Goal: Task Accomplishment & Management: Manage account settings

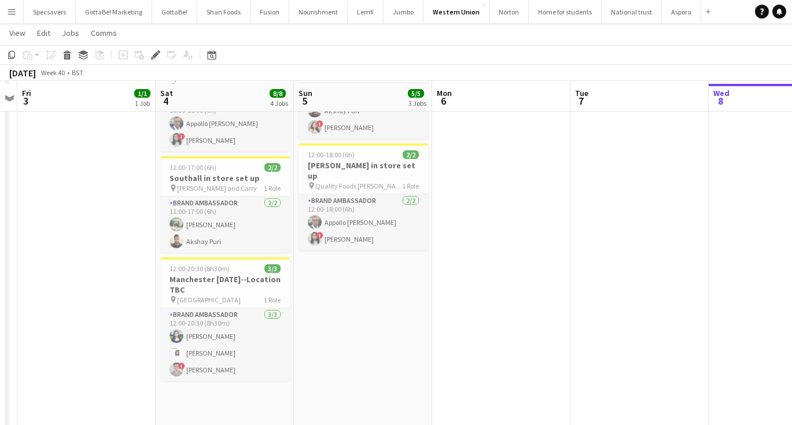
scroll to position [186, 0]
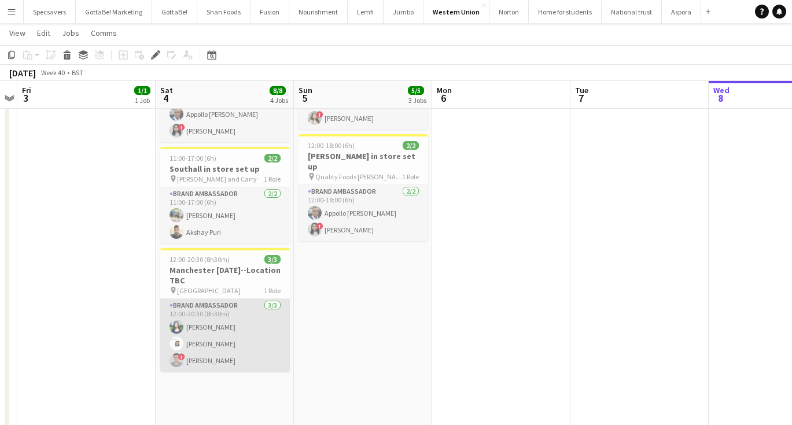
click at [175, 320] on app-user-avatar at bounding box center [177, 327] width 14 height 14
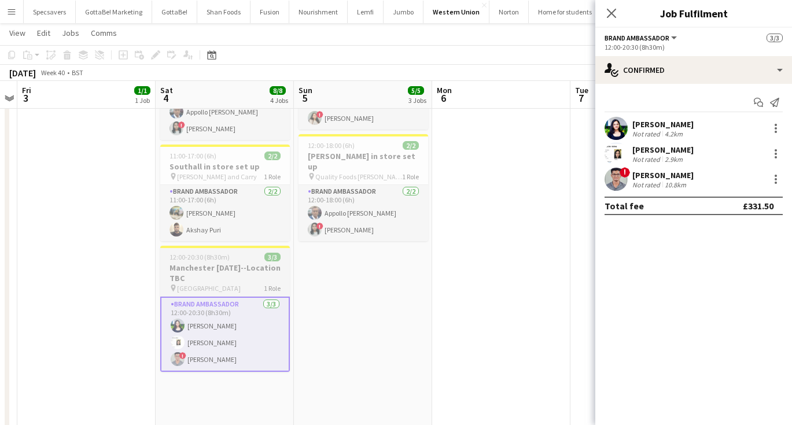
click at [227, 263] on h3 "Manchester [DATE]--Location TBC" at bounding box center [225, 273] width 130 height 21
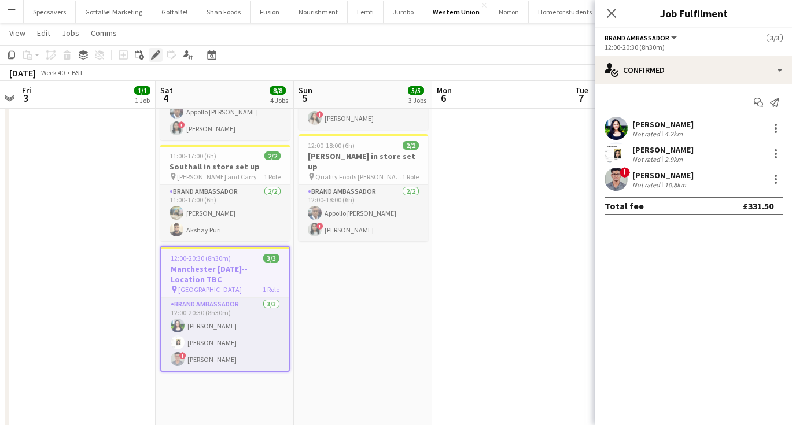
click at [155, 53] on icon "Edit" at bounding box center [155, 54] width 9 height 9
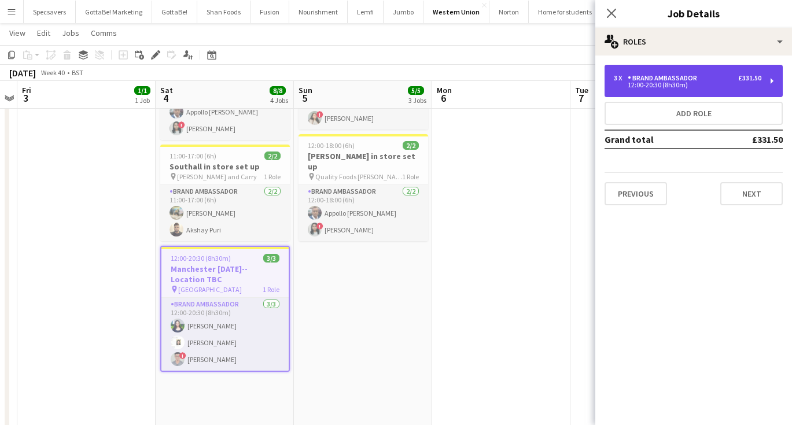
click at [661, 83] on div "12:00-20:30 (8h30m)" at bounding box center [688, 85] width 148 height 6
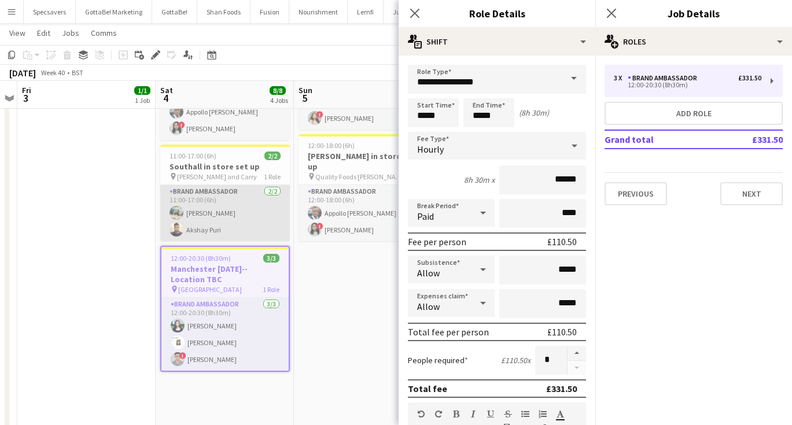
click at [212, 192] on app-card-role "Brand Ambassador 2/2 11:00-17:00 (6h) Ali Saroosh Akshay Puri" at bounding box center [225, 213] width 130 height 56
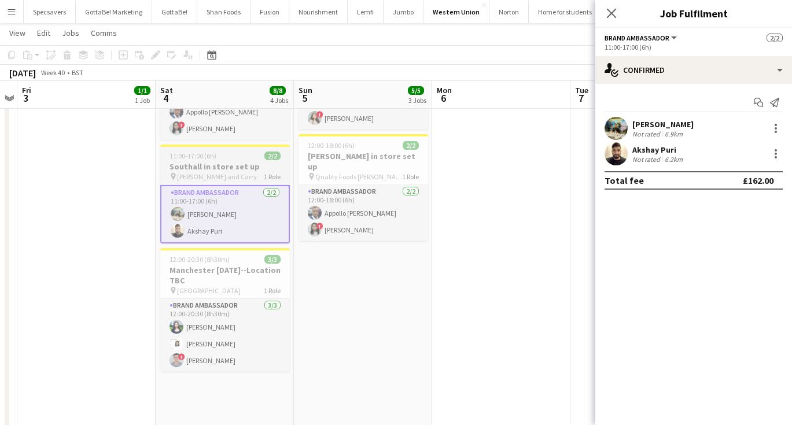
click at [221, 161] on h3 "Southall in store set up" at bounding box center [225, 166] width 130 height 10
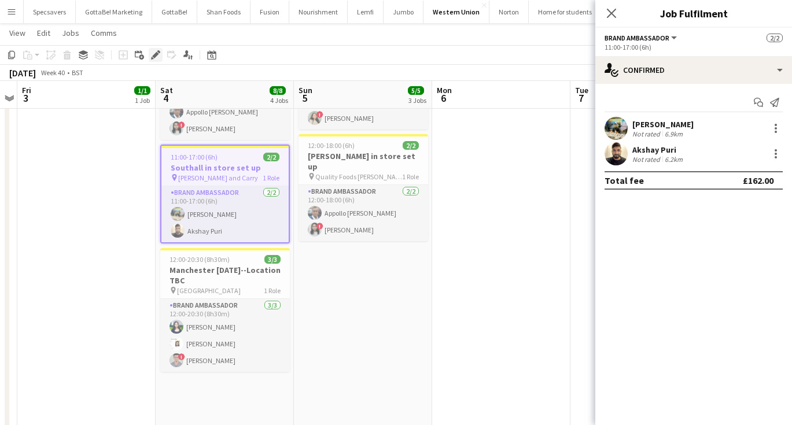
click at [155, 50] on div "Edit" at bounding box center [156, 55] width 14 height 14
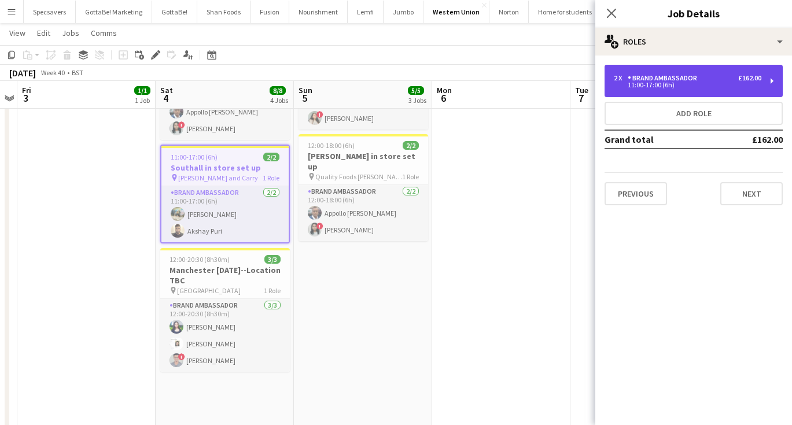
click at [684, 77] on div "Brand Ambassador" at bounding box center [665, 78] width 74 height 8
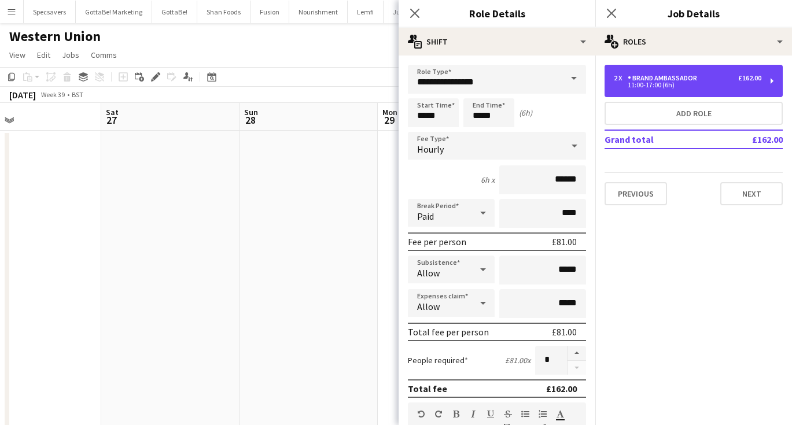
scroll to position [0, 260]
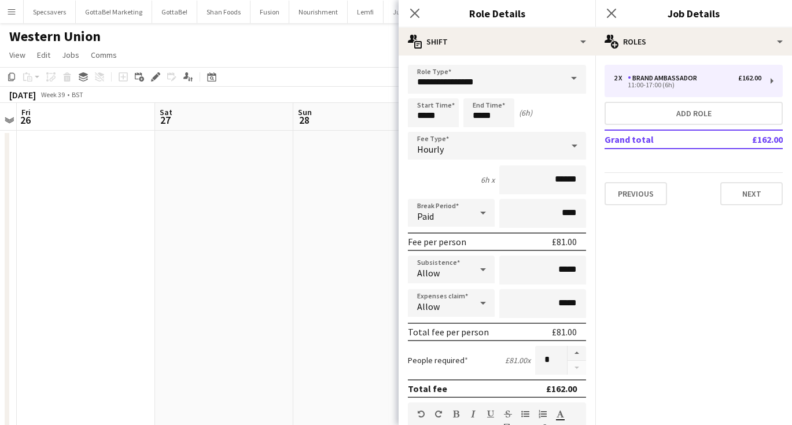
click at [325, 179] on app-date-cell at bounding box center [362, 424] width 138 height 586
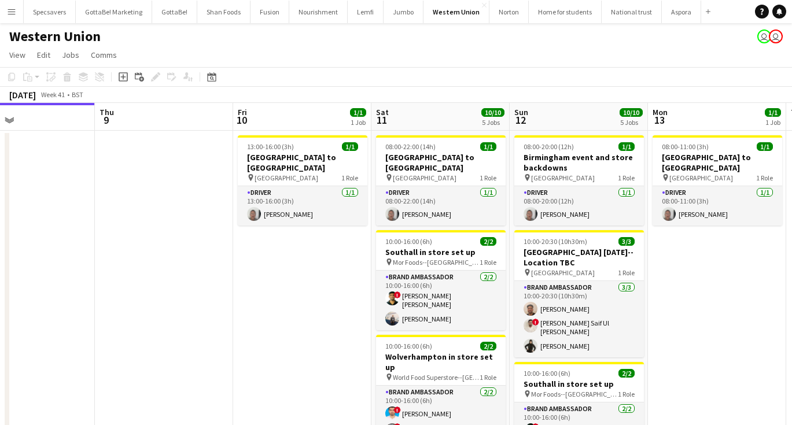
scroll to position [0, 374]
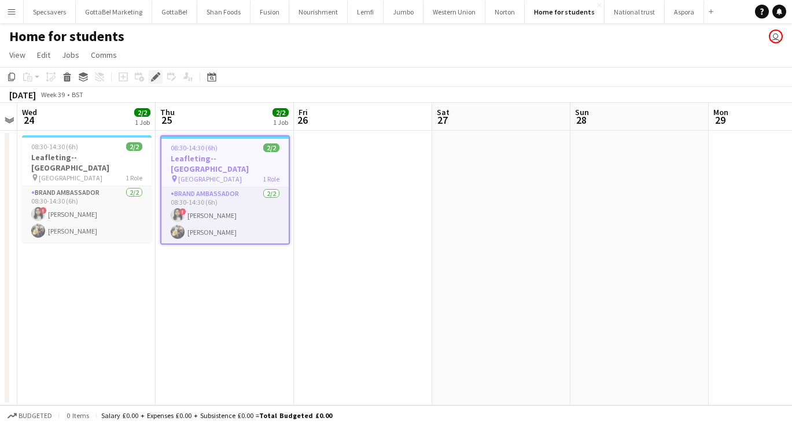
click at [154, 76] on icon "Edit" at bounding box center [155, 76] width 9 height 9
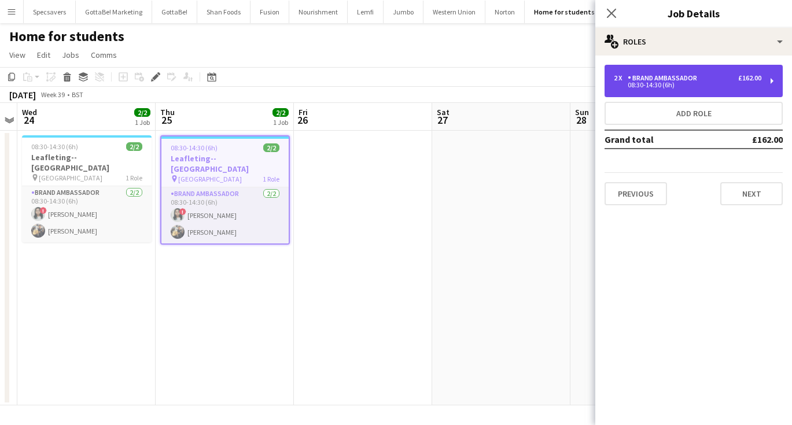
click at [676, 84] on div "08:30-14:30 (6h)" at bounding box center [688, 85] width 148 height 6
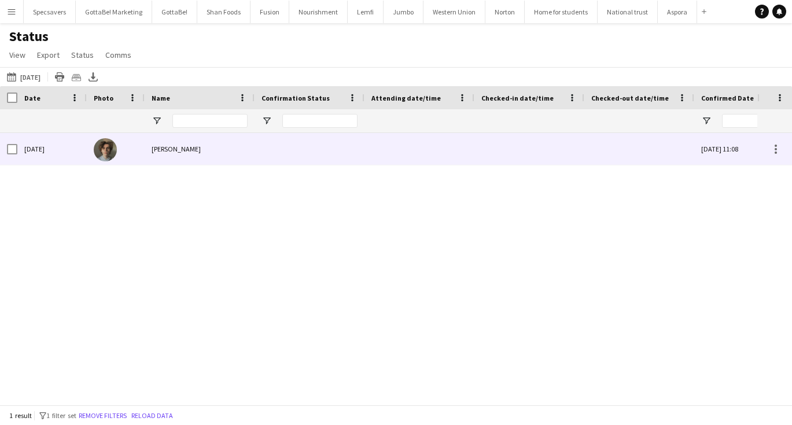
click at [184, 155] on div "[PERSON_NAME]" at bounding box center [200, 149] width 110 height 32
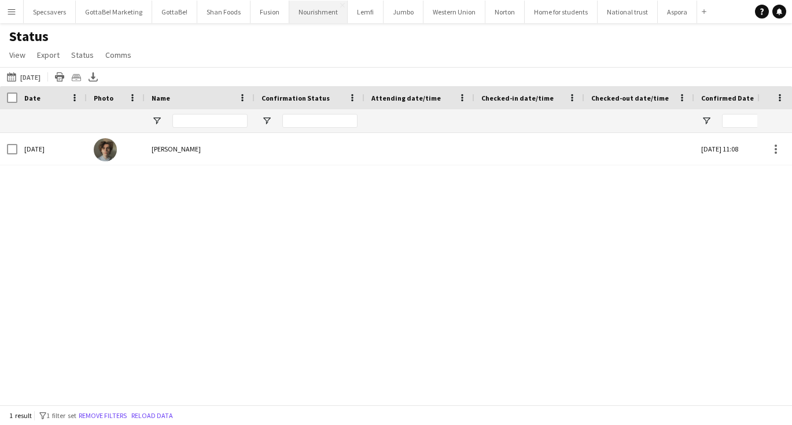
click at [313, 14] on button "Nourishment Close" at bounding box center [318, 12] width 58 height 23
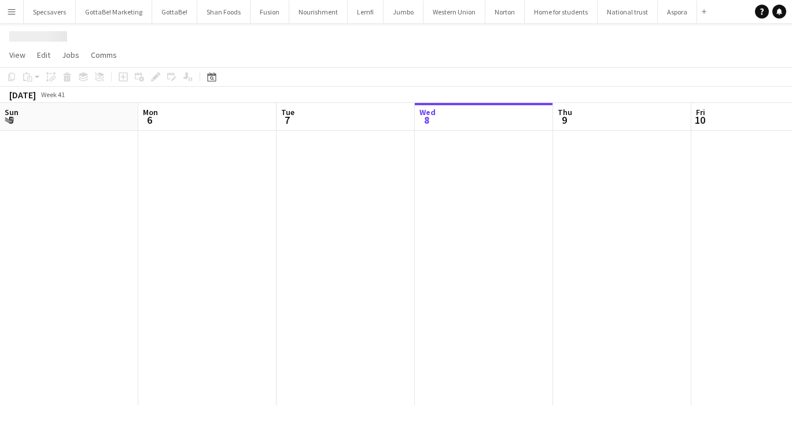
scroll to position [0, 277]
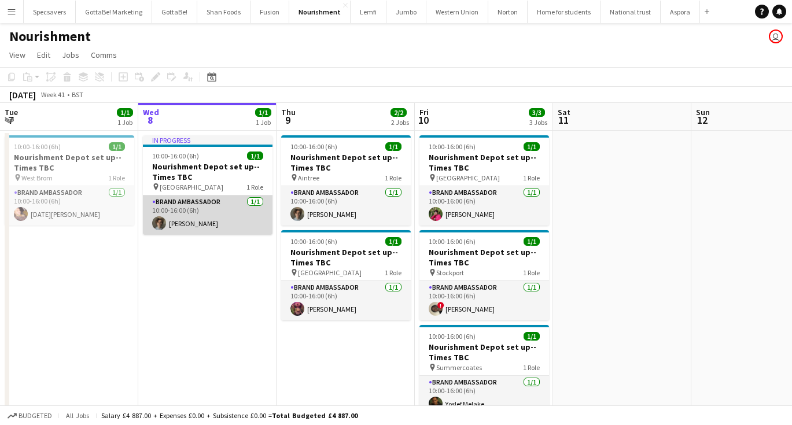
click at [205, 215] on app-card-role "Brand Ambassador 1/1 10:00-16:00 (6h) Ezrá Garfield" at bounding box center [208, 215] width 130 height 39
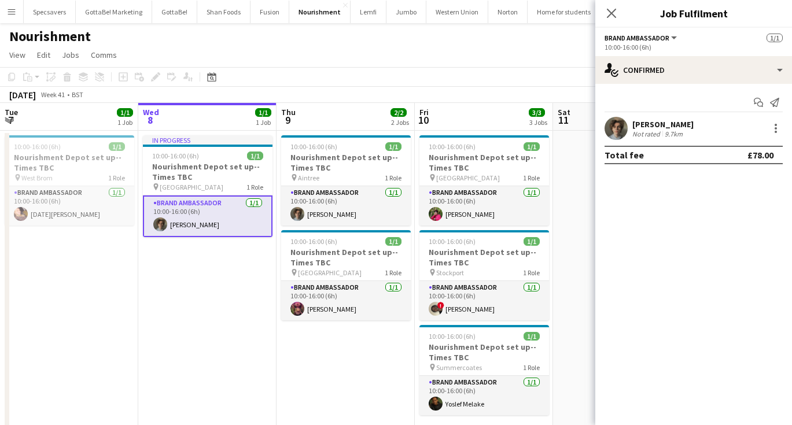
click at [679, 130] on div "9.7km" at bounding box center [674, 134] width 23 height 9
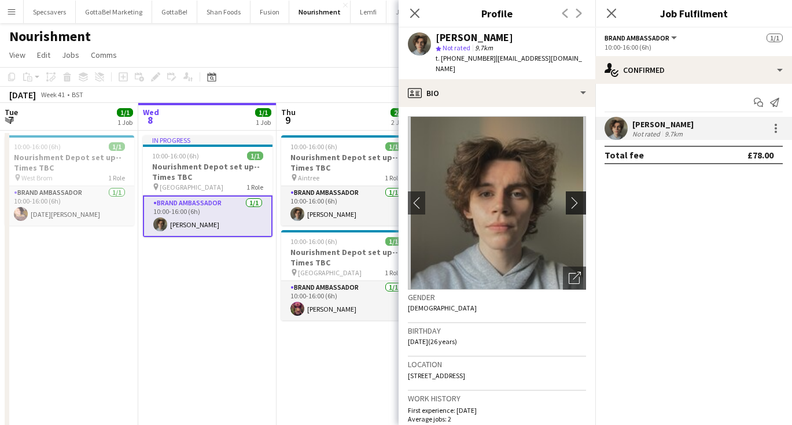
click at [579, 197] on app-icon "chevron-right" at bounding box center [578, 203] width 18 height 12
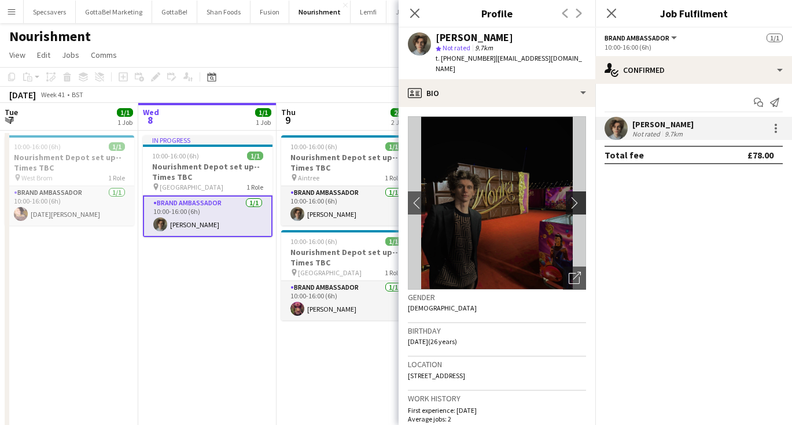
click at [579, 197] on app-icon "chevron-right" at bounding box center [578, 203] width 18 height 12
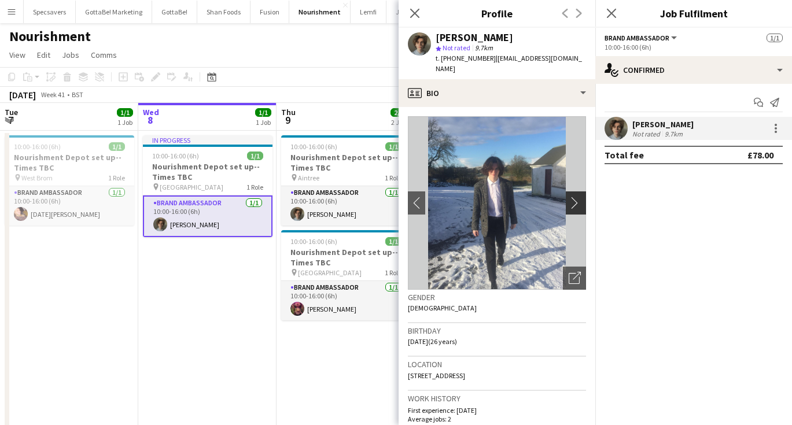
click at [579, 197] on app-icon "chevron-right" at bounding box center [578, 203] width 18 height 12
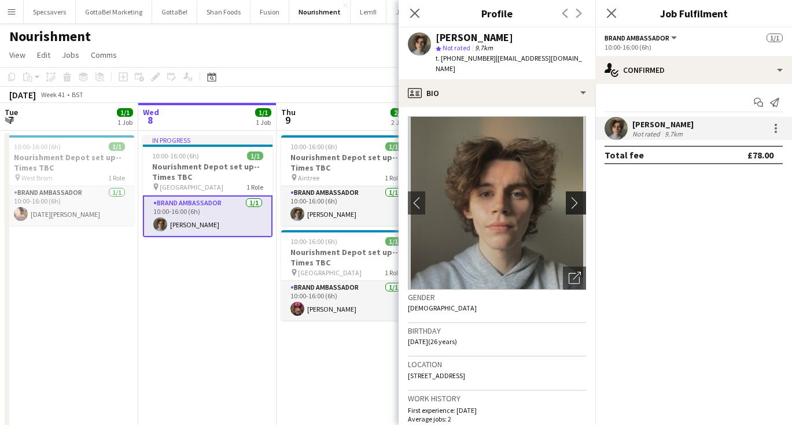
click at [579, 197] on app-icon "chevron-right" at bounding box center [578, 203] width 18 height 12
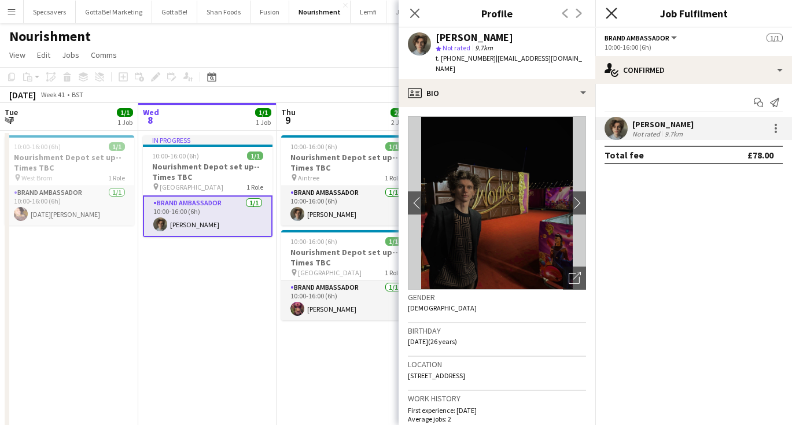
click at [612, 12] on icon "Close pop-in" at bounding box center [611, 13] width 11 height 11
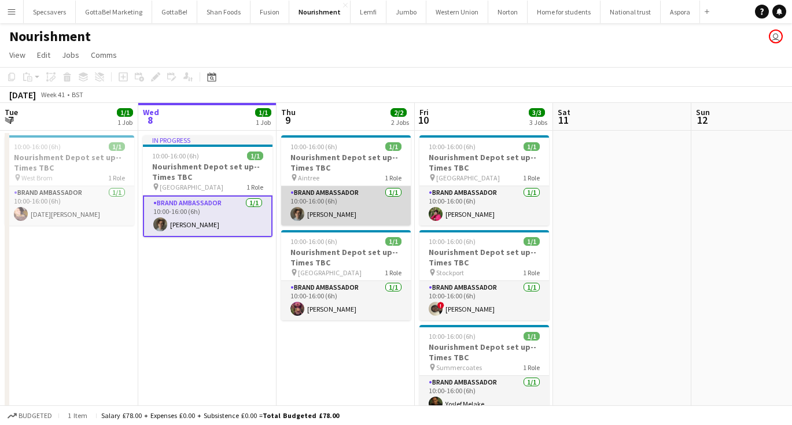
click at [334, 215] on app-card-role "Brand Ambassador 1/1 10:00-16:00 (6h) Ezrá Garfield" at bounding box center [346, 205] width 130 height 39
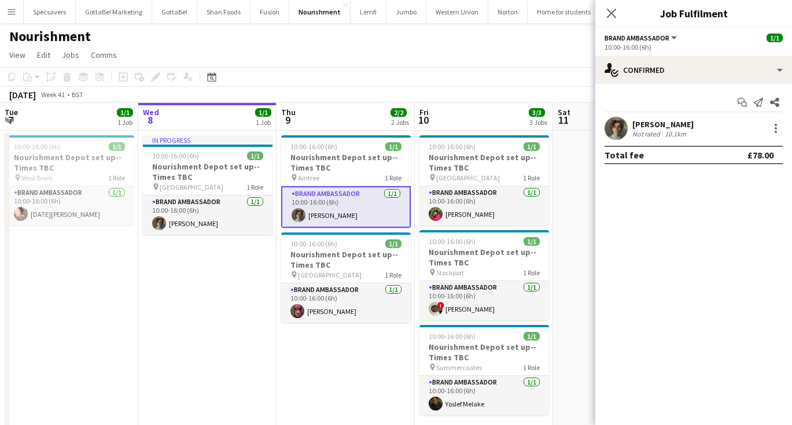
click at [587, 235] on app-date-cell at bounding box center [622, 286] width 138 height 311
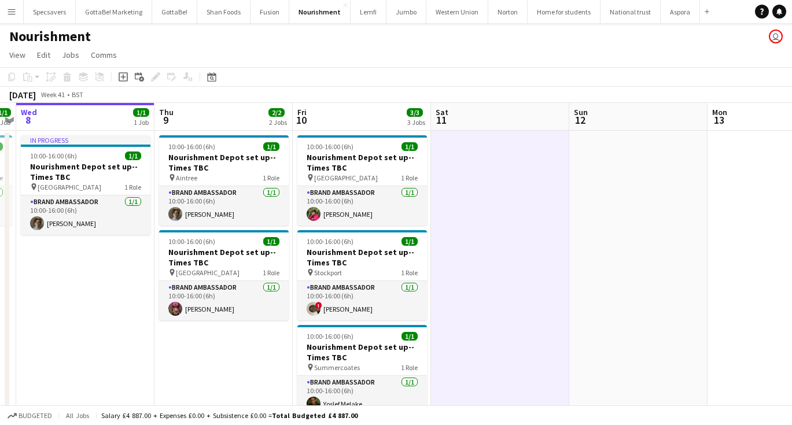
scroll to position [0, 0]
click at [451, 12] on button "Western Union Close" at bounding box center [458, 12] width 62 height 23
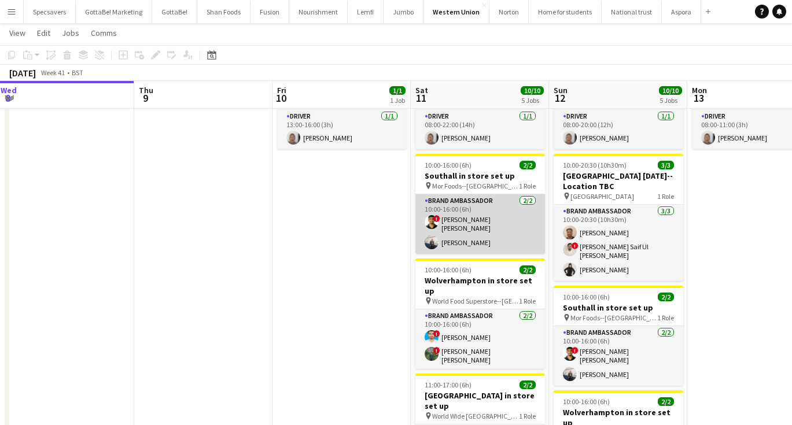
scroll to position [76, 0]
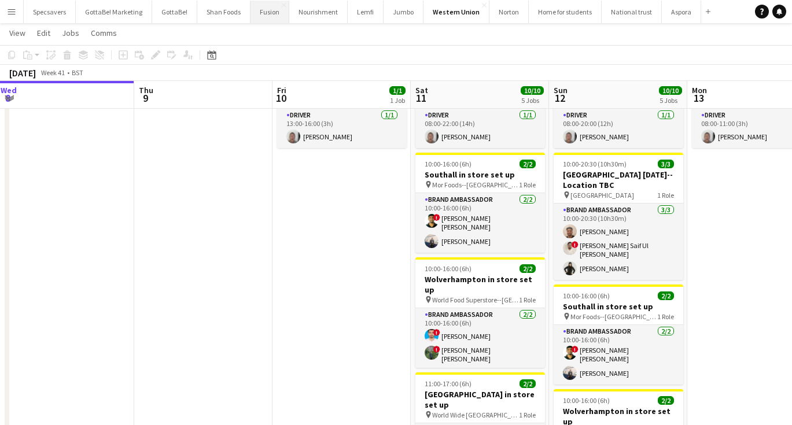
click at [259, 14] on button "Fusion Close" at bounding box center [270, 12] width 39 height 23
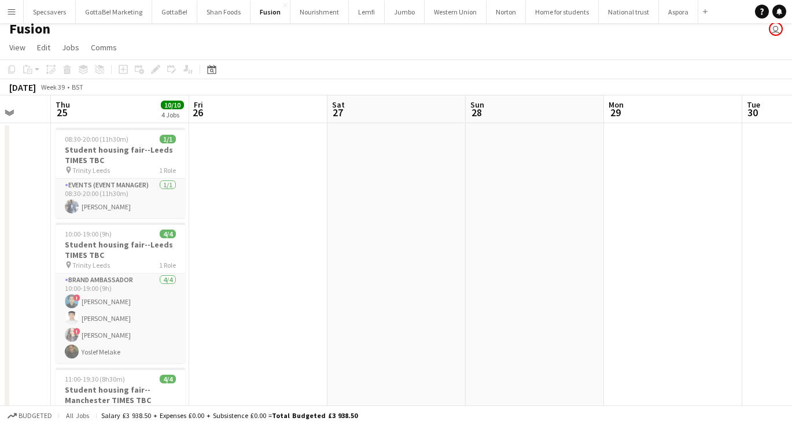
scroll to position [0, 366]
click at [12, 11] on app-icon "Menu" at bounding box center [11, 11] width 9 height 9
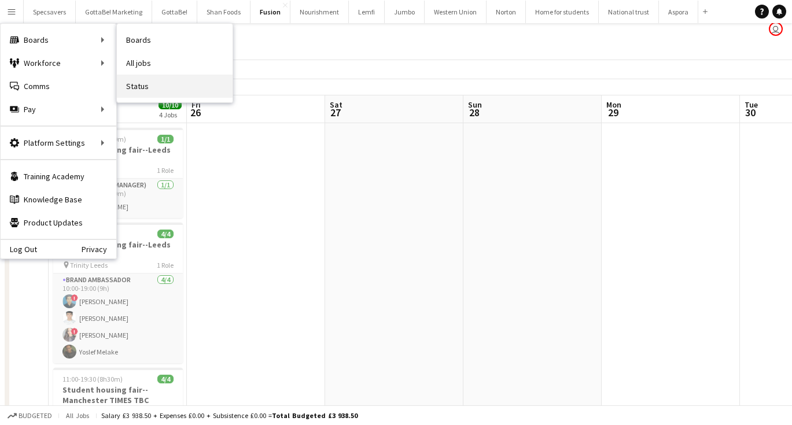
click at [137, 86] on link "Status" at bounding box center [175, 86] width 116 height 23
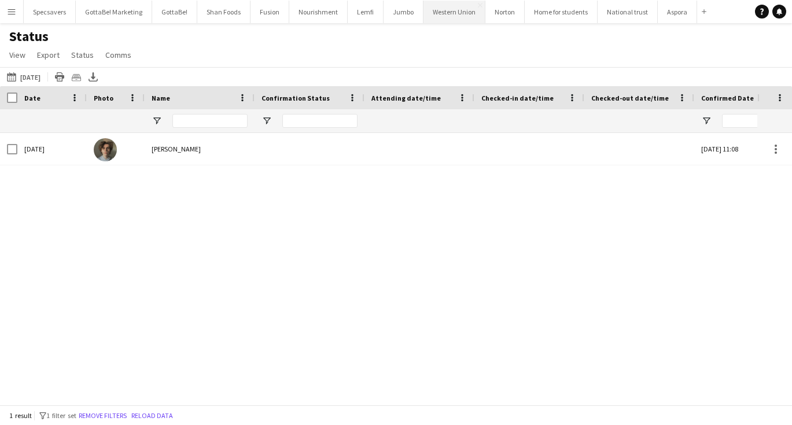
click at [431, 13] on button "Western Union Close" at bounding box center [455, 12] width 62 height 23
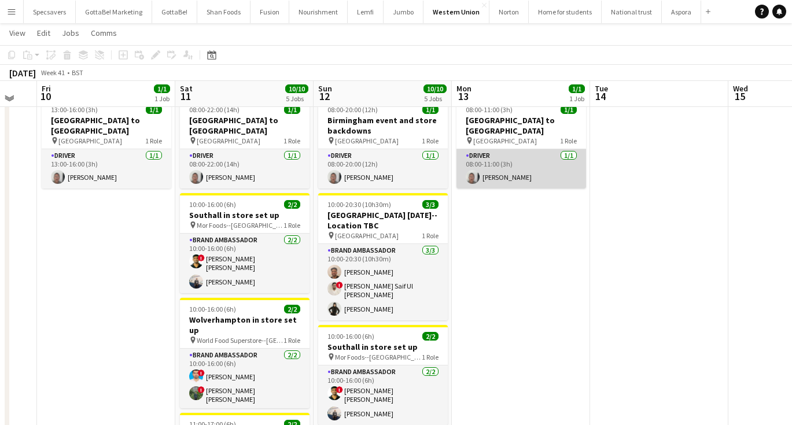
scroll to position [38, 0]
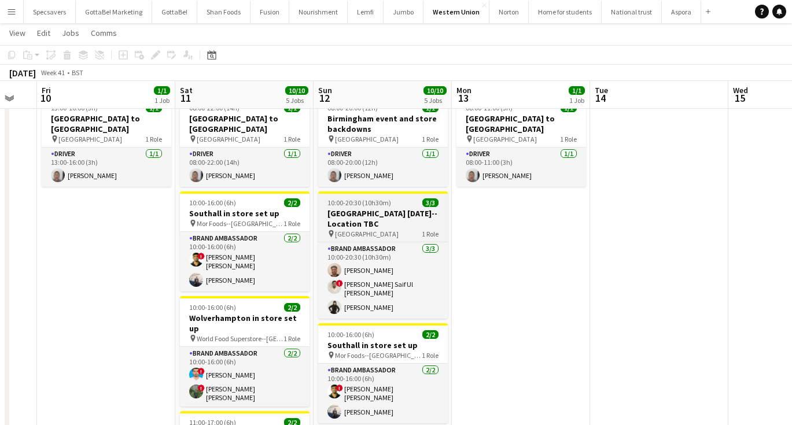
click at [416, 208] on h3 "[GEOGRAPHIC_DATA] [DATE]--Location TBC" at bounding box center [383, 218] width 130 height 21
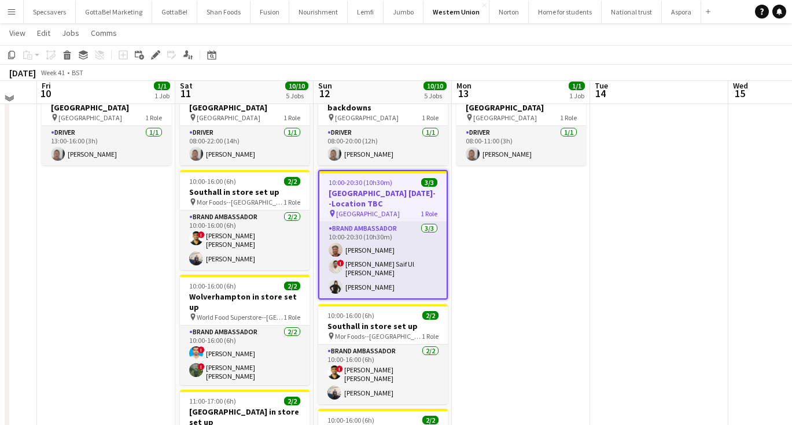
scroll to position [54, 0]
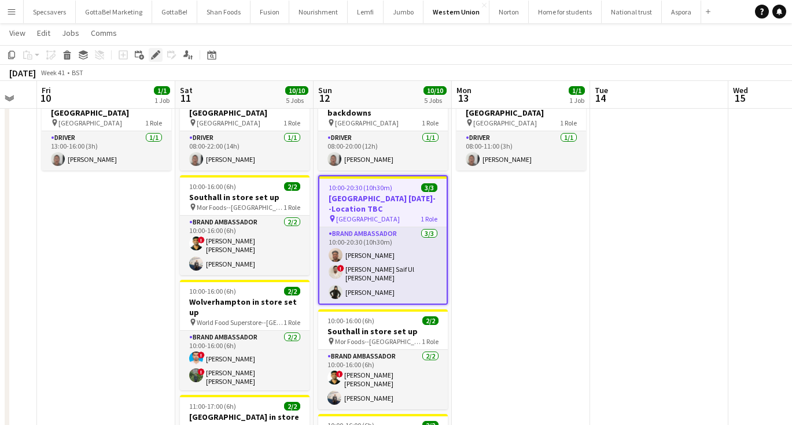
click at [156, 54] on icon at bounding box center [155, 55] width 6 height 6
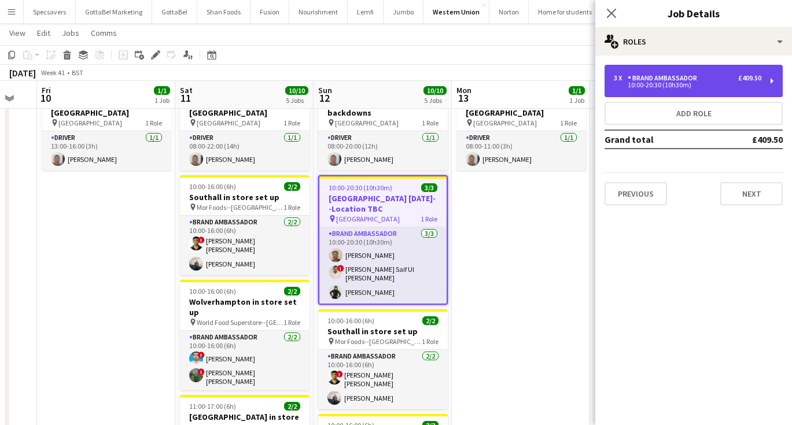
click at [659, 78] on div "Brand Ambassador" at bounding box center [665, 78] width 74 height 8
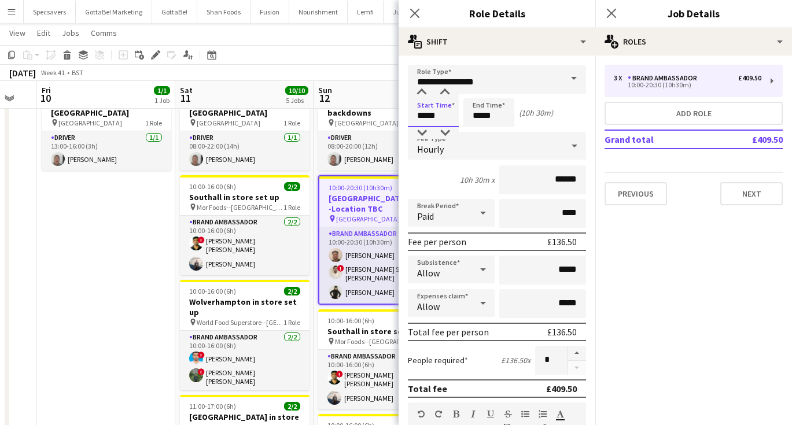
drag, startPoint x: 425, startPoint y: 117, endPoint x: 418, endPoint y: 119, distance: 7.0
type input "*****"
click at [489, 117] on input "*****" at bounding box center [489, 112] width 51 height 29
type input "*****"
click at [543, 119] on div "Start Time ***** End Time ***** (9h)" at bounding box center [497, 112] width 178 height 29
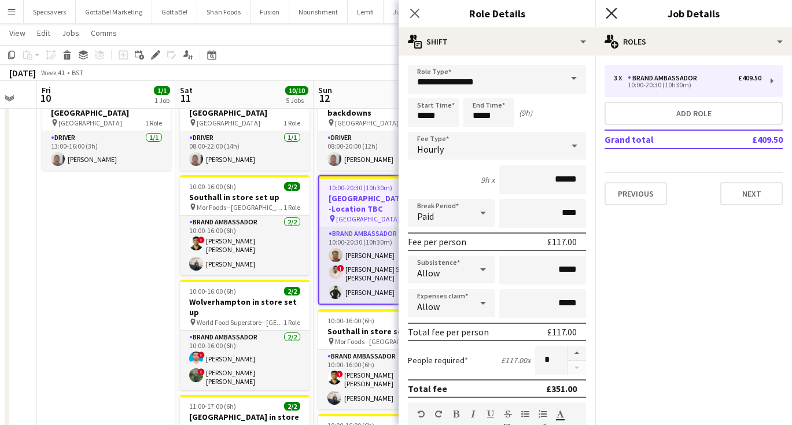
click at [616, 10] on icon "Close pop-in" at bounding box center [611, 13] width 11 height 11
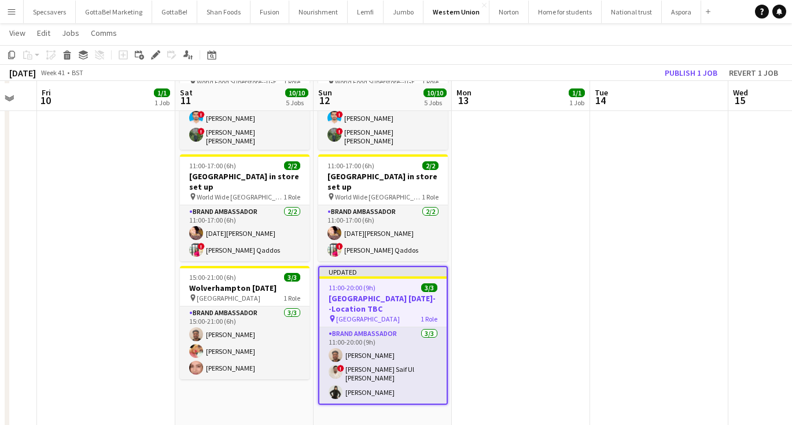
scroll to position [297, 0]
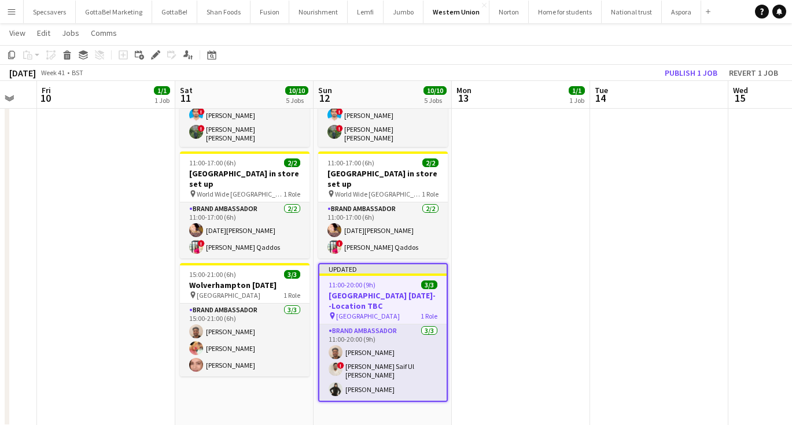
click at [533, 320] on app-date-cell "08:00-11:00 (3h) 1/1 [GEOGRAPHIC_DATA] to [GEOGRAPHIC_DATA] pin Southampton 1 R…" at bounding box center [521, 130] width 138 height 596
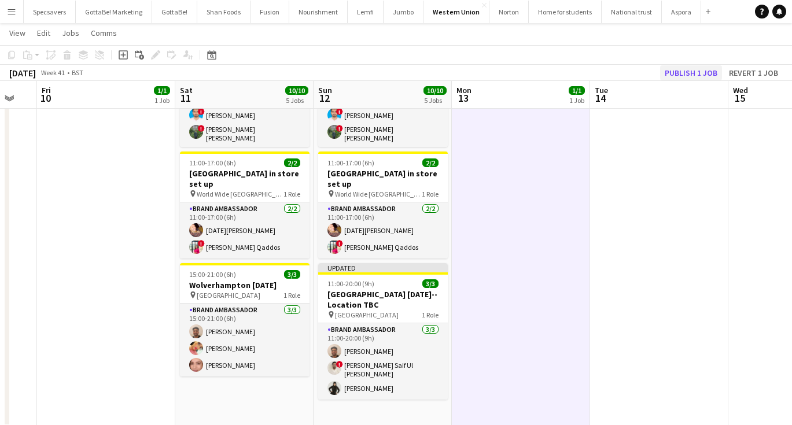
click at [693, 69] on button "Publish 1 job" at bounding box center [691, 72] width 62 height 15
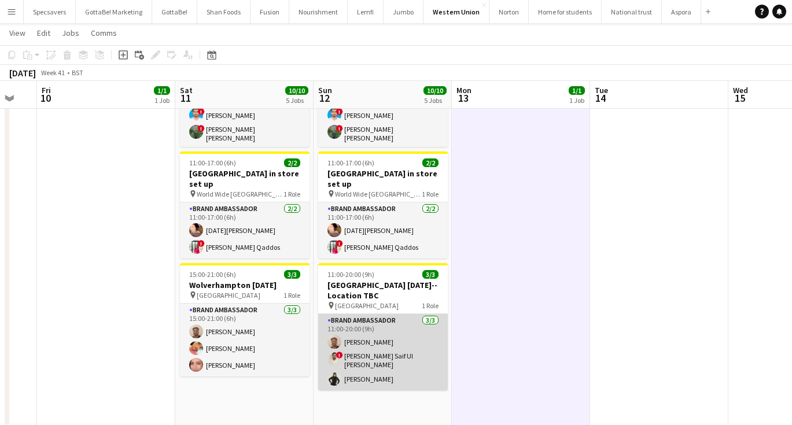
click at [333, 352] on app-user-avatar at bounding box center [335, 359] width 14 height 14
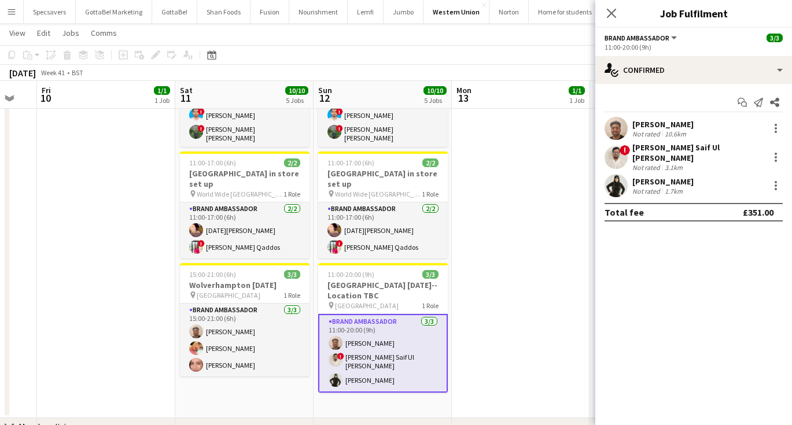
click at [655, 128] on div "[PERSON_NAME]" at bounding box center [663, 124] width 61 height 10
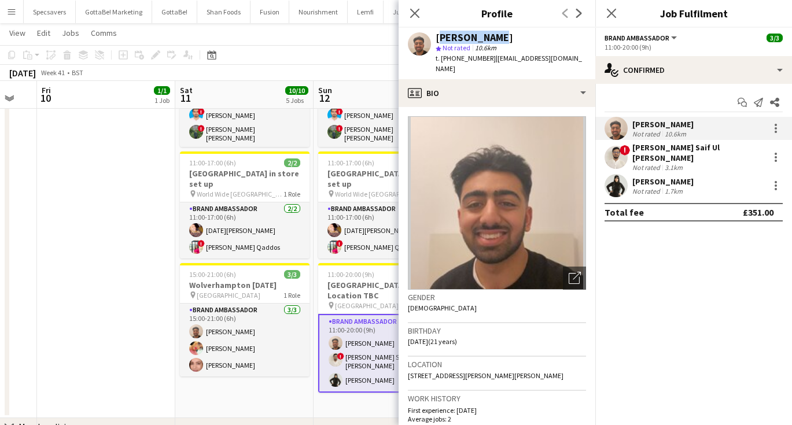
drag, startPoint x: 497, startPoint y: 38, endPoint x: 436, endPoint y: 37, distance: 61.4
click at [436, 37] on div "[PERSON_NAME]" at bounding box center [475, 37] width 78 height 10
copy div "[PERSON_NAME]"
drag, startPoint x: 486, startPoint y: 59, endPoint x: 452, endPoint y: 58, distance: 33.6
click at [452, 58] on span "t. [PHONE_NUMBER]" at bounding box center [466, 58] width 60 height 9
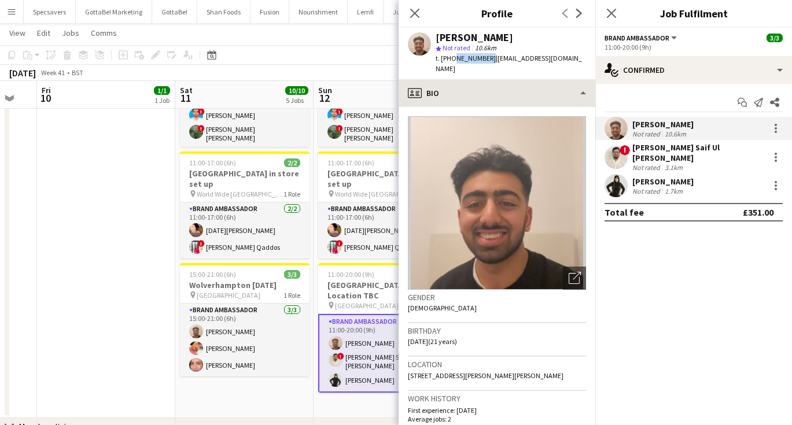
copy span "7951138052"
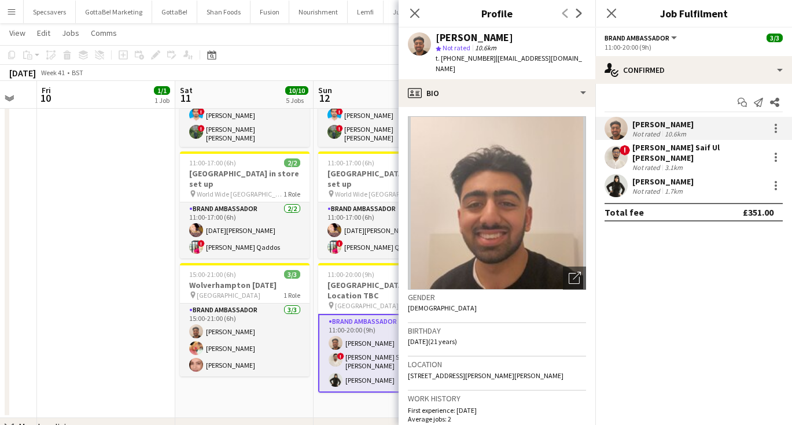
click at [675, 163] on div "3.1km" at bounding box center [674, 167] width 23 height 9
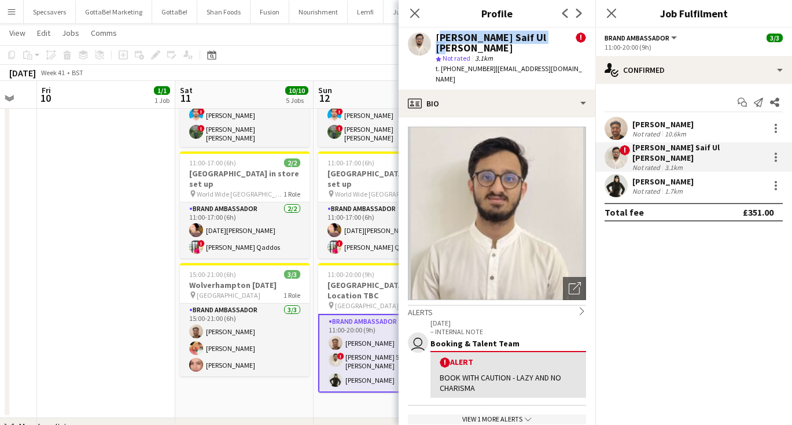
drag, startPoint x: 436, startPoint y: 39, endPoint x: 556, endPoint y: 37, distance: 119.8
click at [556, 37] on div "[PERSON_NAME] Saif Ul [PERSON_NAME]" at bounding box center [506, 42] width 140 height 21
copy div "[PERSON_NAME] Saif Ul [PERSON_NAME]"
drag, startPoint x: 486, startPoint y: 58, endPoint x: 453, endPoint y: 59, distance: 33.0
click at [453, 64] on span "t. [PHONE_NUMBER]" at bounding box center [466, 68] width 60 height 9
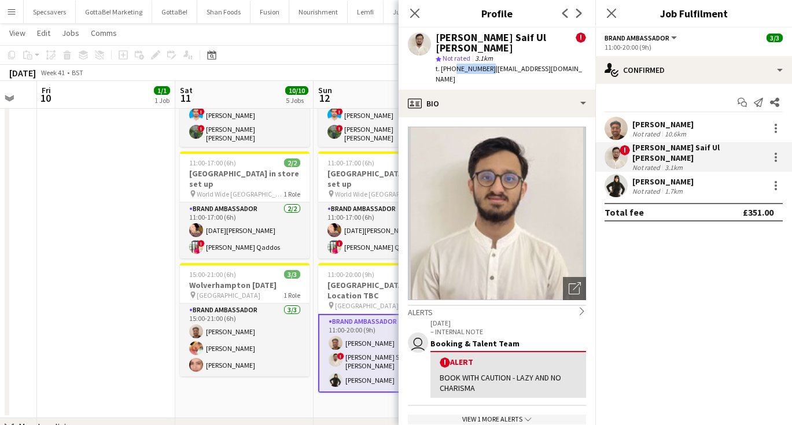
copy span "7824981667"
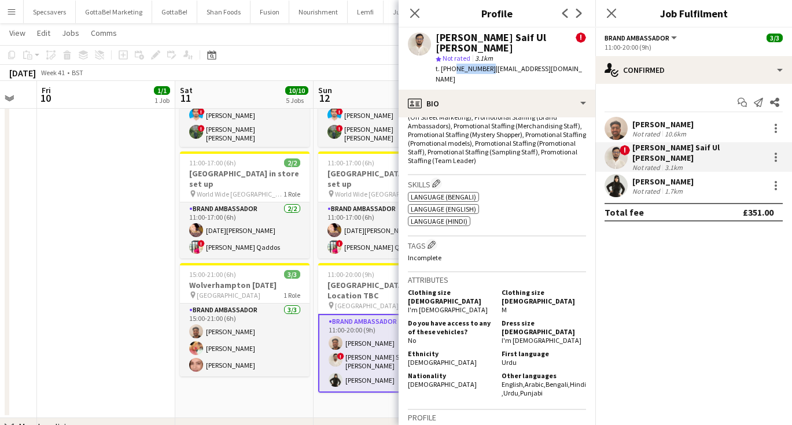
scroll to position [552, 0]
click at [657, 179] on div "[PERSON_NAME]" at bounding box center [663, 182] width 61 height 10
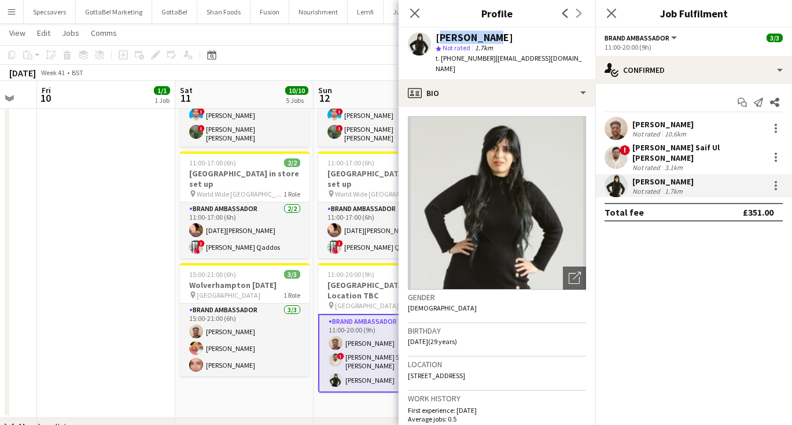
drag, startPoint x: 486, startPoint y: 38, endPoint x: 437, endPoint y: 36, distance: 48.6
click at [437, 36] on div "[PERSON_NAME]" at bounding box center [475, 37] width 78 height 10
copy div "[PERSON_NAME]"
drag, startPoint x: 486, startPoint y: 58, endPoint x: 451, endPoint y: 58, distance: 34.2
click at [451, 58] on span "t. [PHONE_NUMBER]" at bounding box center [466, 58] width 60 height 9
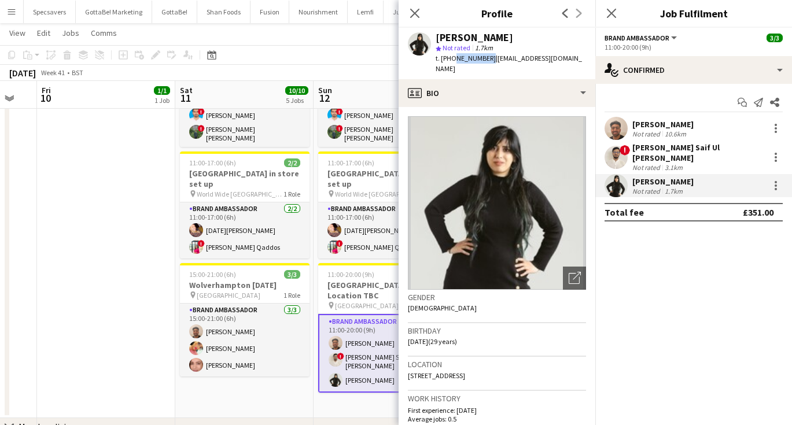
copy span "7394076666"
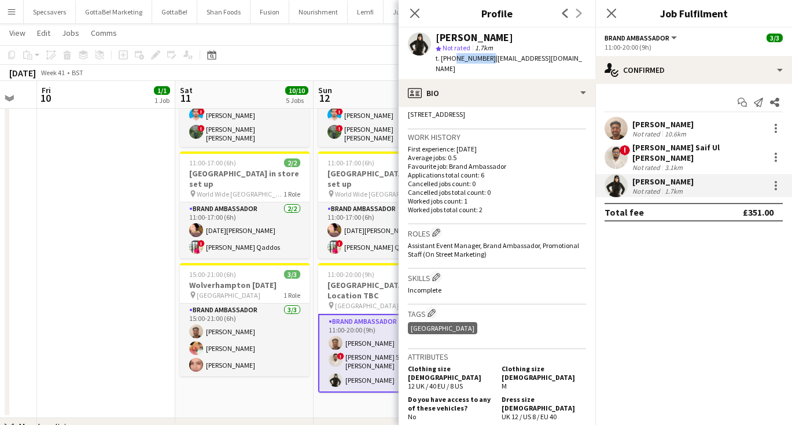
scroll to position [262, 0]
drag, startPoint x: 486, startPoint y: 38, endPoint x: 436, endPoint y: 41, distance: 49.3
click at [436, 41] on div "[PERSON_NAME]" at bounding box center [475, 37] width 78 height 10
copy div "[PERSON_NAME]"
click at [668, 163] on div "3.1km" at bounding box center [674, 167] width 23 height 9
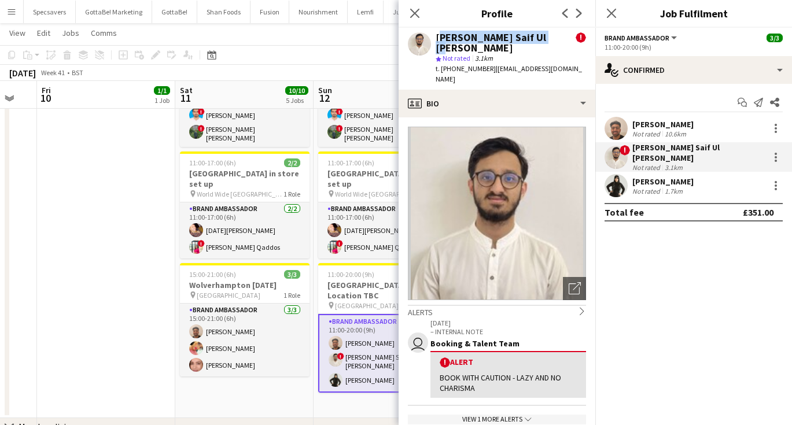
drag, startPoint x: 556, startPoint y: 39, endPoint x: 434, endPoint y: 41, distance: 122.1
click at [434, 41] on div "[PERSON_NAME] Saif Ul [PERSON_NAME] ! star Not rated 3.1km t. [PHONE_NUMBER] | …" at bounding box center [497, 59] width 197 height 62
copy div "[PERSON_NAME] Saif Ul [PERSON_NAME]"
click at [662, 123] on div "[PERSON_NAME]" at bounding box center [663, 124] width 61 height 10
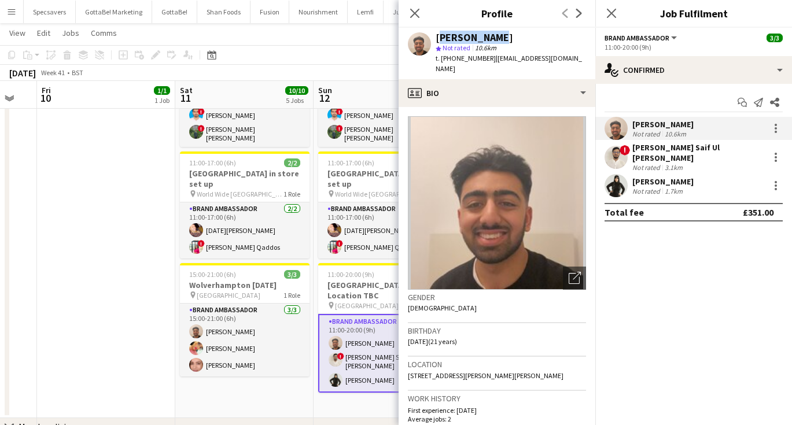
drag, startPoint x: 498, startPoint y: 37, endPoint x: 439, endPoint y: 35, distance: 59.1
click at [439, 35] on div "[PERSON_NAME]" at bounding box center [475, 37] width 78 height 10
copy div "[PERSON_NAME]"
click at [262, 59] on app-toolbar "Copy Paste Paste Command V Paste with crew Command Shift V Paste linked Job [GE…" at bounding box center [396, 55] width 792 height 20
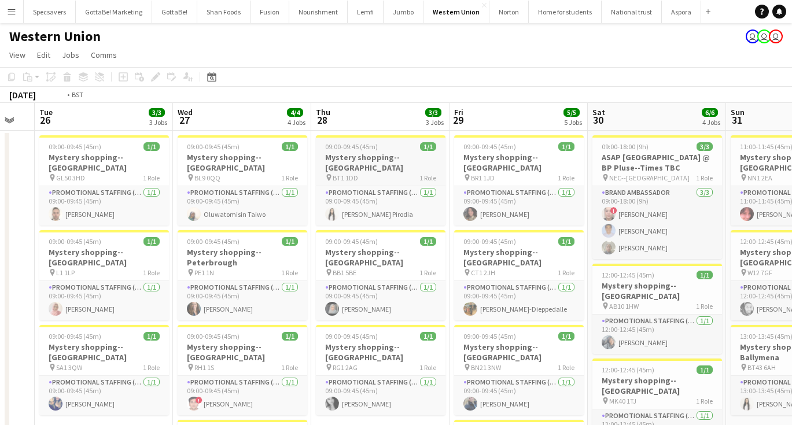
scroll to position [0, 354]
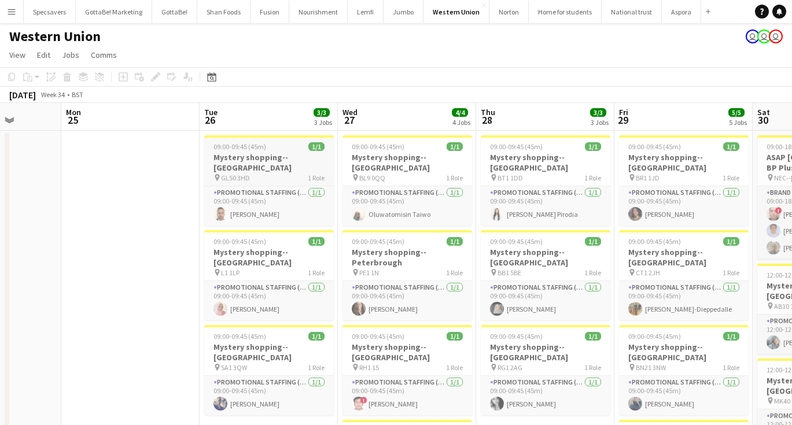
click at [240, 174] on span "GL50 3HD" at bounding box center [235, 178] width 29 height 9
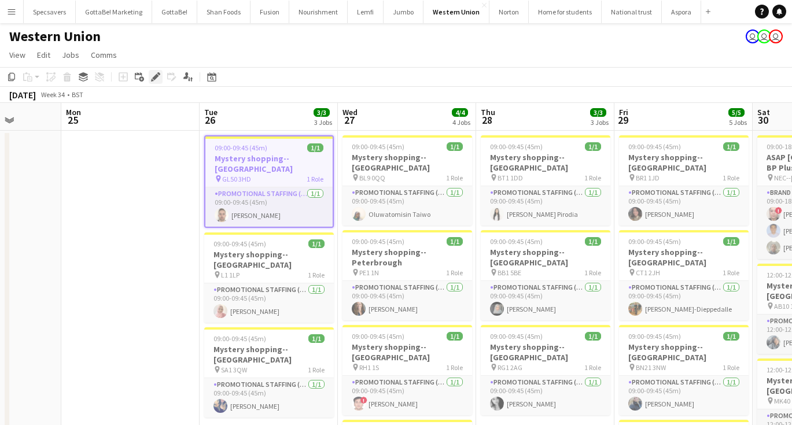
click at [155, 74] on icon "Edit" at bounding box center [155, 76] width 9 height 9
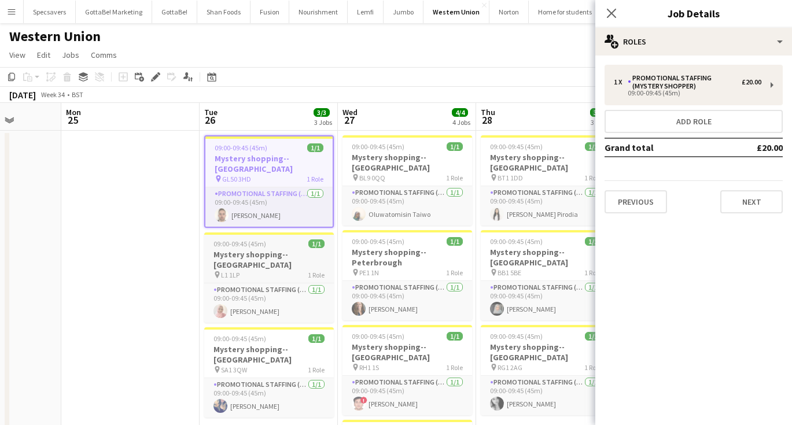
click at [272, 249] on h3 "Mystery shopping--[GEOGRAPHIC_DATA]" at bounding box center [269, 259] width 130 height 21
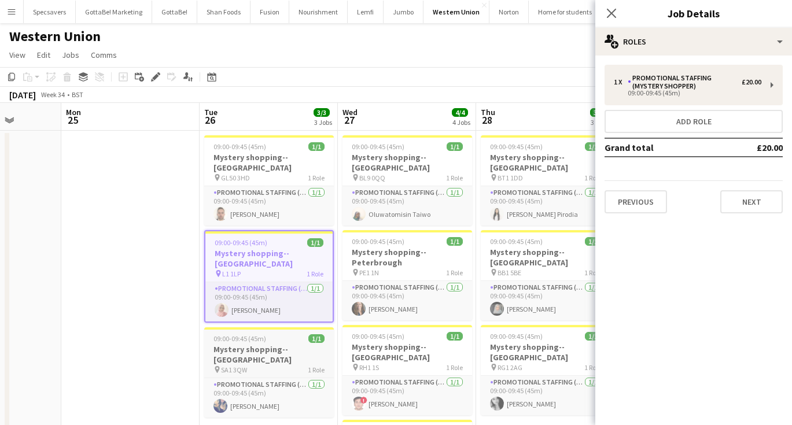
click at [258, 365] on div "pin SA1 3QW 1 Role" at bounding box center [269, 369] width 130 height 9
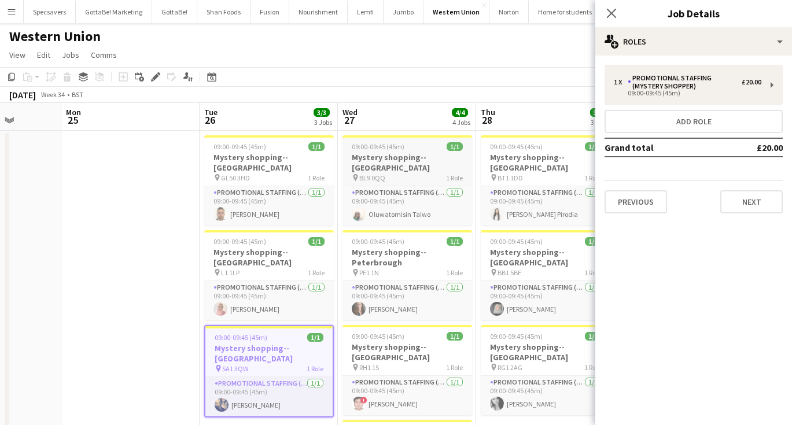
click at [402, 162] on h3 "Mystery shopping--[GEOGRAPHIC_DATA]" at bounding box center [408, 162] width 130 height 21
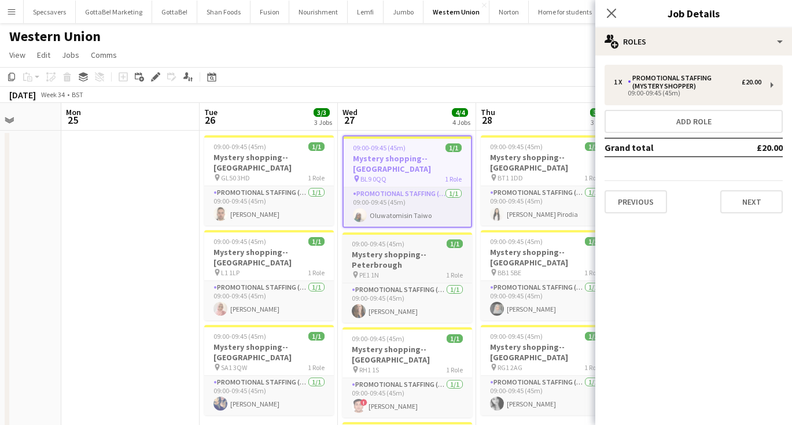
click at [400, 252] on h3 "Mystery shopping--Peterbrough" at bounding box center [408, 259] width 130 height 21
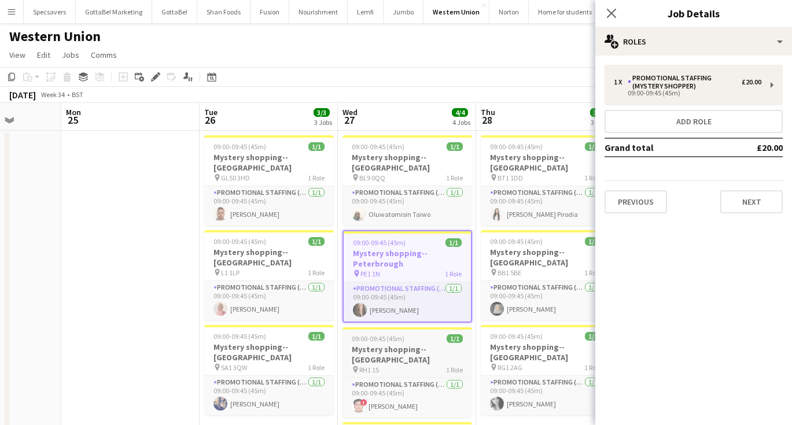
click at [401, 365] on div "pin RH1 1S 1 Role" at bounding box center [408, 369] width 130 height 9
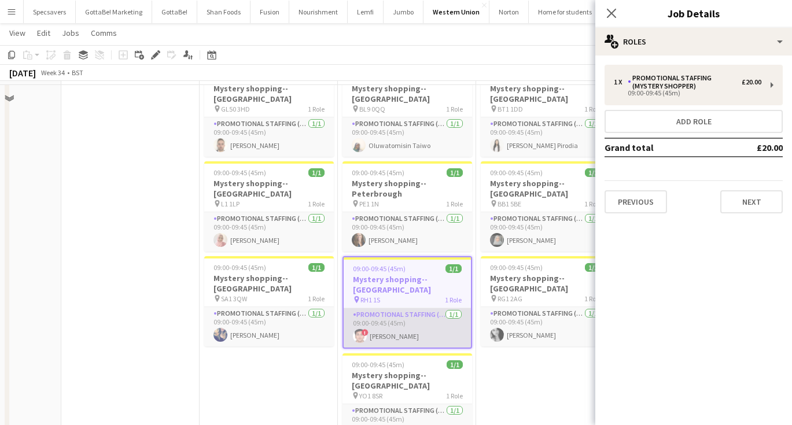
scroll to position [115, 0]
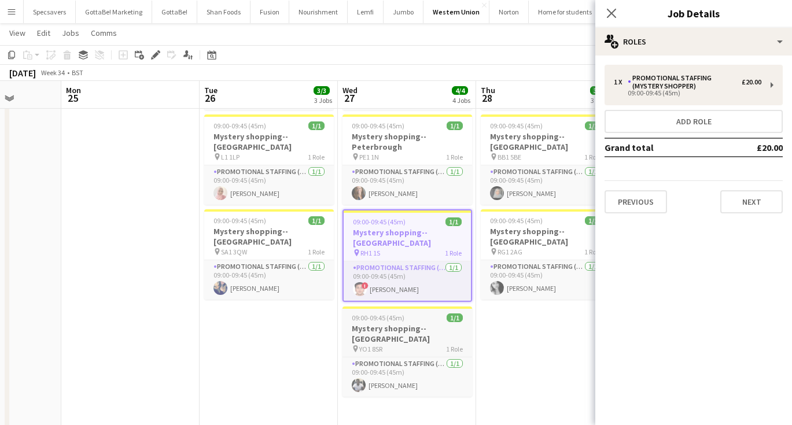
click at [402, 324] on h3 "Mystery shopping--[GEOGRAPHIC_DATA]" at bounding box center [408, 334] width 130 height 21
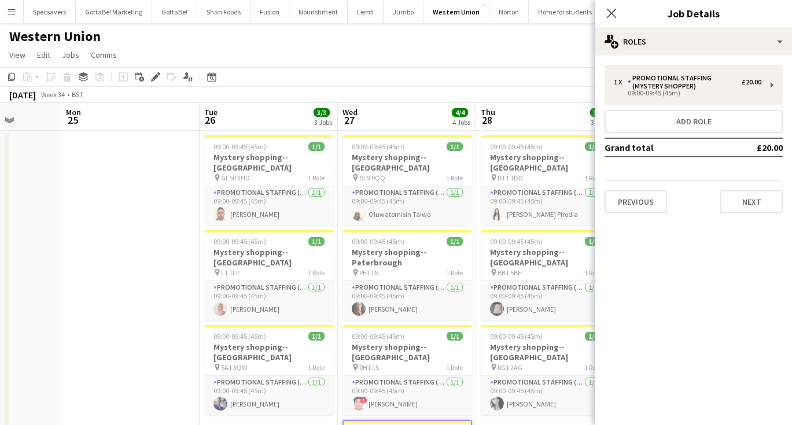
scroll to position [0, 0]
click at [524, 141] on app-job-card "09:00-09:45 (45m) 1/1 Mystery shopping--[GEOGRAPHIC_DATA] pin BT1 1DD 1 Role Pr…" at bounding box center [546, 180] width 130 height 90
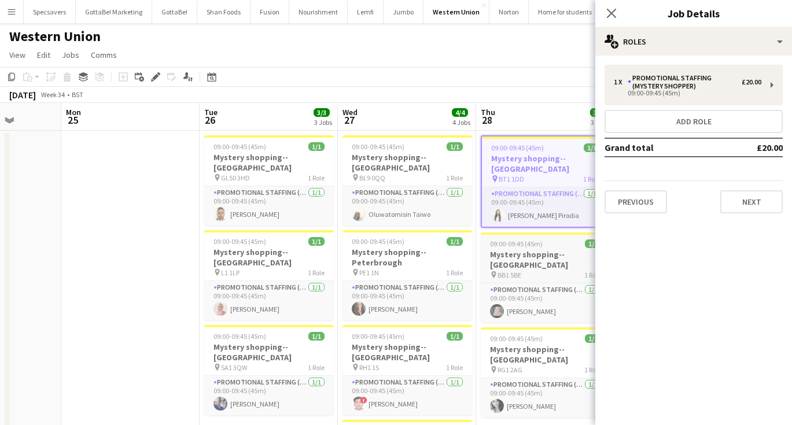
click at [521, 249] on h3 "Mystery shopping--[GEOGRAPHIC_DATA]" at bounding box center [546, 259] width 130 height 21
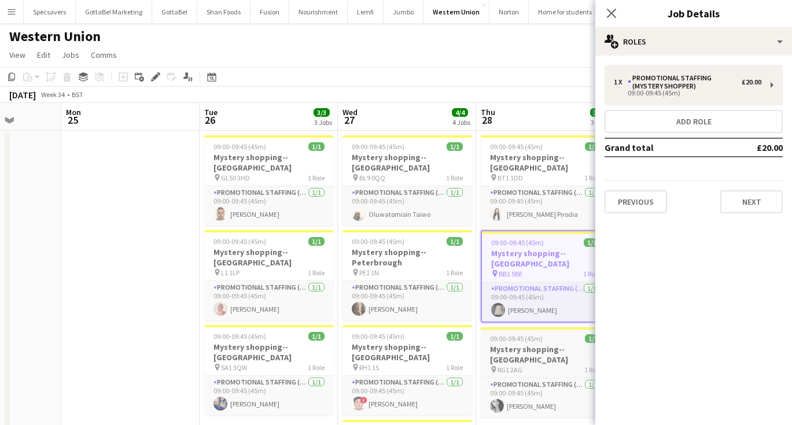
click at [527, 365] on div "pin RG1 2AG 1 Role" at bounding box center [546, 369] width 130 height 9
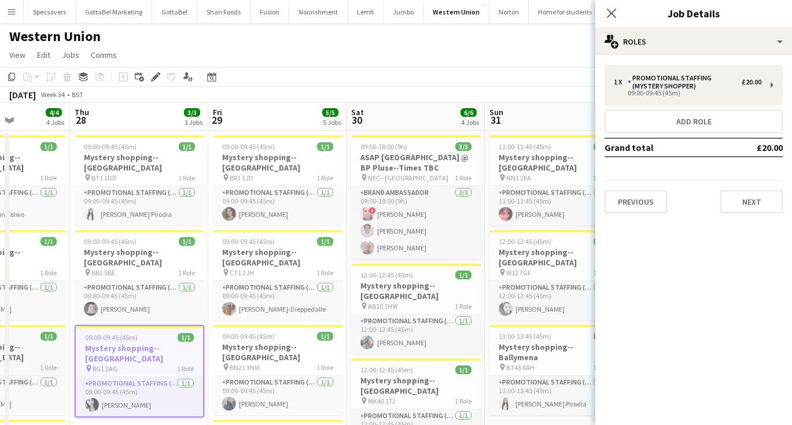
scroll to position [0, 495]
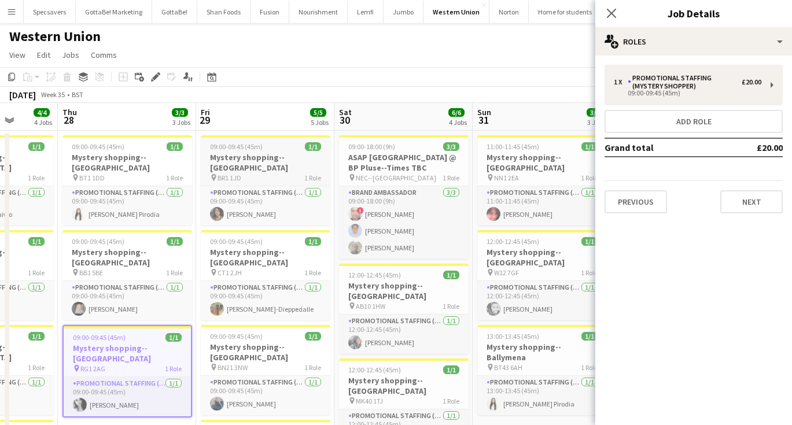
click at [242, 161] on h3 "Mystery shopping--[GEOGRAPHIC_DATA]" at bounding box center [266, 162] width 130 height 21
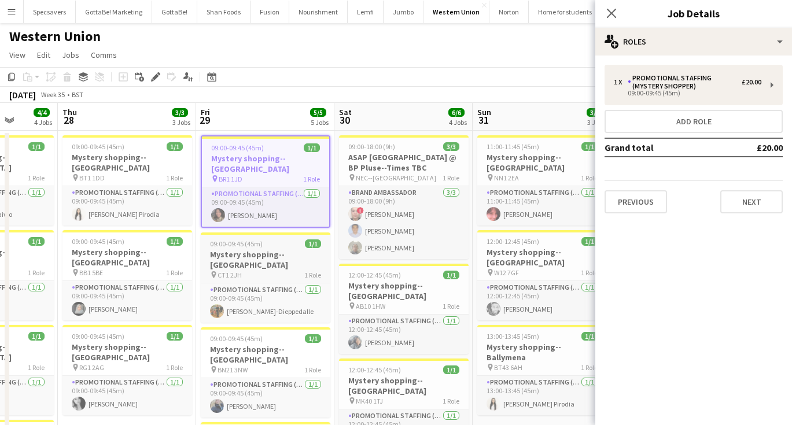
click at [255, 270] on div "pin CT1 2JH 1 Role" at bounding box center [266, 274] width 130 height 9
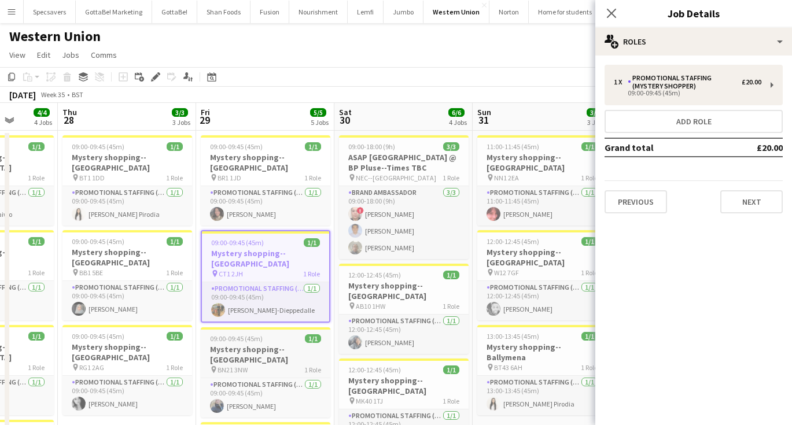
click at [252, 344] on h3 "Mystery shopping--[GEOGRAPHIC_DATA]" at bounding box center [266, 354] width 130 height 21
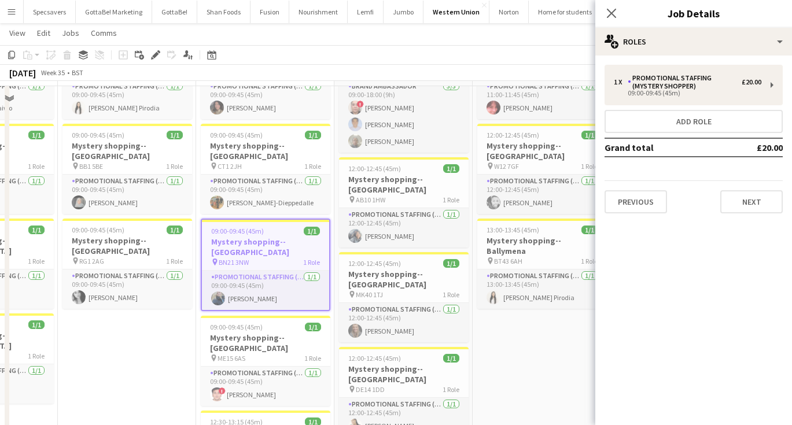
scroll to position [109, 0]
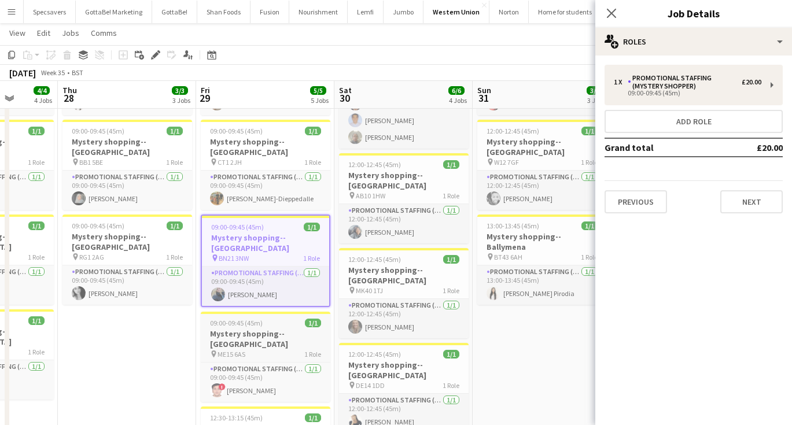
click at [259, 329] on h3 "Mystery shopping--[GEOGRAPHIC_DATA]" at bounding box center [266, 339] width 130 height 21
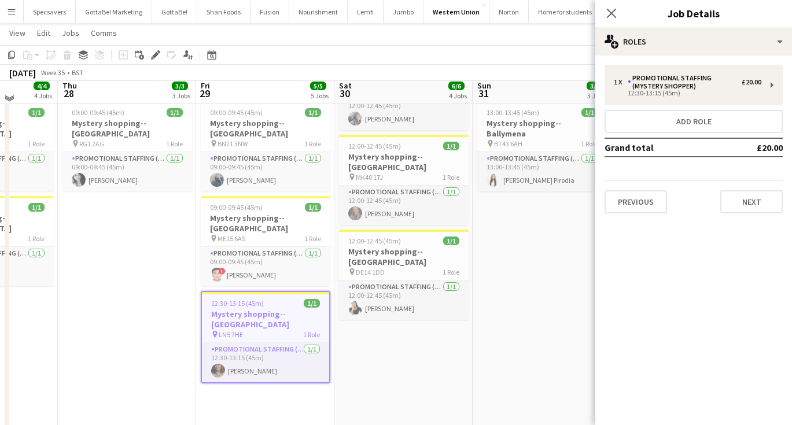
scroll to position [229, 0]
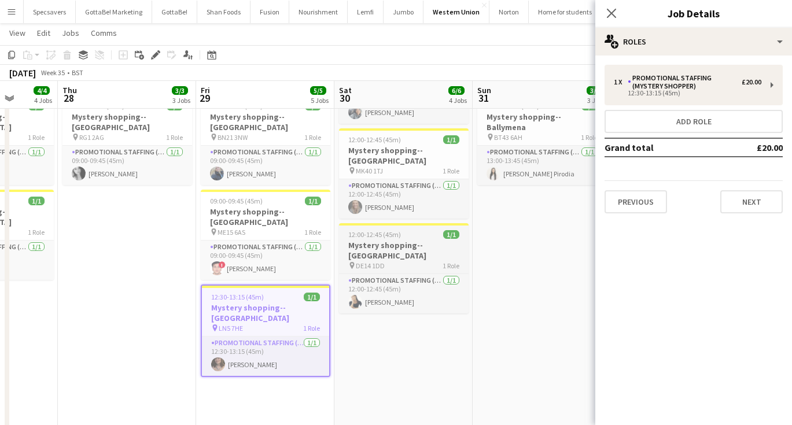
click at [402, 230] on div "12:00-12:45 (45m) 1/1" at bounding box center [404, 234] width 130 height 9
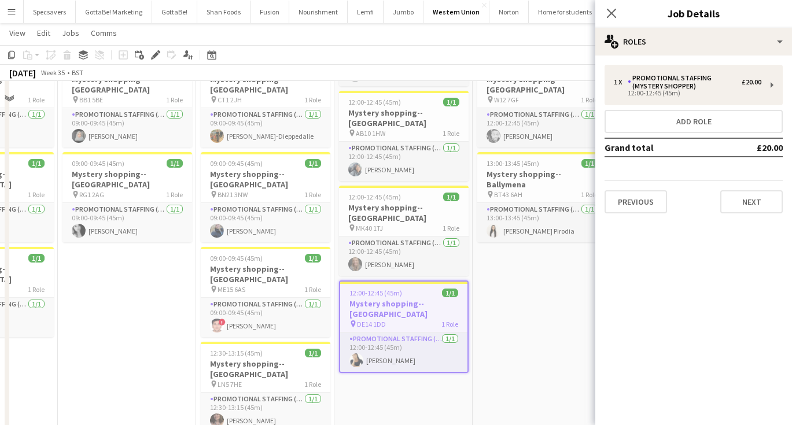
scroll to position [124, 0]
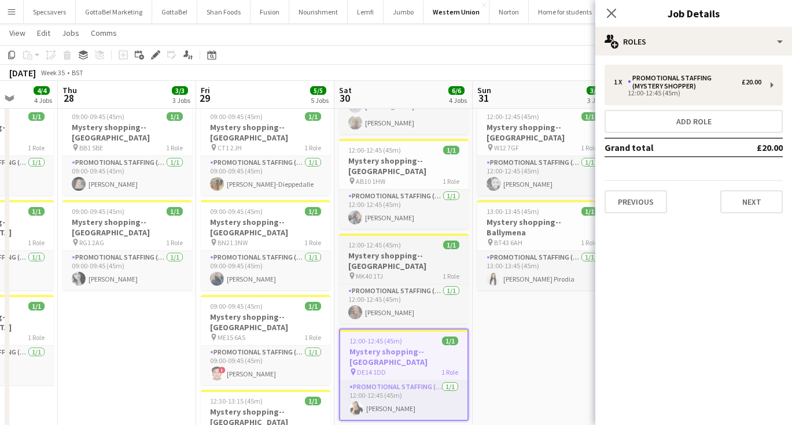
click at [398, 251] on h3 "Mystery shopping--[GEOGRAPHIC_DATA]" at bounding box center [404, 261] width 130 height 21
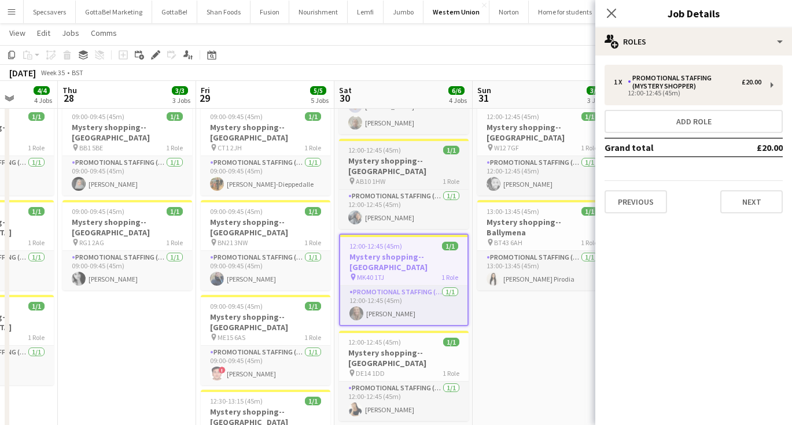
click at [402, 159] on h3 "Mystery shopping--[GEOGRAPHIC_DATA]" at bounding box center [404, 166] width 130 height 21
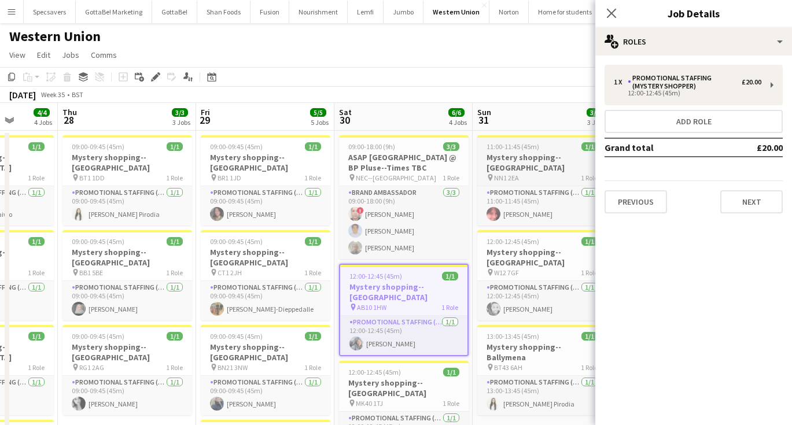
scroll to position [0, 0]
click at [523, 156] on h3 "Mystery shopping--[GEOGRAPHIC_DATA]" at bounding box center [542, 162] width 130 height 21
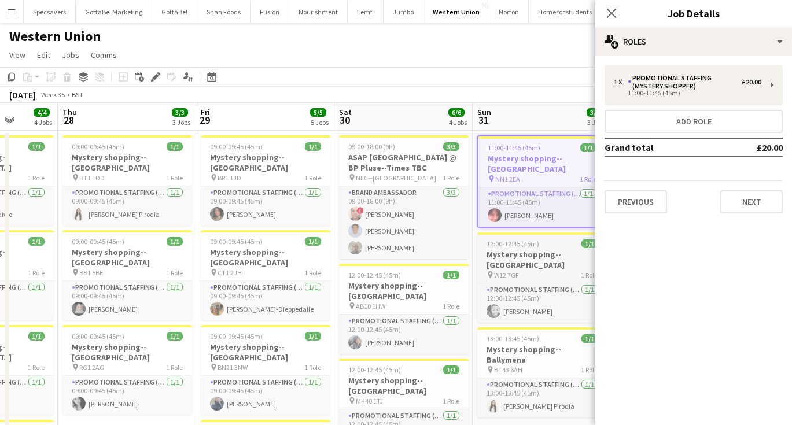
click at [528, 249] on h3 "Mystery shopping--[GEOGRAPHIC_DATA]" at bounding box center [542, 259] width 130 height 21
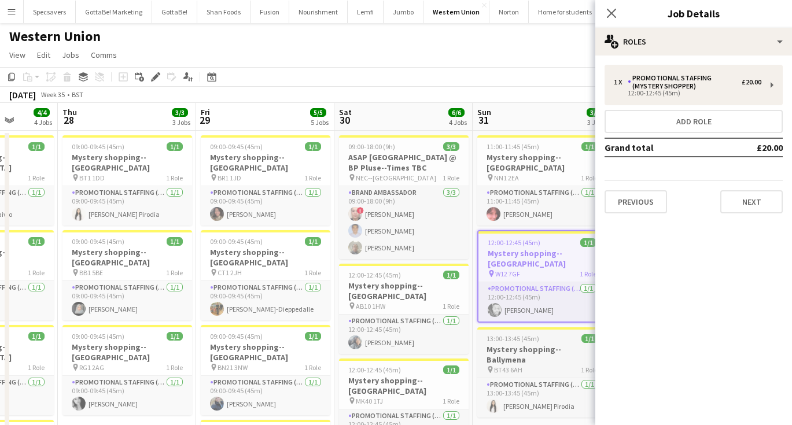
click at [538, 344] on h3 "Mystery shopping--Ballymena" at bounding box center [542, 354] width 130 height 21
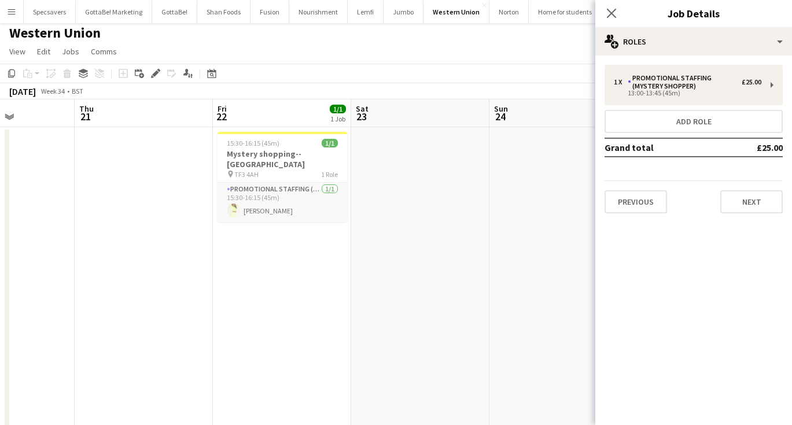
scroll to position [0, 291]
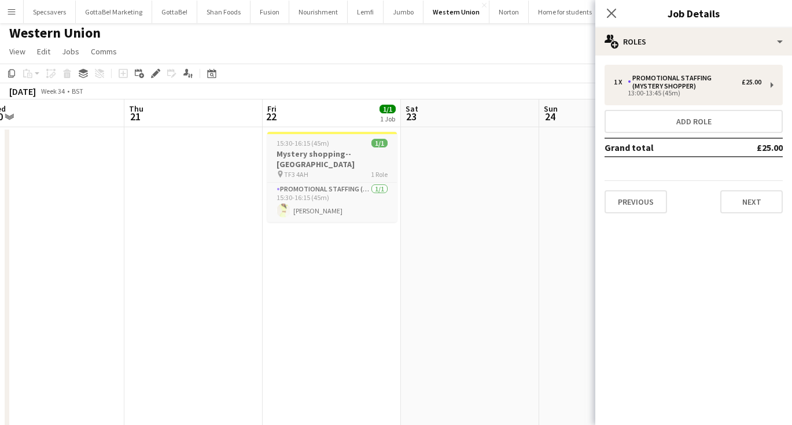
click at [339, 152] on h3 "Mystery shopping--[GEOGRAPHIC_DATA]" at bounding box center [332, 159] width 130 height 21
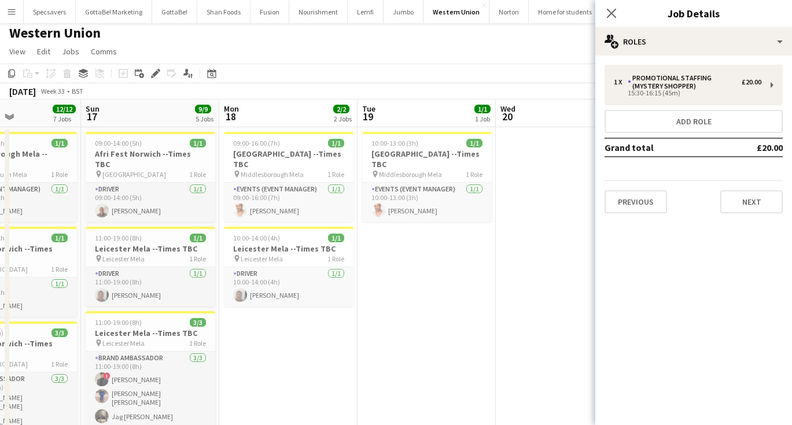
scroll to position [0, 322]
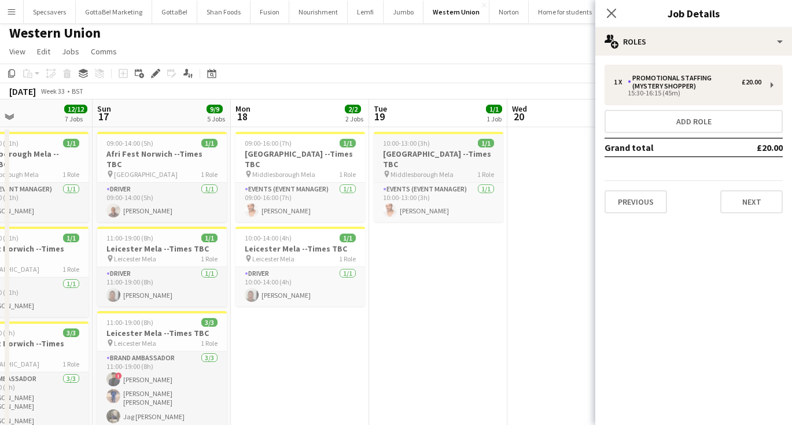
click at [412, 155] on h3 "[GEOGRAPHIC_DATA] --Times TBC" at bounding box center [439, 159] width 130 height 21
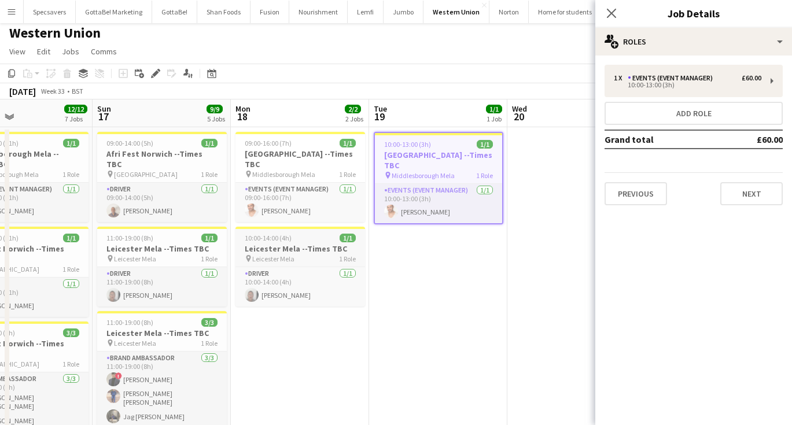
click at [302, 247] on h3 "Leicester Mela --Times TBC" at bounding box center [301, 249] width 130 height 10
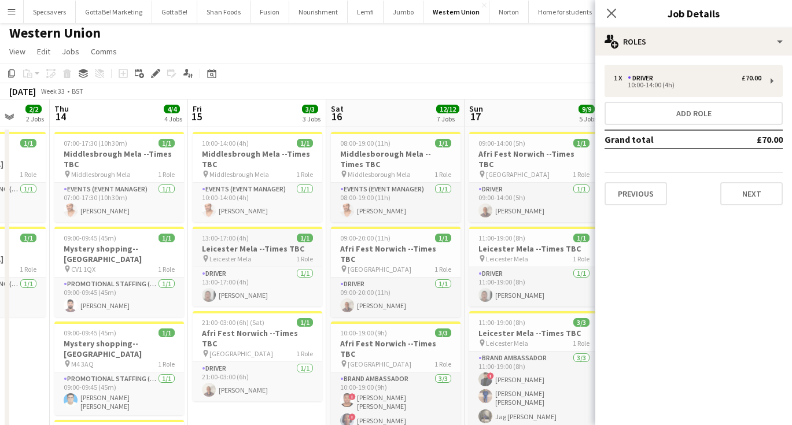
scroll to position [0, 362]
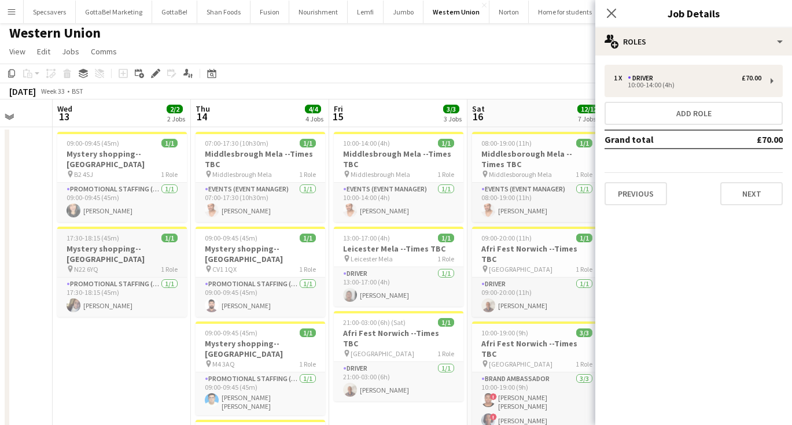
click at [100, 259] on h3 "Mystery shopping--[GEOGRAPHIC_DATA]" at bounding box center [122, 254] width 130 height 21
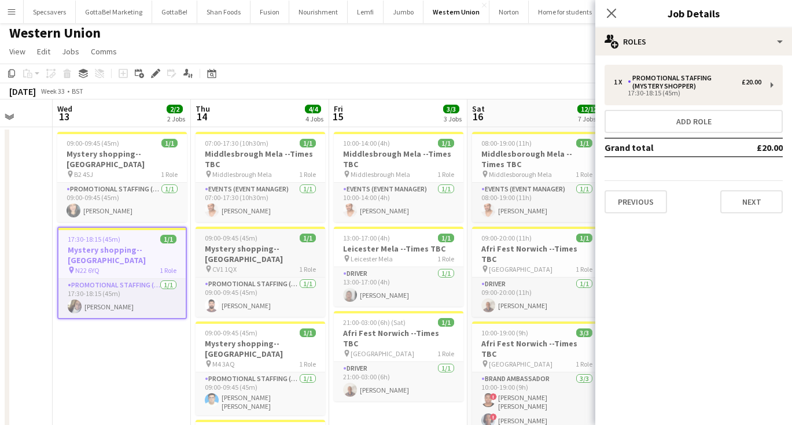
click at [271, 254] on h3 "Mystery shopping--[GEOGRAPHIC_DATA]" at bounding box center [261, 254] width 130 height 21
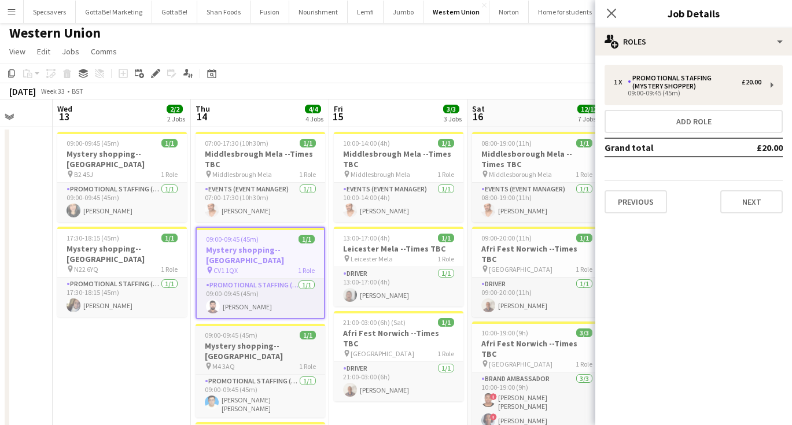
click at [250, 362] on div "pin M4 3AQ 1 Role" at bounding box center [261, 366] width 130 height 9
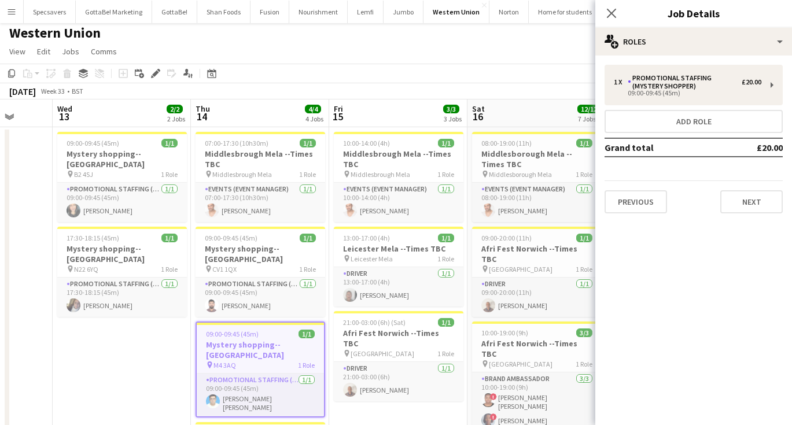
click at [372, 65] on app-toolbar "Copy Paste Paste Command V Paste with crew Command Shift V Paste linked Job [GE…" at bounding box center [396, 74] width 792 height 20
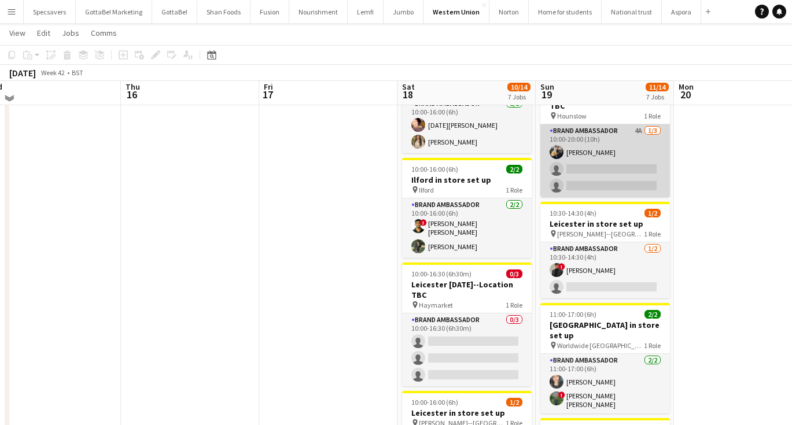
scroll to position [174, 0]
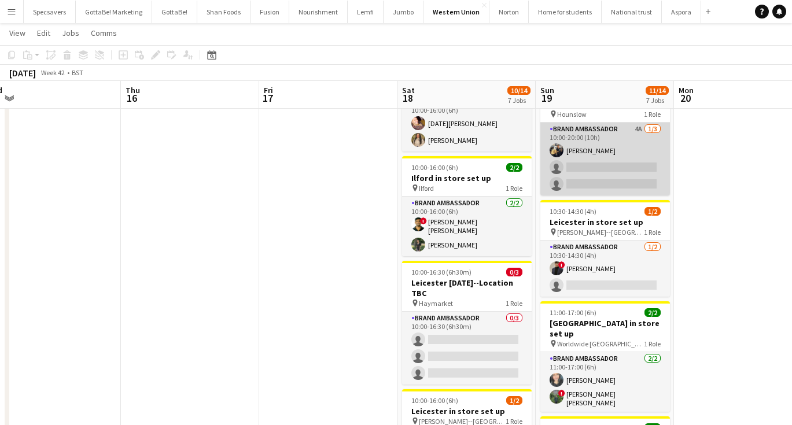
click at [603, 155] on app-card-role "Brand Ambassador 4A [DATE] 10:00-20:00 (10h) [PERSON_NAME] single-neutral-actio…" at bounding box center [606, 159] width 130 height 73
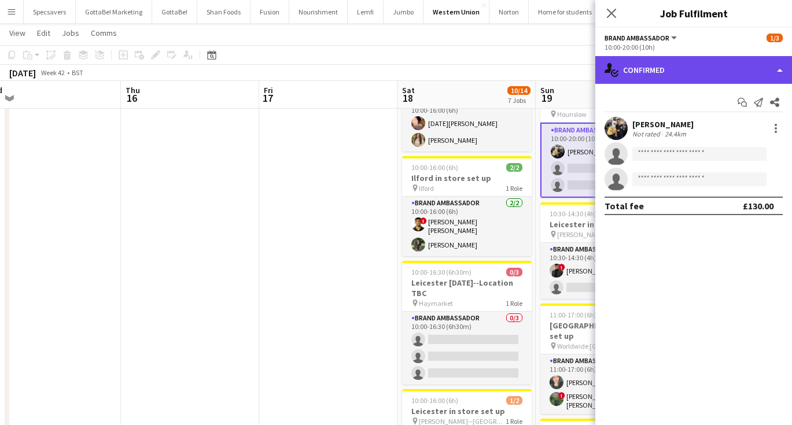
click at [688, 72] on div "single-neutral-actions-check-2 Confirmed" at bounding box center [694, 70] width 197 height 28
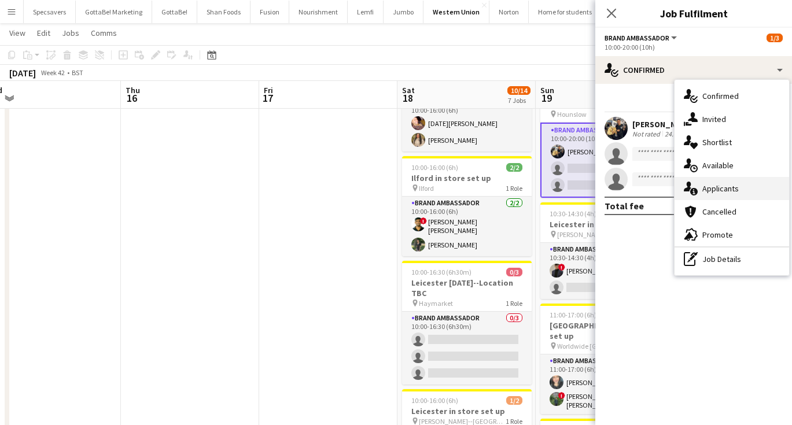
click at [718, 183] on span "Applicants" at bounding box center [721, 188] width 36 height 10
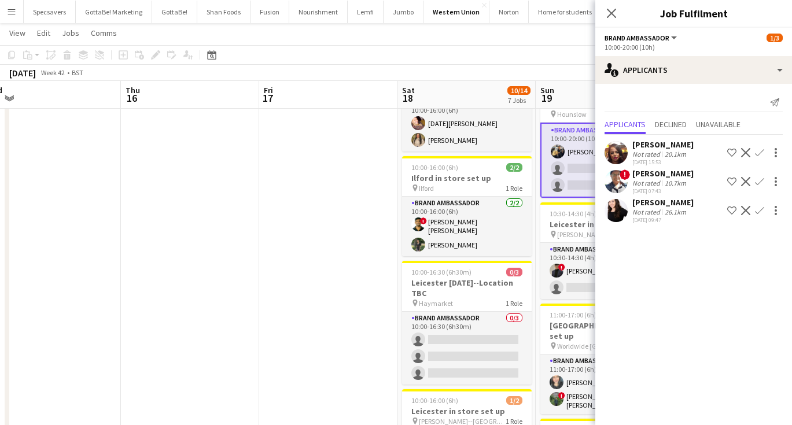
click at [332, 203] on app-date-cell at bounding box center [328, 360] width 138 height 811
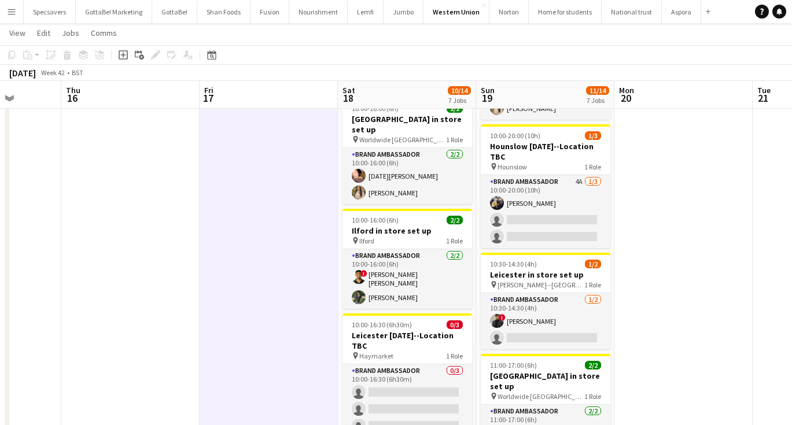
scroll to position [0, 493]
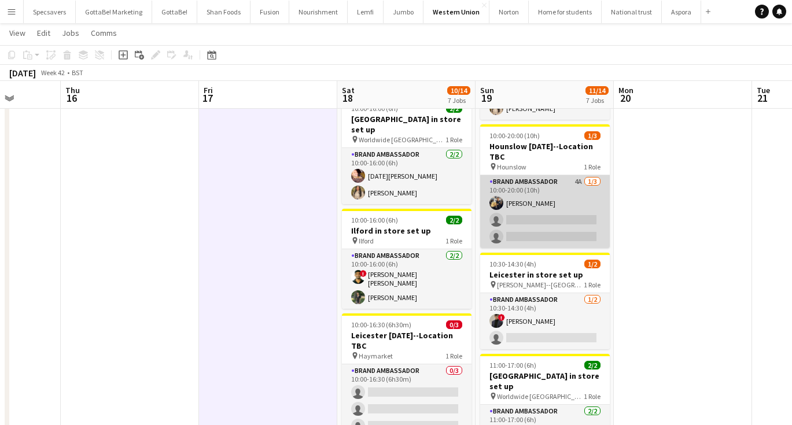
click at [535, 184] on app-card-role "Brand Ambassador 4A [DATE] 10:00-20:00 (10h) [PERSON_NAME] single-neutral-actio…" at bounding box center [545, 211] width 130 height 73
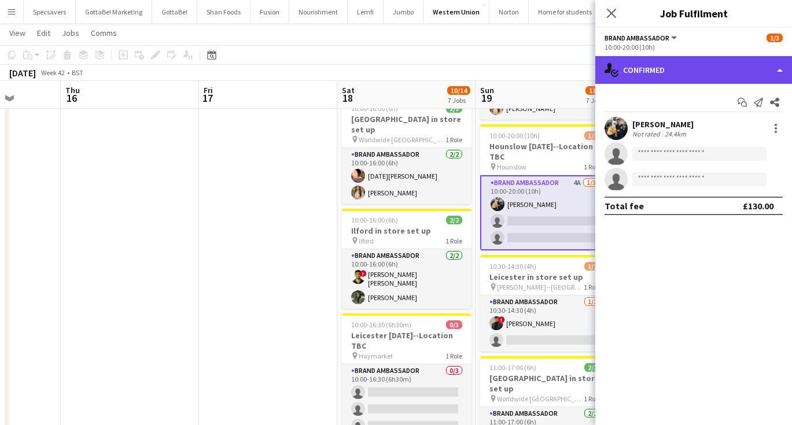
click at [715, 74] on div "single-neutral-actions-check-2 Confirmed" at bounding box center [694, 70] width 197 height 28
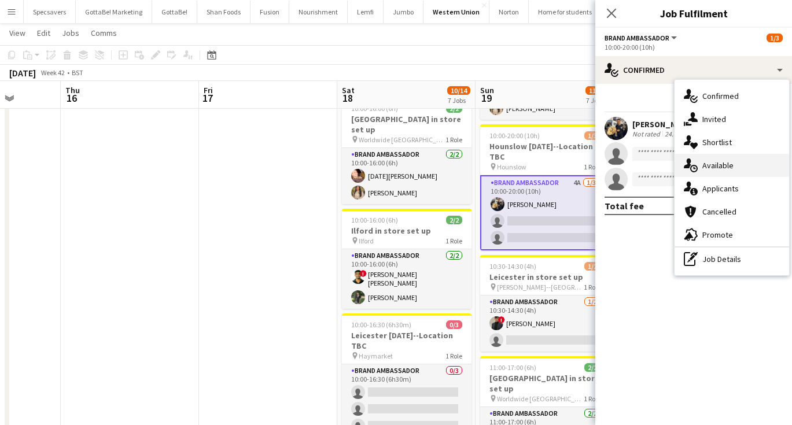
click at [729, 157] on div "single-neutral-actions-upload Available" at bounding box center [732, 165] width 115 height 23
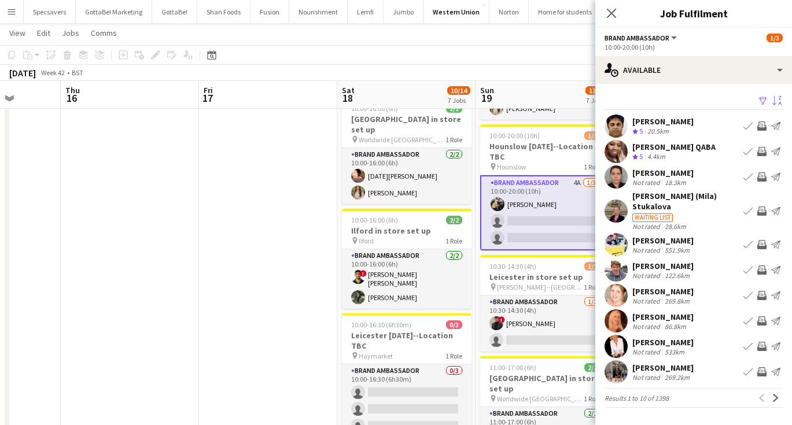
click at [775, 103] on app-icon "Sort asc" at bounding box center [777, 101] width 9 height 11
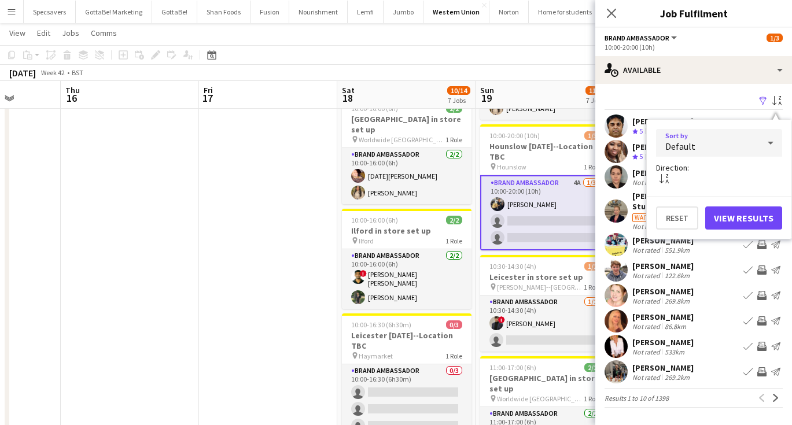
click at [750, 145] on div "Default" at bounding box center [707, 143] width 103 height 28
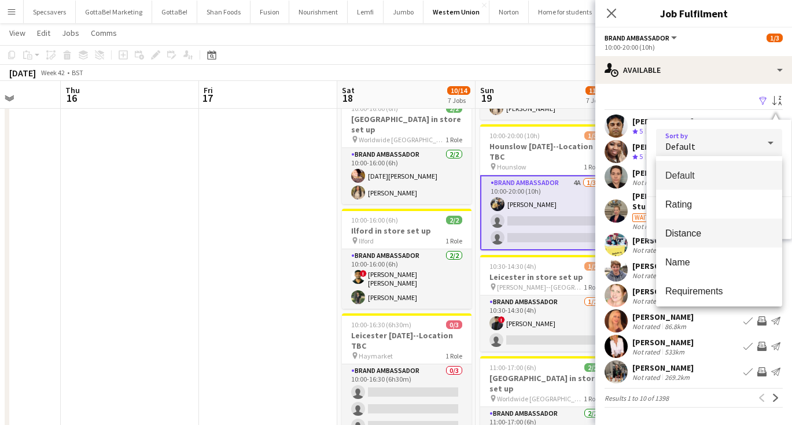
click at [719, 226] on mat-option "Distance" at bounding box center [719, 233] width 126 height 29
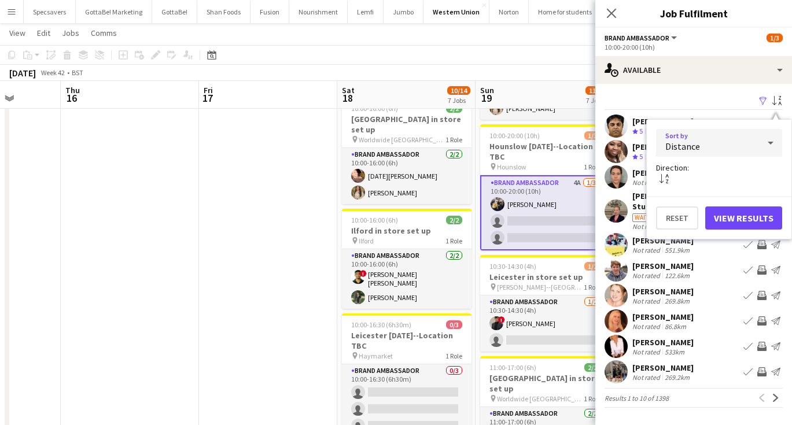
click at [740, 214] on button "View Results" at bounding box center [744, 218] width 77 height 23
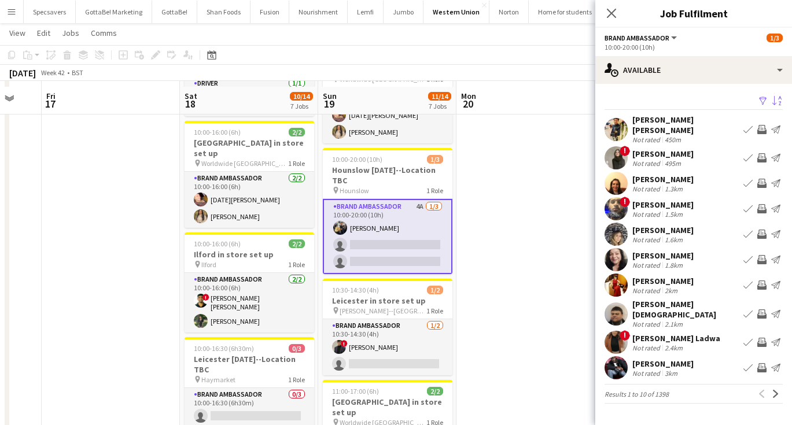
scroll to position [95, 0]
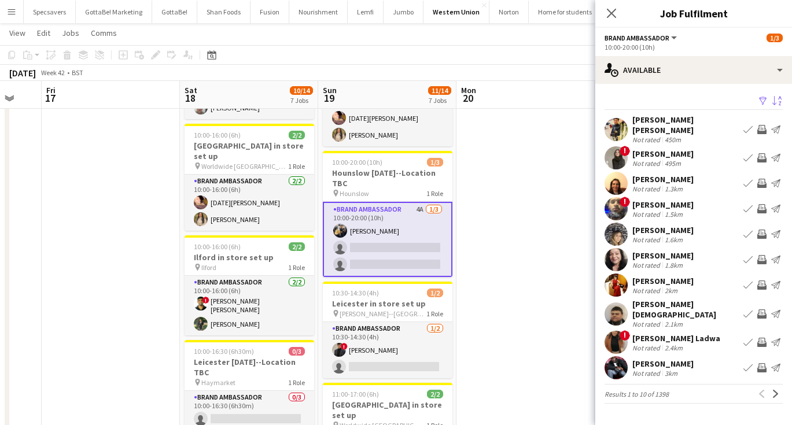
click at [669, 252] on div "[PERSON_NAME]" at bounding box center [663, 256] width 61 height 10
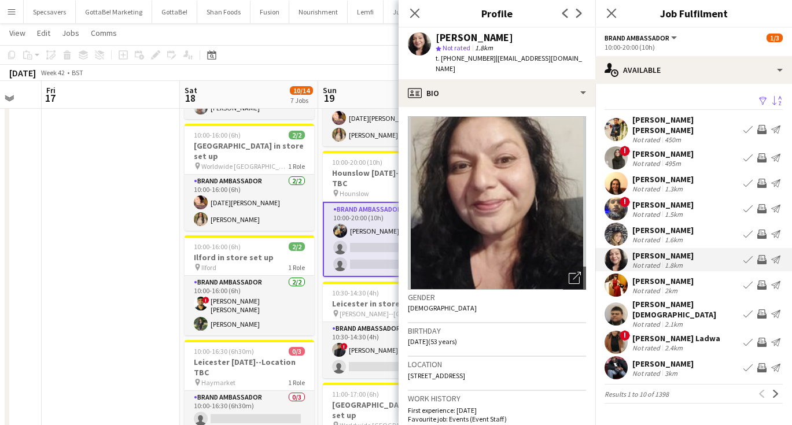
scroll to position [0, 0]
click at [657, 276] on div "[PERSON_NAME]" at bounding box center [663, 281] width 61 height 10
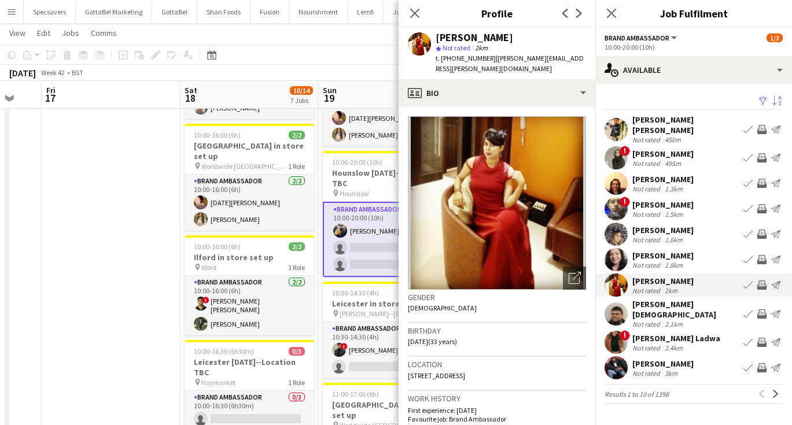
click at [677, 122] on div "[PERSON_NAME] [PERSON_NAME]" at bounding box center [686, 125] width 106 height 21
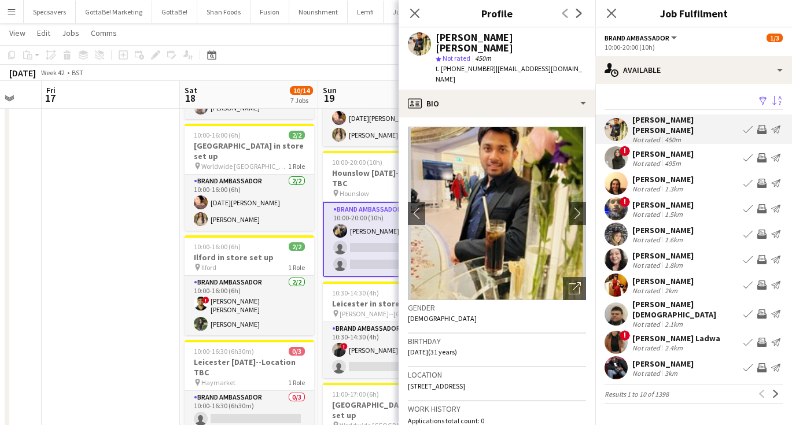
click at [663, 159] on div "495m" at bounding box center [673, 163] width 21 height 9
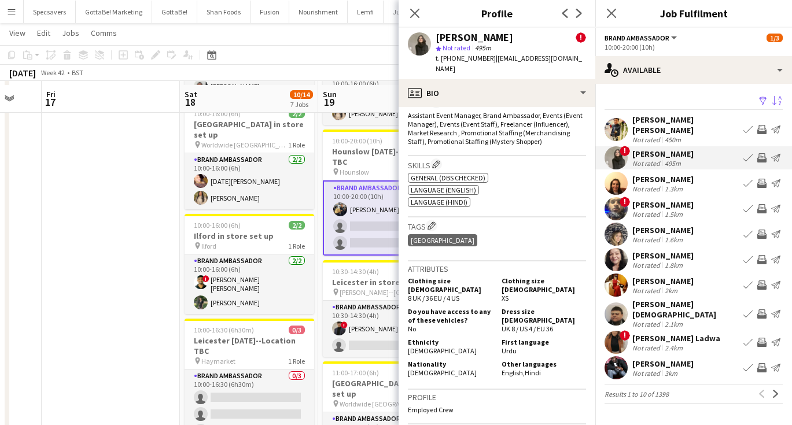
scroll to position [122, 0]
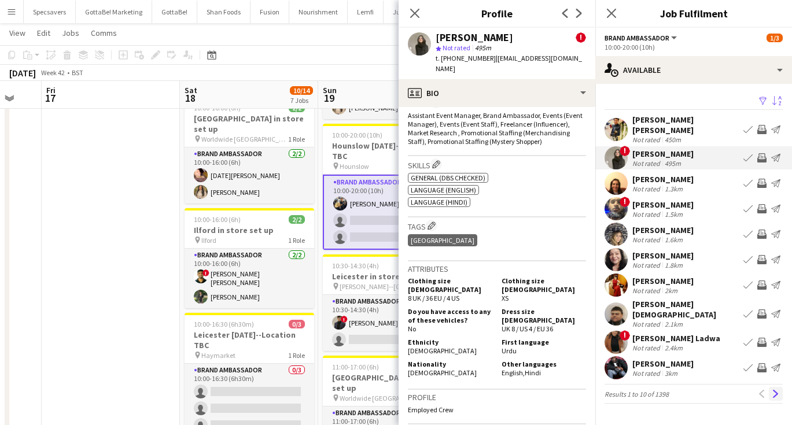
click at [777, 390] on app-icon "Next" at bounding box center [776, 394] width 8 height 8
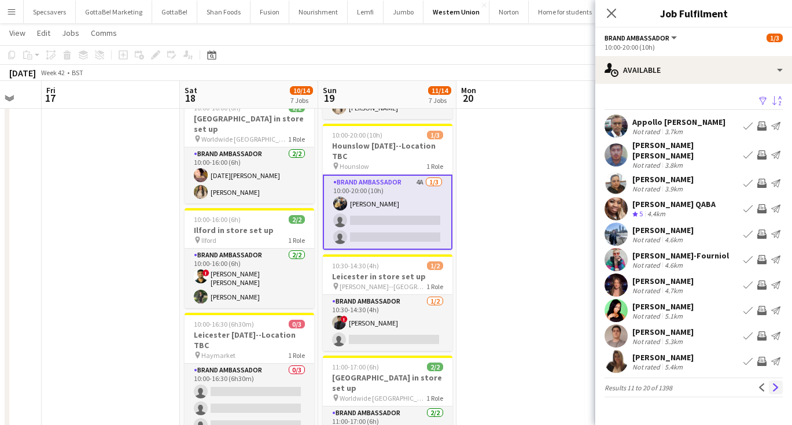
click at [777, 384] on app-icon "Next" at bounding box center [776, 388] width 8 height 8
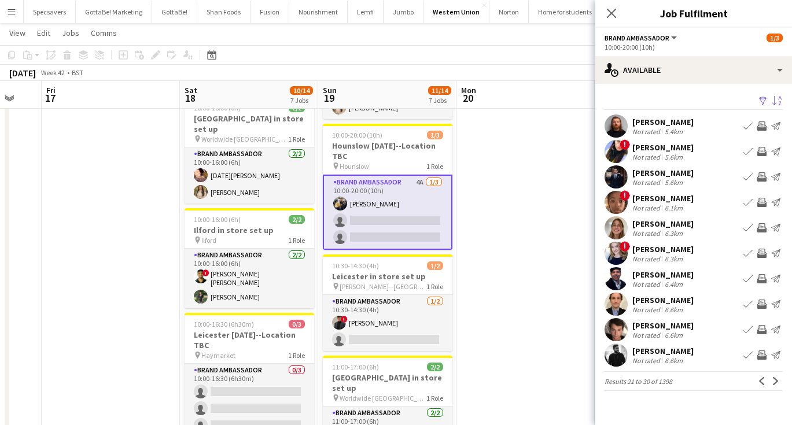
click at [678, 152] on div "[PERSON_NAME]" at bounding box center [663, 147] width 61 height 10
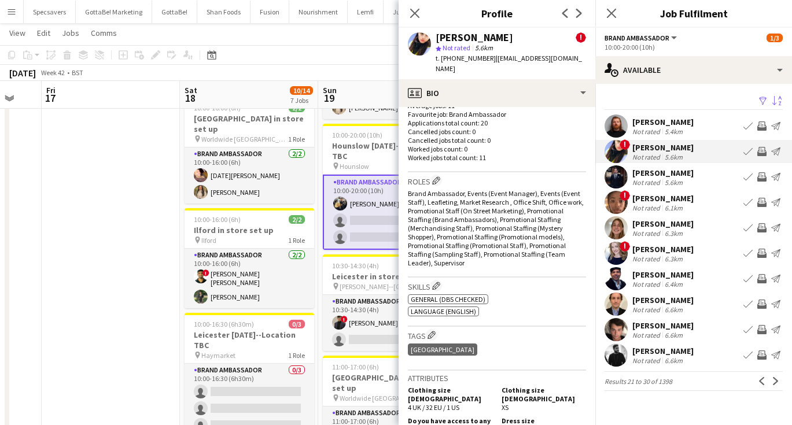
scroll to position [421, 0]
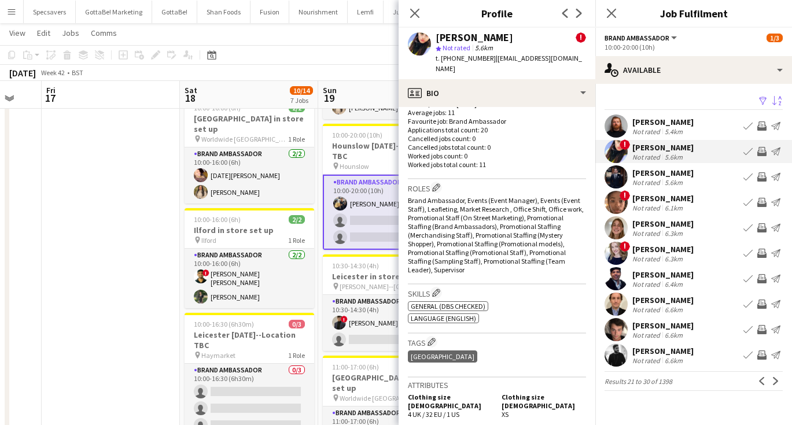
click at [661, 177] on div "[PERSON_NAME]" at bounding box center [663, 173] width 61 height 10
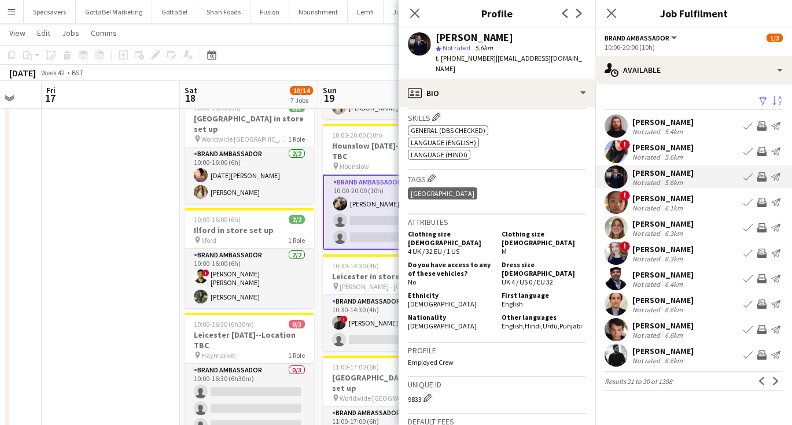
scroll to position [467, 0]
click at [776, 378] on app-icon "Next" at bounding box center [776, 381] width 8 height 8
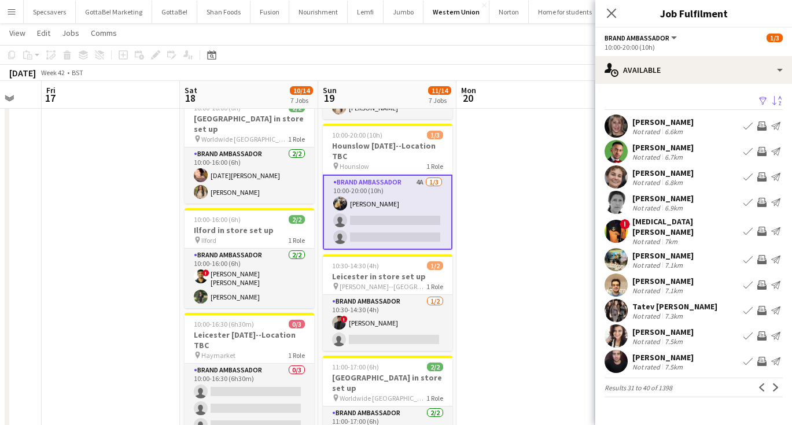
click at [673, 286] on div "7.1km" at bounding box center [674, 290] width 23 height 9
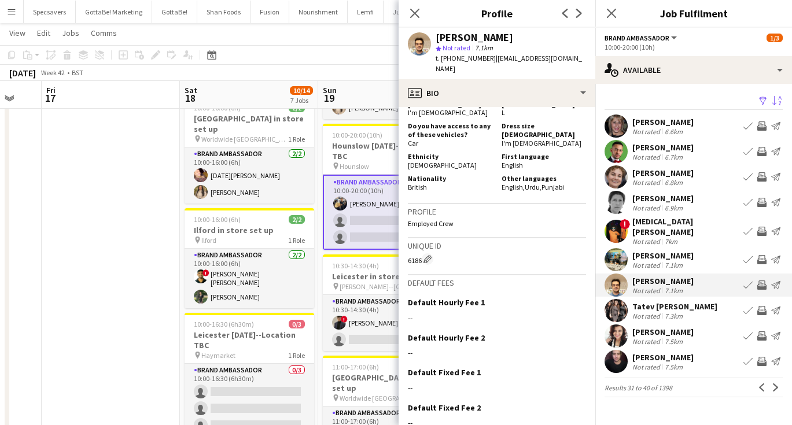
scroll to position [545, 0]
click at [667, 330] on div "[PERSON_NAME]" at bounding box center [663, 332] width 61 height 10
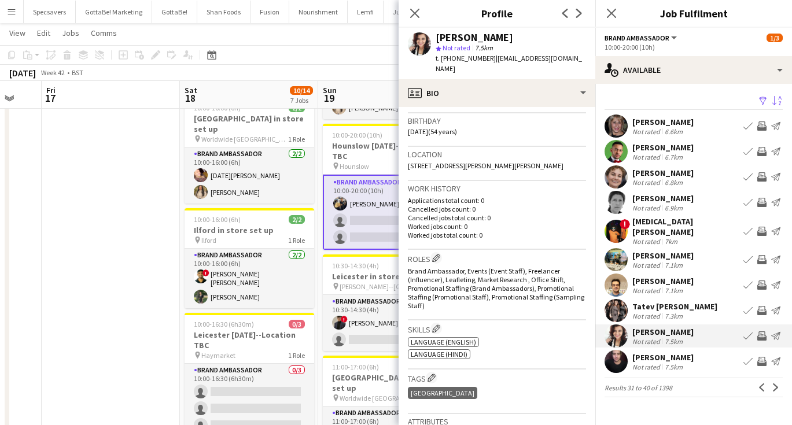
scroll to position [214, 0]
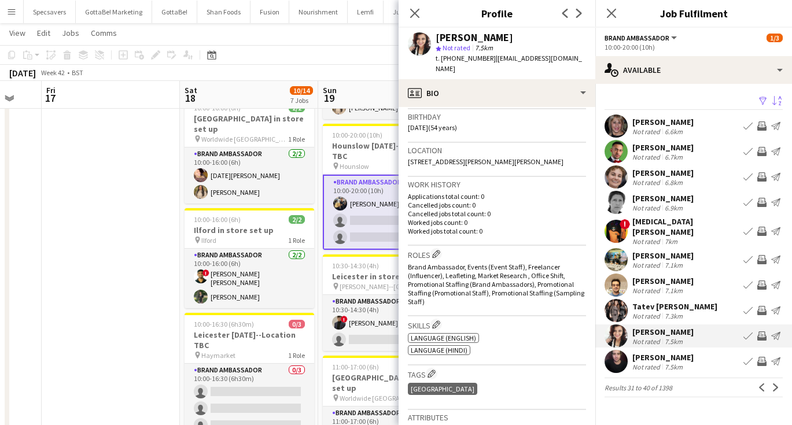
click at [645, 302] on div "Tatev [PERSON_NAME]" at bounding box center [675, 307] width 85 height 10
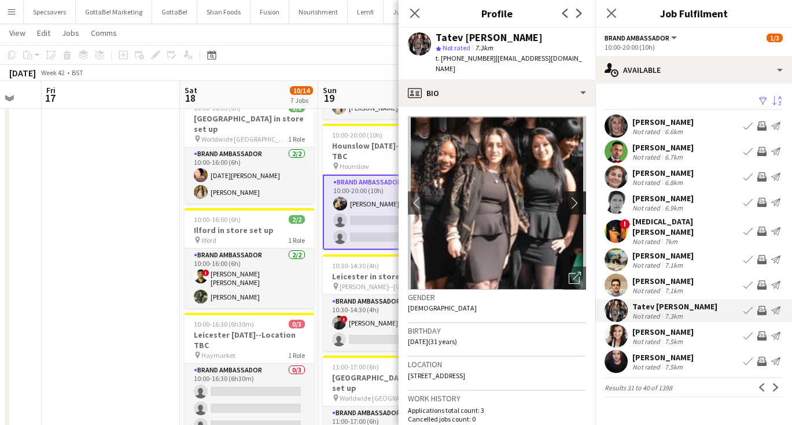
scroll to position [0, 0]
click at [577, 197] on app-icon "chevron-right" at bounding box center [578, 203] width 18 height 12
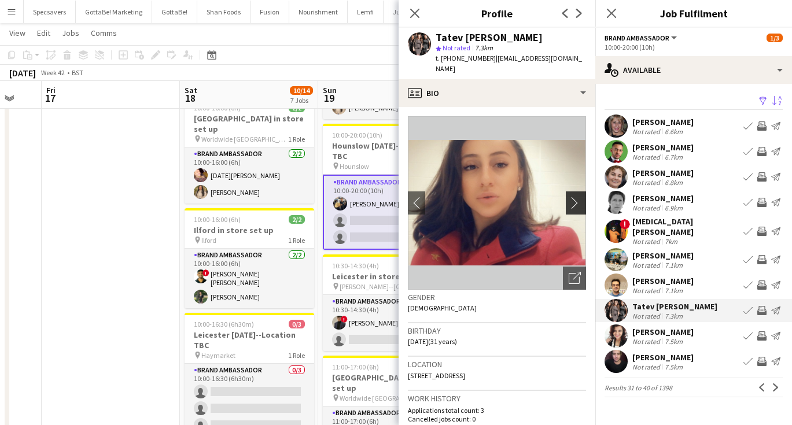
click at [577, 197] on app-icon "chevron-right" at bounding box center [578, 203] width 18 height 12
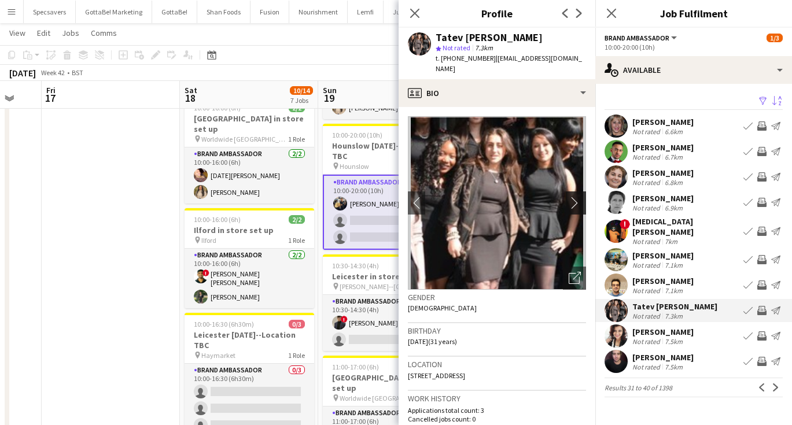
click at [577, 197] on app-icon "chevron-right" at bounding box center [578, 203] width 18 height 12
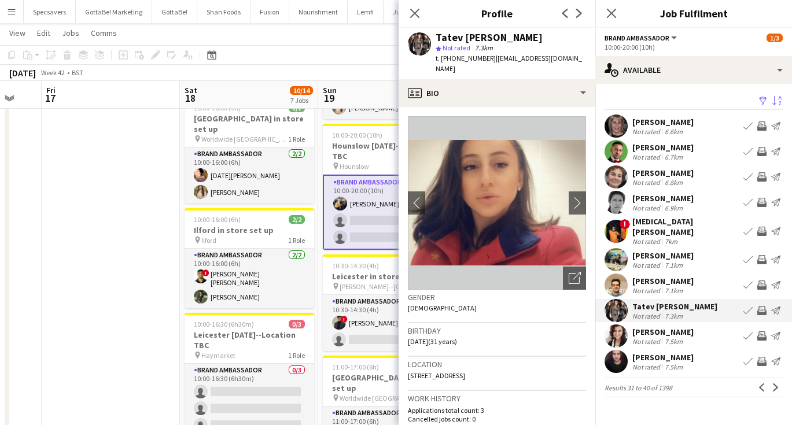
click at [678, 327] on div "[PERSON_NAME]" at bounding box center [663, 332] width 61 height 10
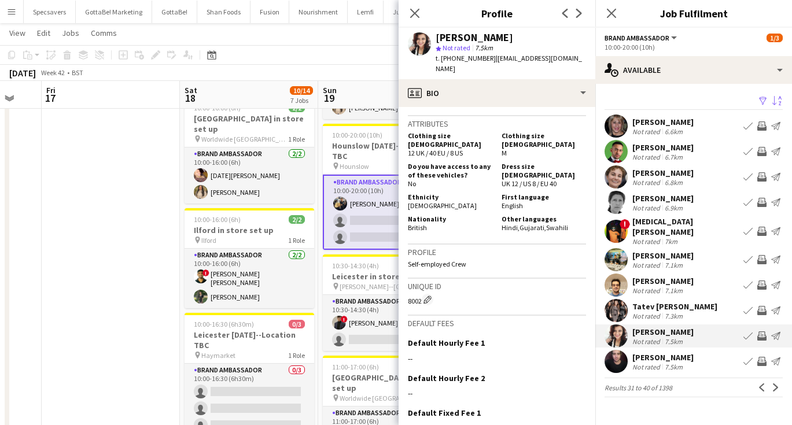
scroll to position [513, 0]
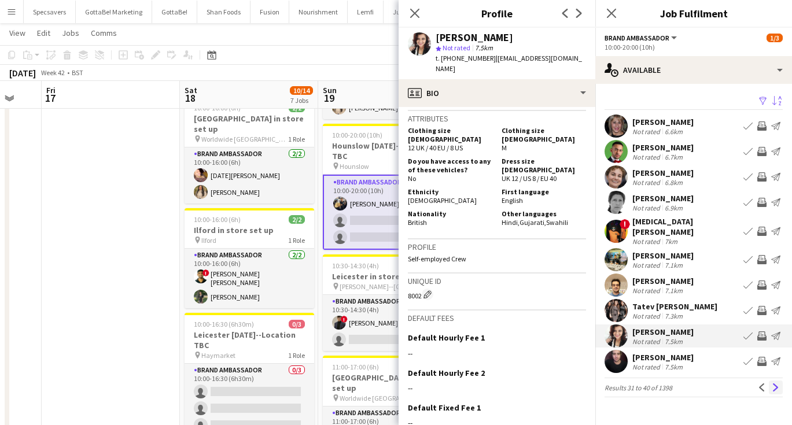
click at [772, 385] on app-icon "Next" at bounding box center [776, 388] width 8 height 8
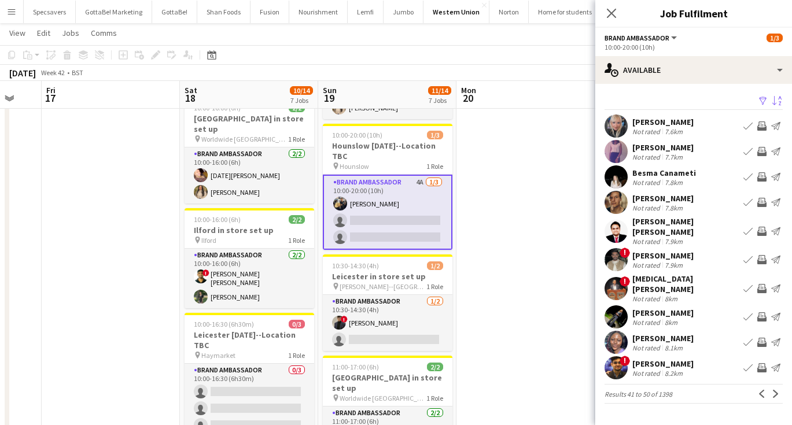
click at [686, 237] on div "Not rated 7.9km" at bounding box center [686, 241] width 106 height 9
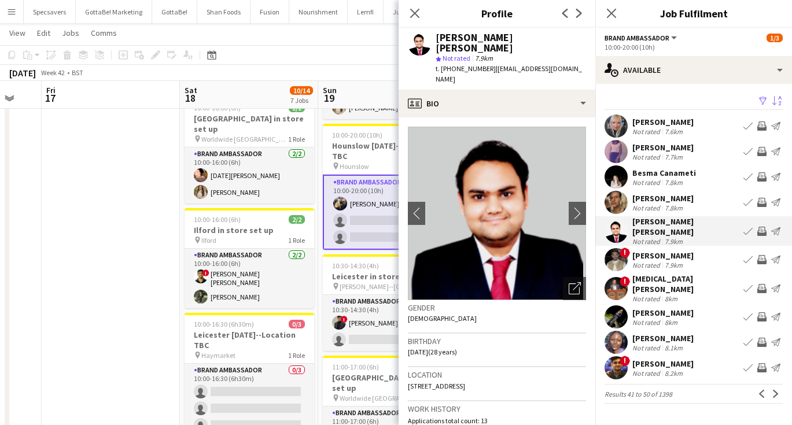
scroll to position [0, 0]
click at [660, 251] on div "[PERSON_NAME]" at bounding box center [663, 256] width 61 height 10
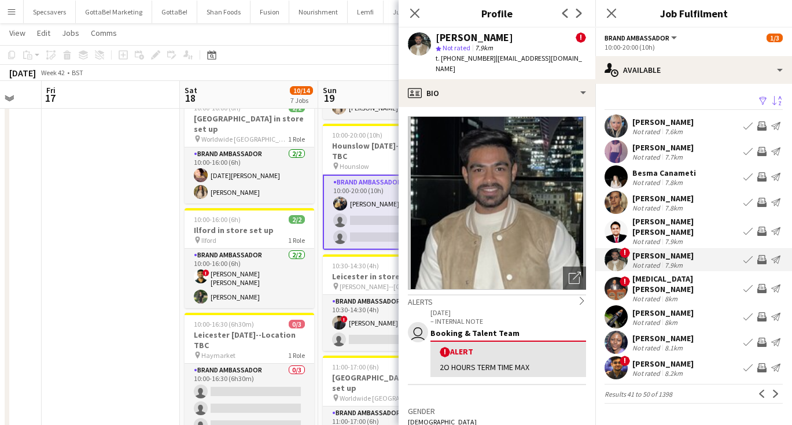
click at [668, 314] on div "[PERSON_NAME] Not rated 8km Book crew Invite crew Send notification" at bounding box center [694, 317] width 197 height 23
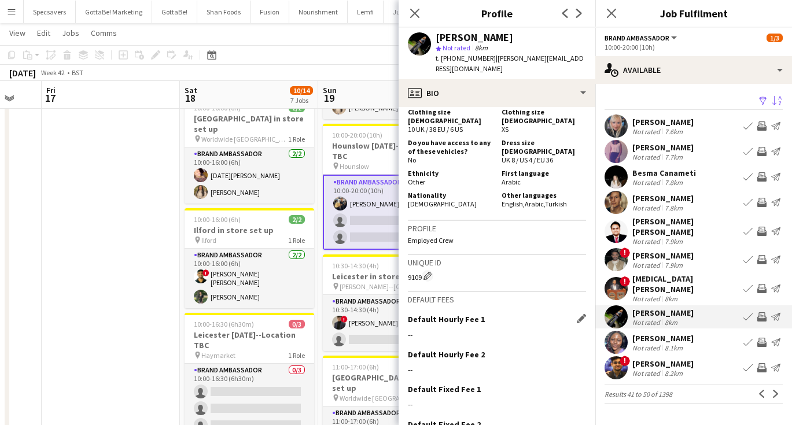
scroll to position [531, 0]
click at [654, 366] on div "! [PERSON_NAME] Not rated 8.2km Book crew Invite crew Send notification" at bounding box center [694, 368] width 197 height 23
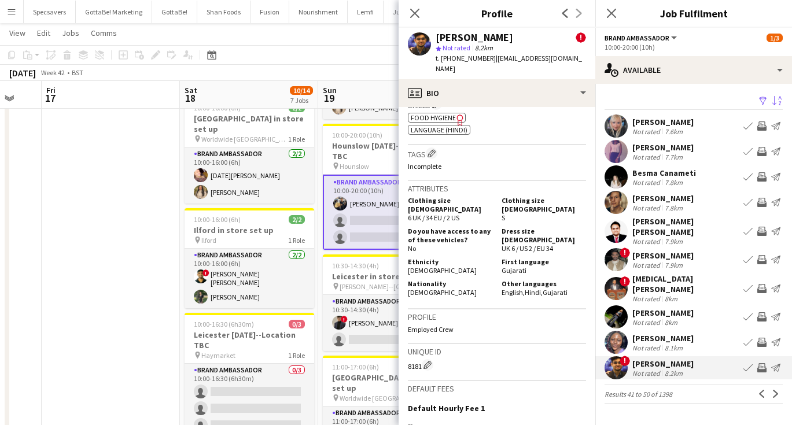
scroll to position [516, 0]
click at [777, 390] on app-icon "Next" at bounding box center [776, 394] width 8 height 8
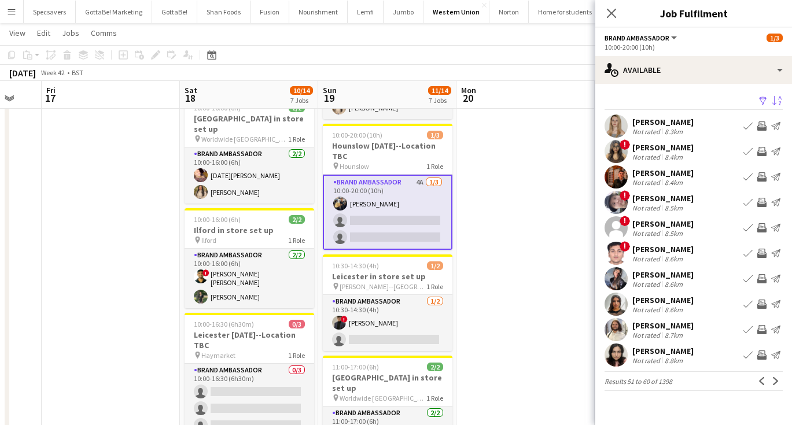
click at [696, 151] on div "! [PERSON_NAME] Not rated 8.4km Book crew Invite crew Send notification" at bounding box center [694, 151] width 197 height 23
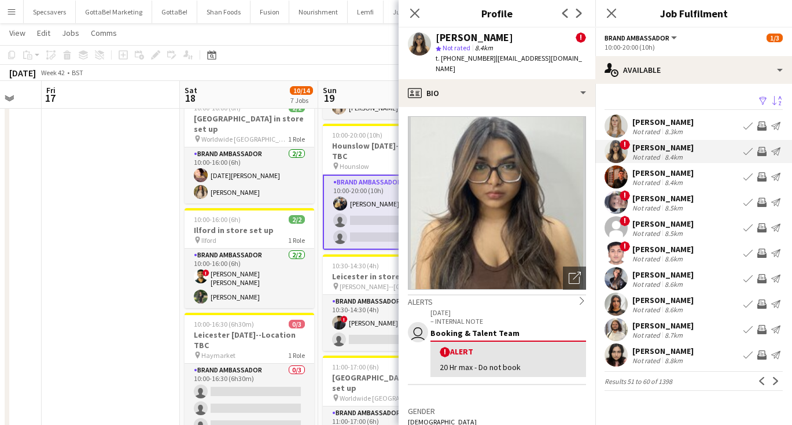
click at [669, 177] on div "[PERSON_NAME]" at bounding box center [663, 173] width 61 height 10
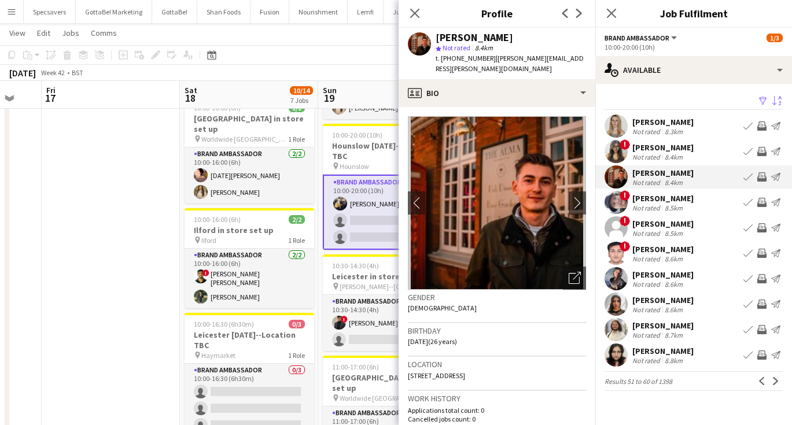
click at [664, 200] on div "[PERSON_NAME]" at bounding box center [663, 198] width 61 height 10
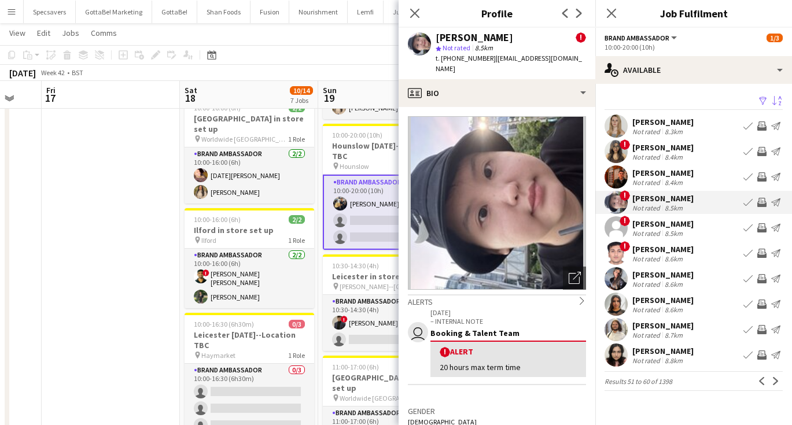
click at [653, 179] on div "Not rated" at bounding box center [648, 182] width 30 height 9
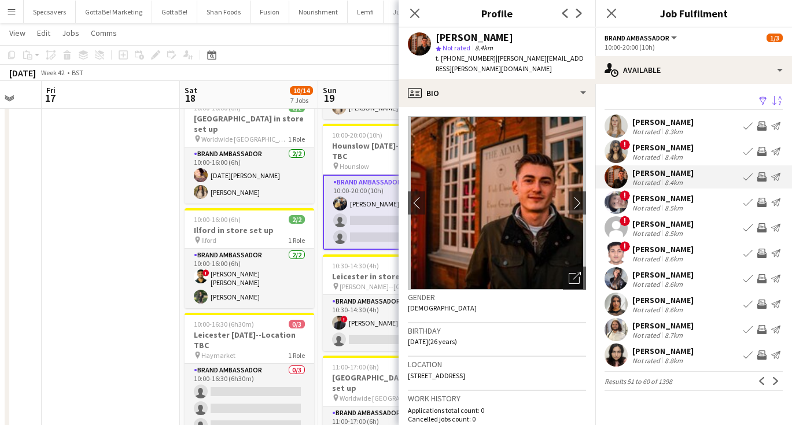
click at [651, 155] on div "Not rated" at bounding box center [648, 157] width 30 height 9
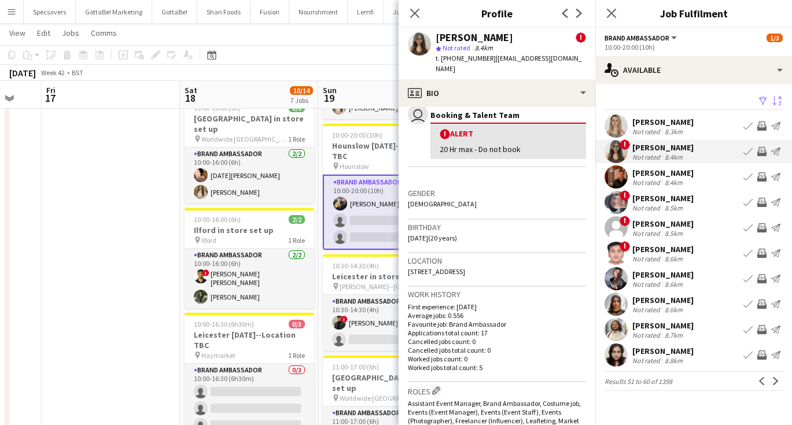
scroll to position [219, 0]
click at [647, 224] on div "[PERSON_NAME]" at bounding box center [663, 224] width 61 height 10
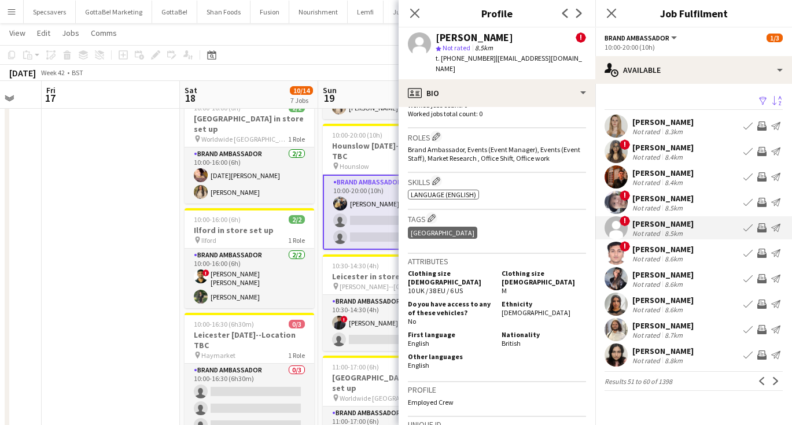
scroll to position [449, 0]
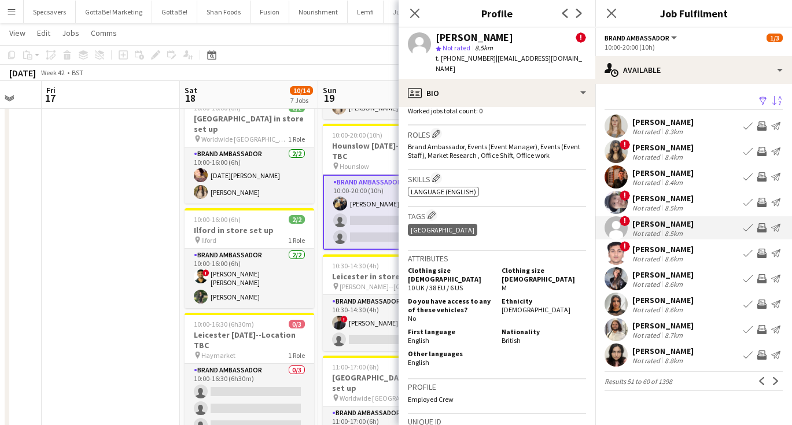
click at [668, 276] on div "[PERSON_NAME]" at bounding box center [663, 275] width 61 height 10
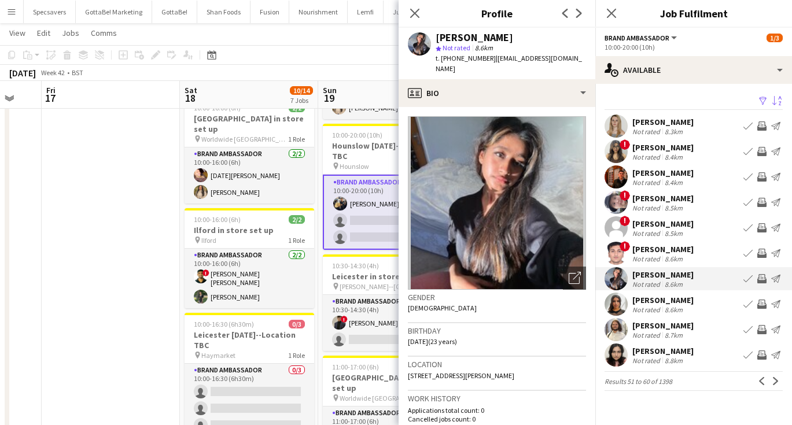
scroll to position [0, 0]
click at [674, 353] on div "[PERSON_NAME]" at bounding box center [663, 351] width 61 height 10
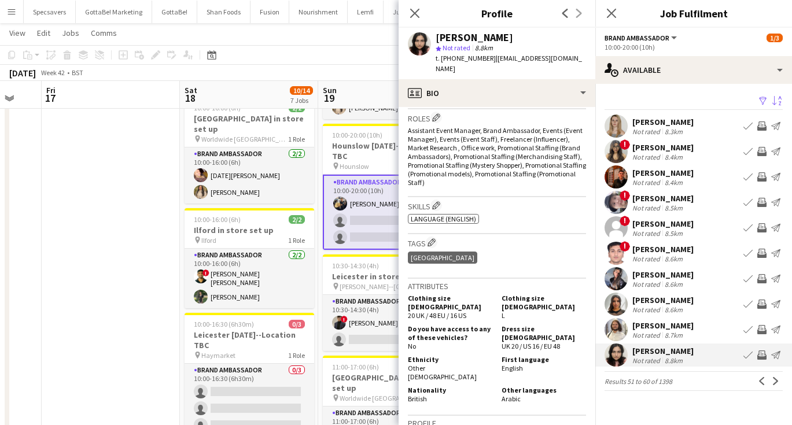
scroll to position [355, 0]
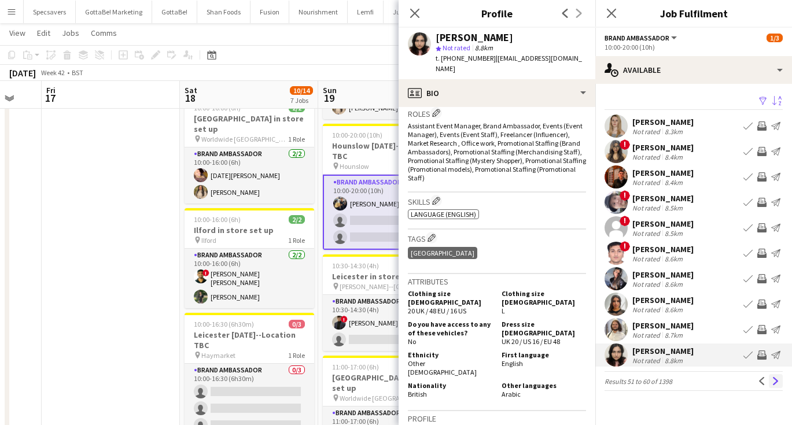
click at [777, 378] on app-icon "Next" at bounding box center [776, 381] width 8 height 8
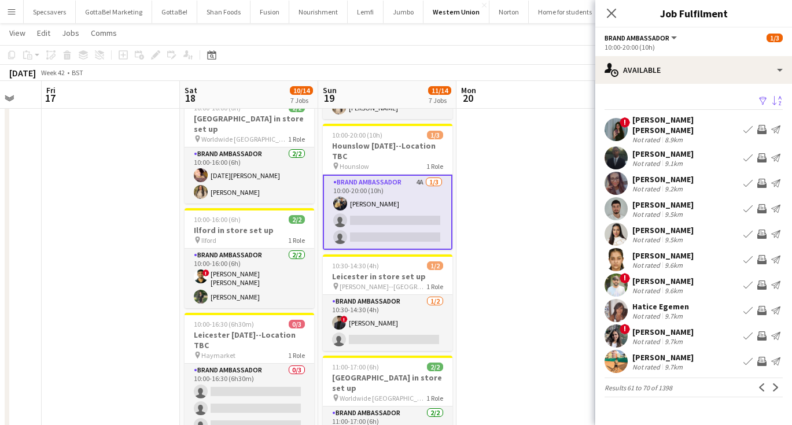
click at [696, 135] on div "Not rated 8.9km" at bounding box center [686, 139] width 106 height 9
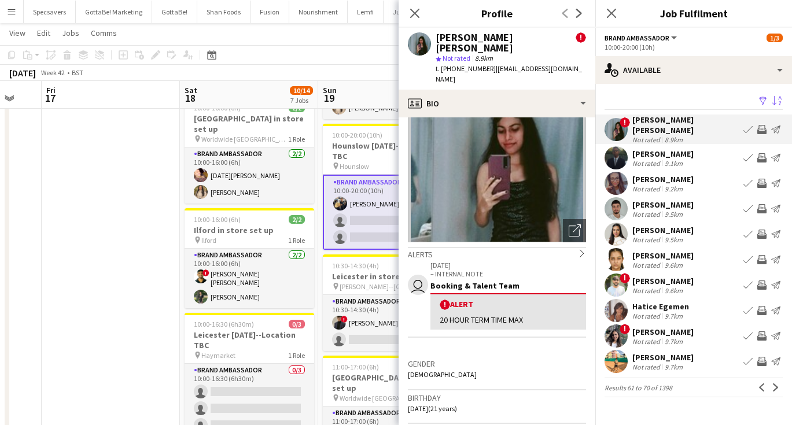
scroll to position [36, 0]
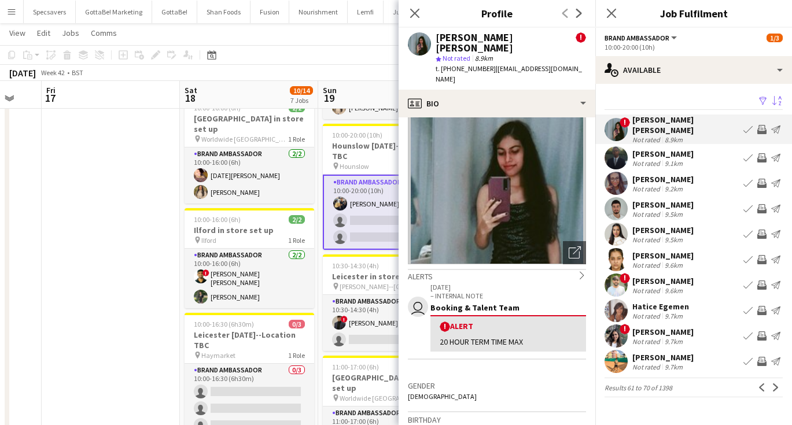
click at [650, 174] on div "[PERSON_NAME]" at bounding box center [663, 179] width 61 height 10
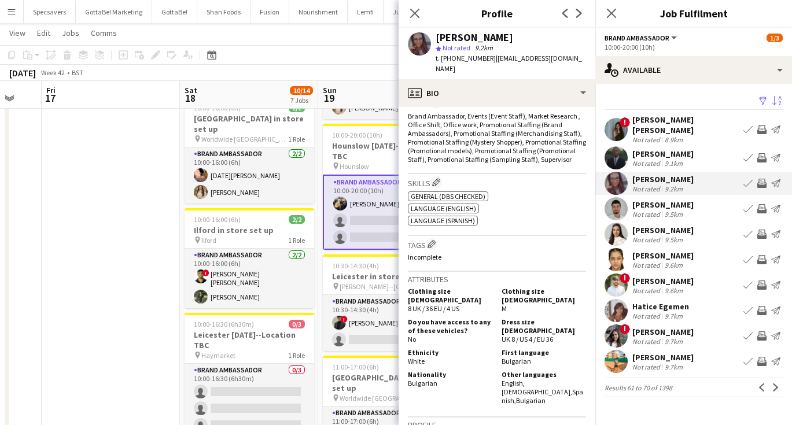
scroll to position [390, 0]
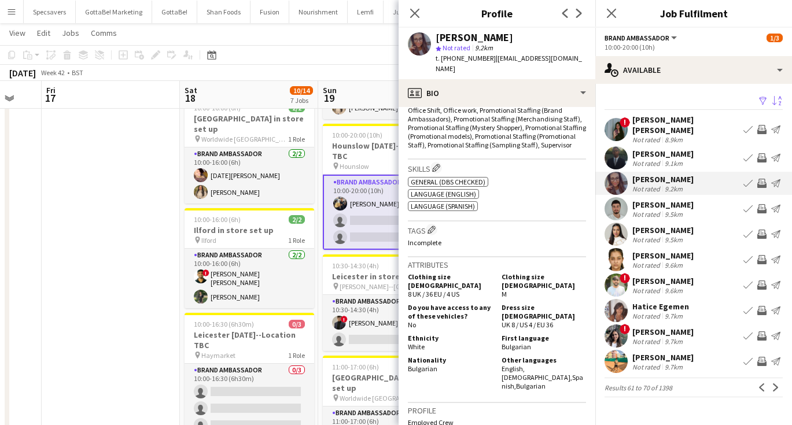
click at [655, 236] on div "Not rated" at bounding box center [648, 240] width 30 height 9
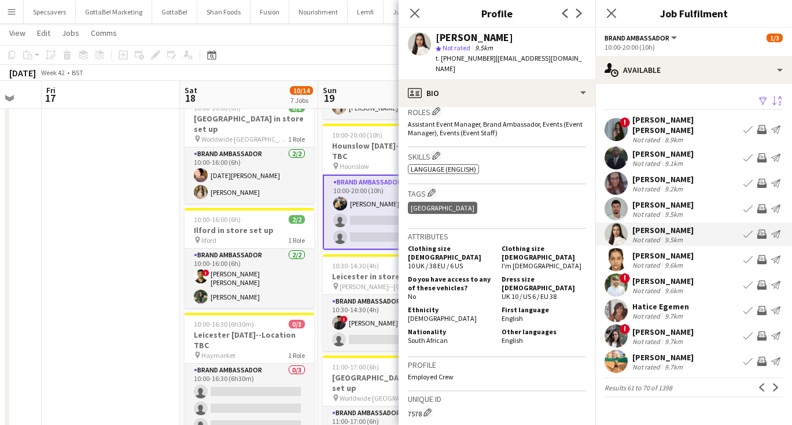
scroll to position [385, 0]
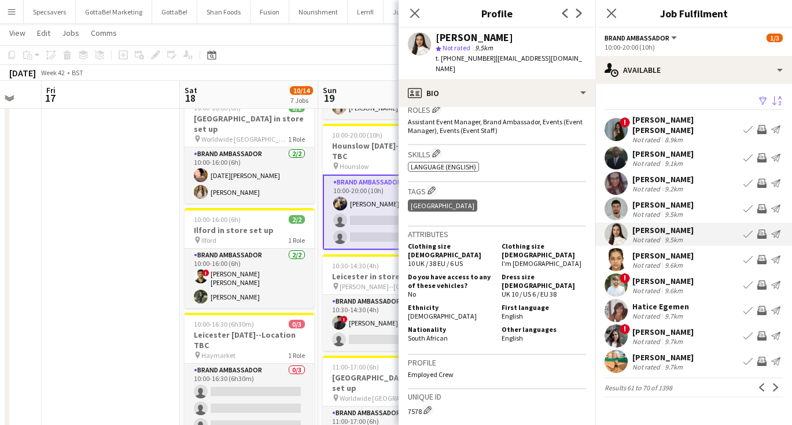
click at [655, 251] on div "[PERSON_NAME]" at bounding box center [663, 256] width 61 height 10
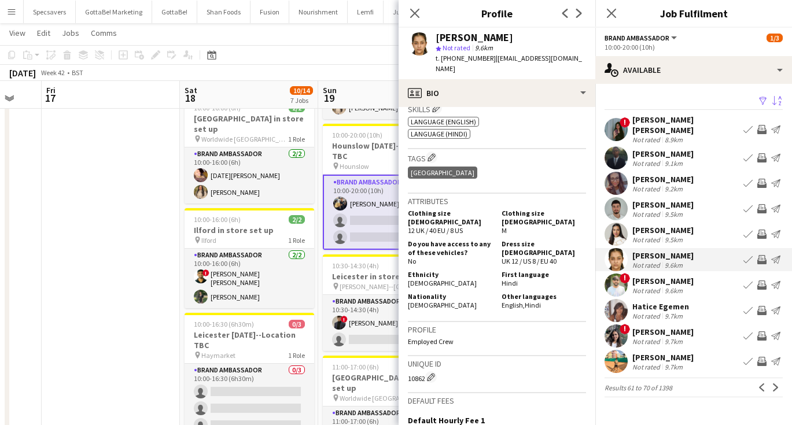
scroll to position [408, 0]
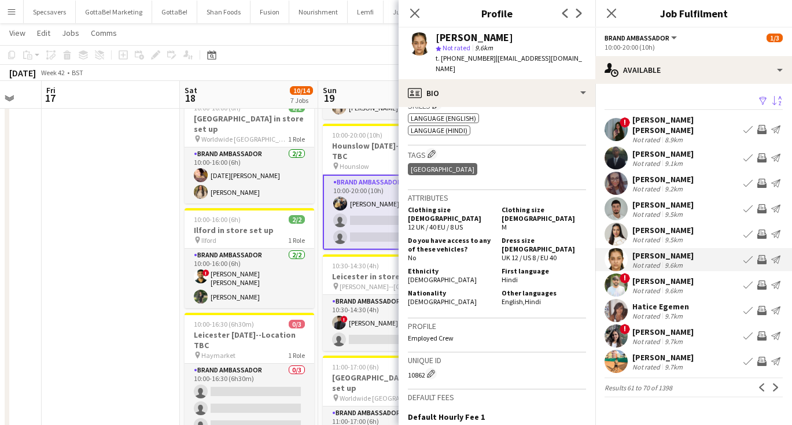
click at [675, 330] on div "[PERSON_NAME]" at bounding box center [663, 332] width 61 height 10
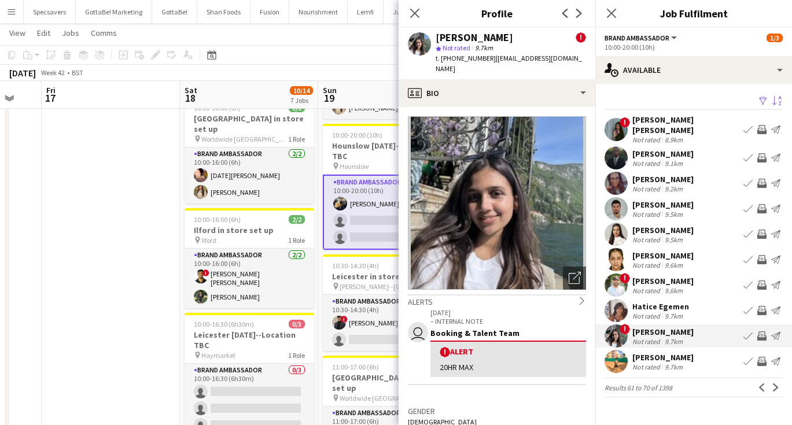
scroll to position [0, 0]
click at [666, 352] on div "[PERSON_NAME]" at bounding box center [663, 357] width 61 height 10
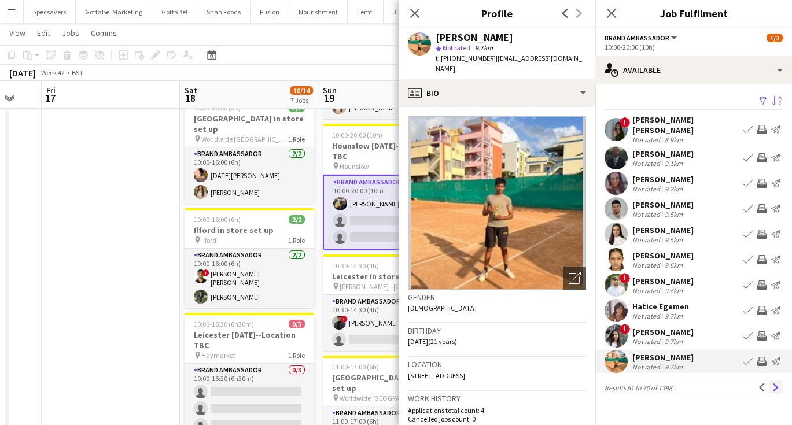
click at [774, 384] on app-icon "Next" at bounding box center [776, 388] width 8 height 8
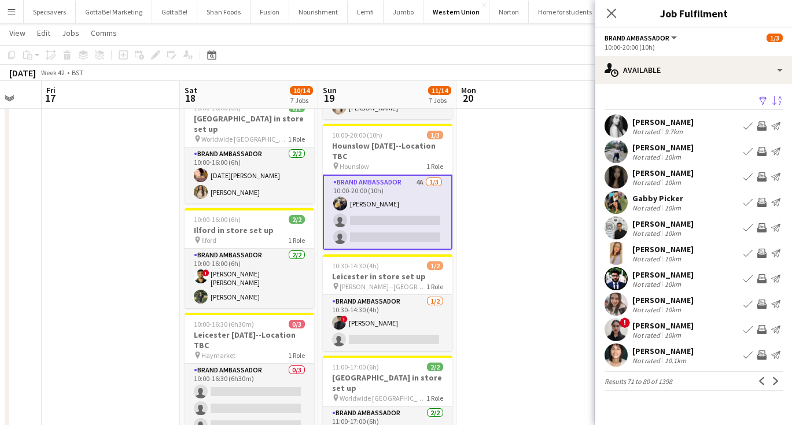
click at [670, 257] on div "10km" at bounding box center [673, 259] width 21 height 9
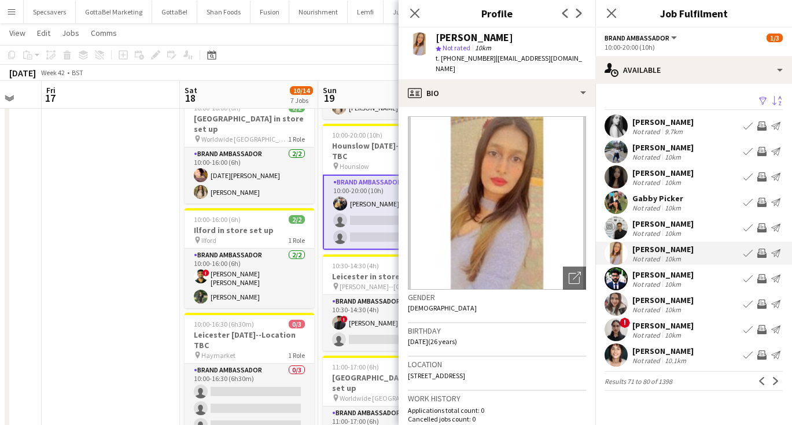
click at [677, 303] on div "[PERSON_NAME]" at bounding box center [663, 300] width 61 height 10
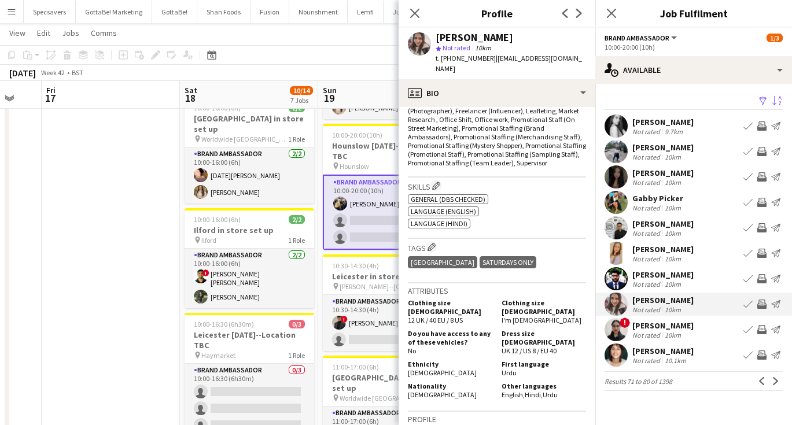
scroll to position [399, 0]
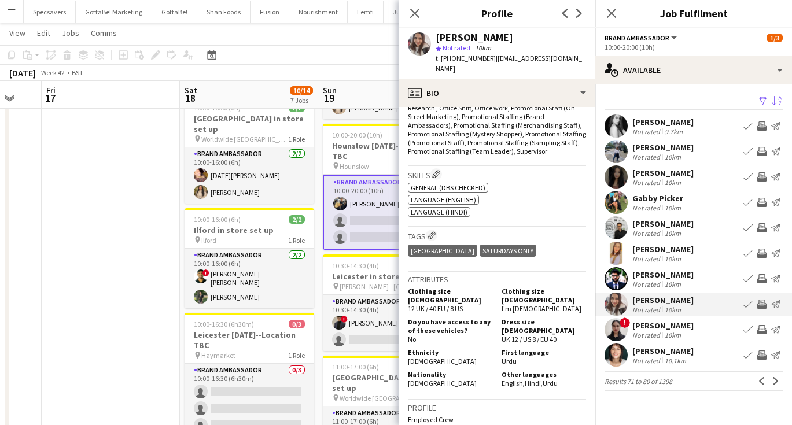
click at [674, 333] on div "10km" at bounding box center [673, 335] width 21 height 9
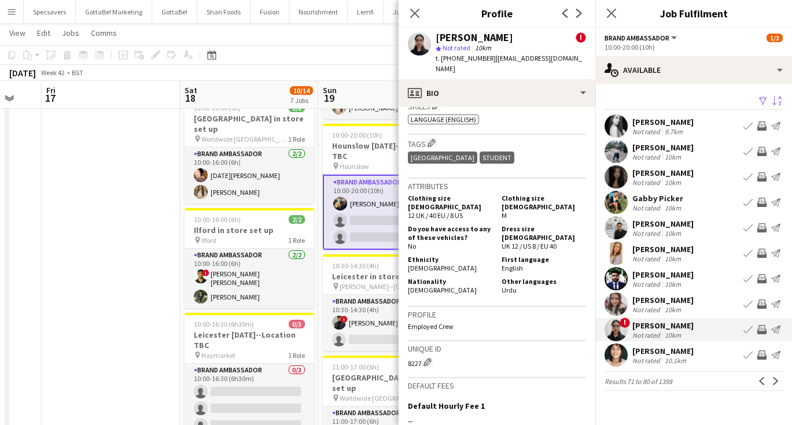
scroll to position [644, 0]
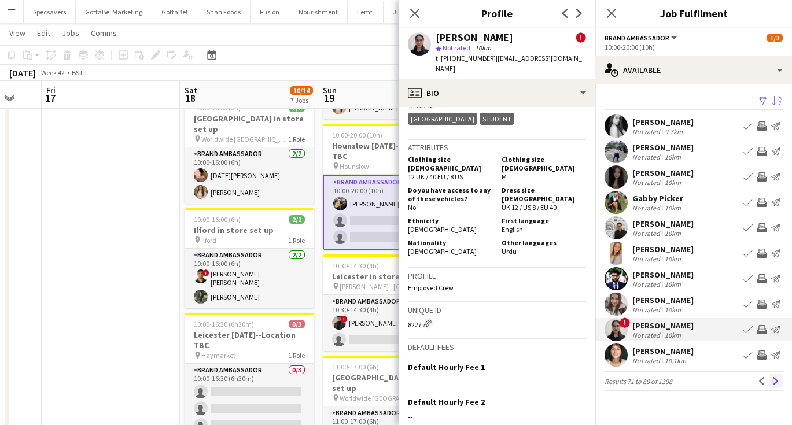
click at [772, 382] on app-icon "Next" at bounding box center [776, 381] width 8 height 8
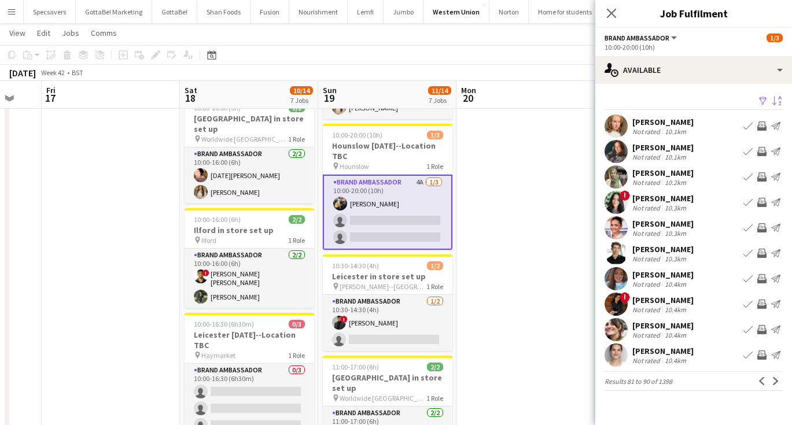
click at [673, 172] on div "[PERSON_NAME]" at bounding box center [663, 173] width 61 height 10
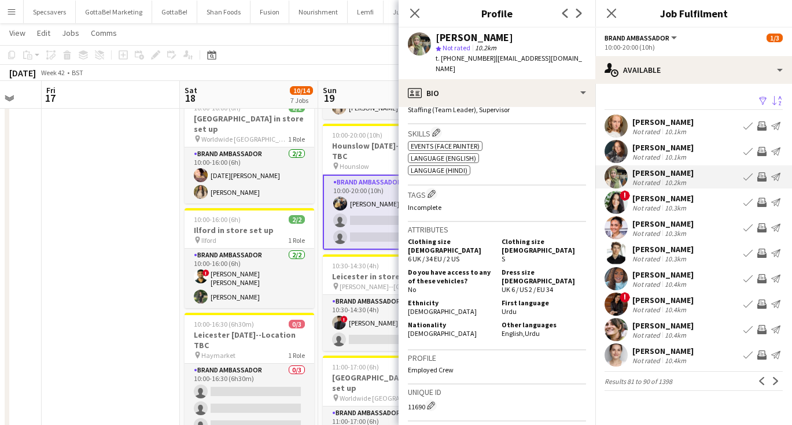
scroll to position [454, 0]
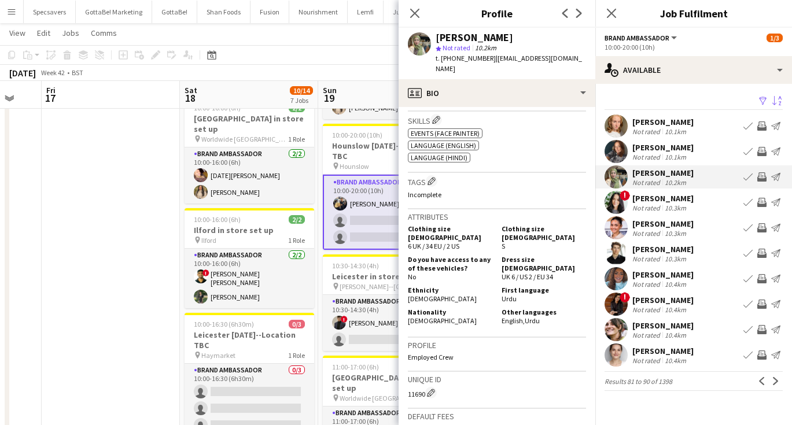
click at [668, 230] on div "10.3km" at bounding box center [676, 233] width 26 height 9
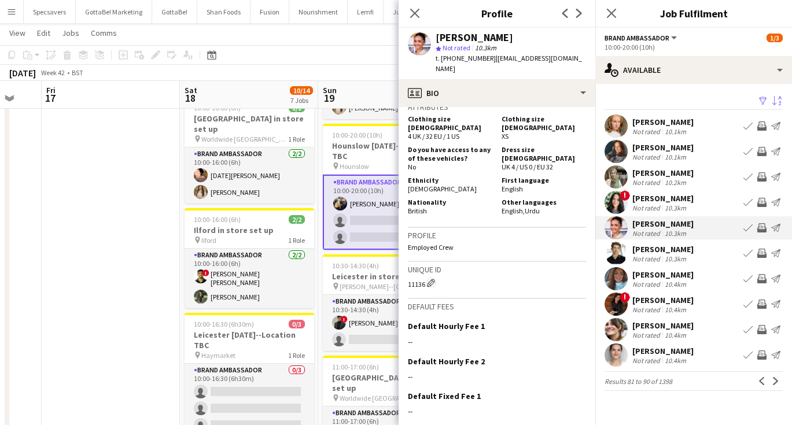
scroll to position [501, 0]
click at [678, 303] on div "[PERSON_NAME]" at bounding box center [663, 300] width 61 height 10
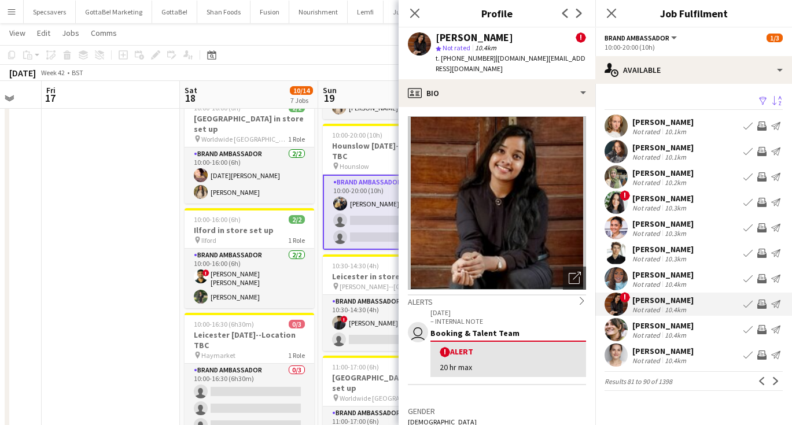
scroll to position [0, 0]
click at [773, 379] on app-icon "Next" at bounding box center [776, 381] width 8 height 8
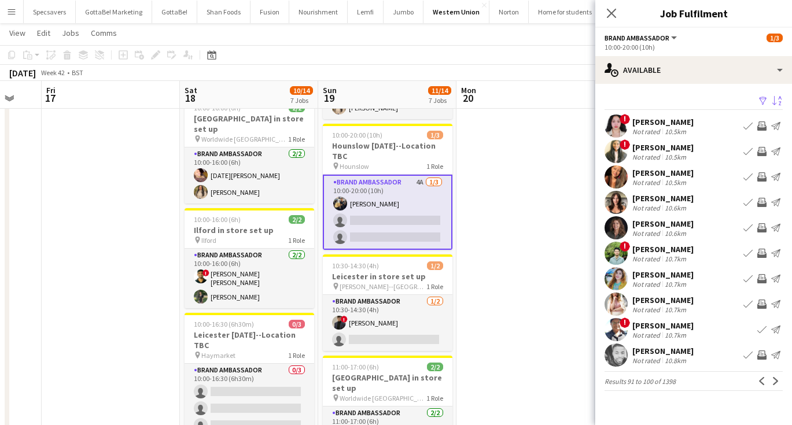
click at [666, 122] on div "[PERSON_NAME]" at bounding box center [663, 122] width 61 height 10
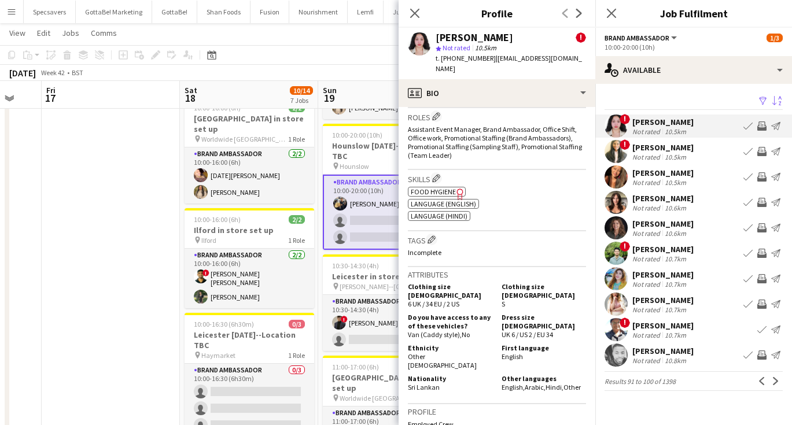
scroll to position [468, 0]
click at [664, 156] on div "10.5km" at bounding box center [676, 157] width 26 height 9
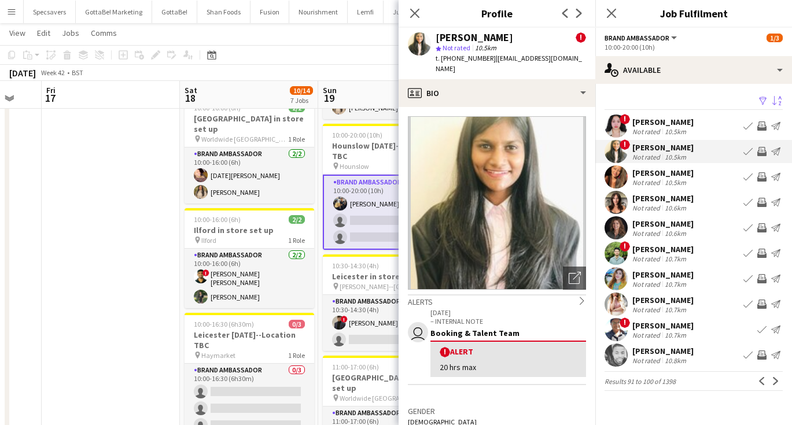
click at [663, 251] on div "[PERSON_NAME]" at bounding box center [663, 249] width 61 height 10
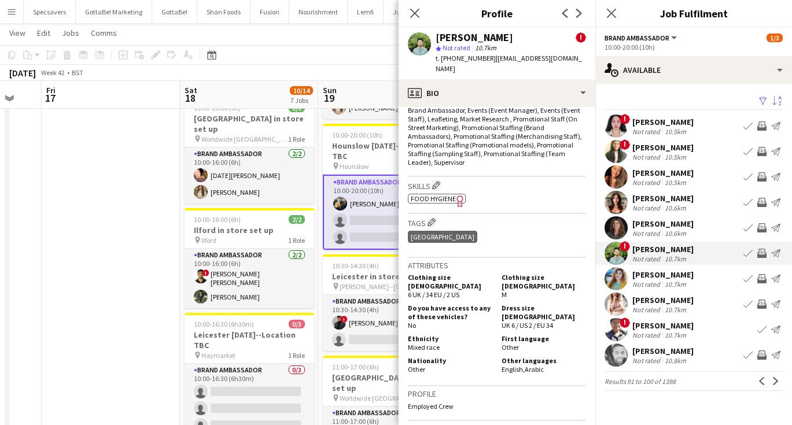
scroll to position [486, 0]
click at [774, 380] on app-icon "Next" at bounding box center [776, 381] width 8 height 8
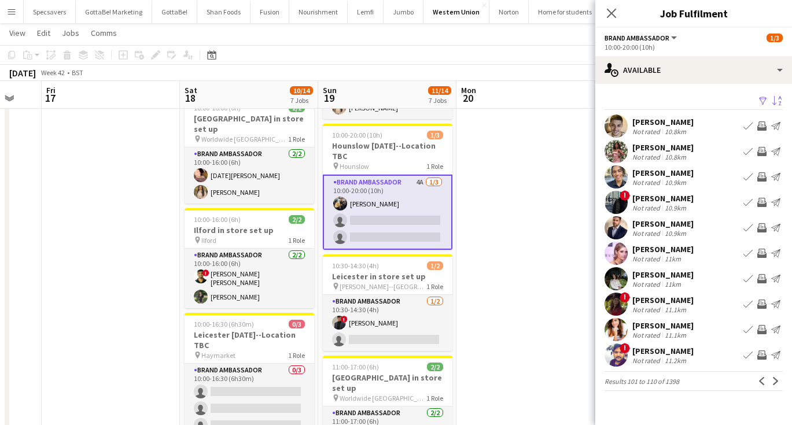
click at [668, 155] on div "10.8km" at bounding box center [676, 157] width 26 height 9
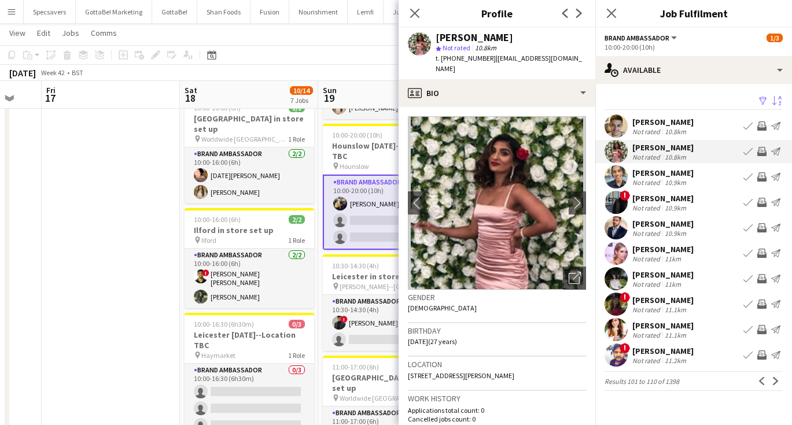
scroll to position [0, 0]
click at [667, 198] on div "[PERSON_NAME]" at bounding box center [663, 198] width 61 height 10
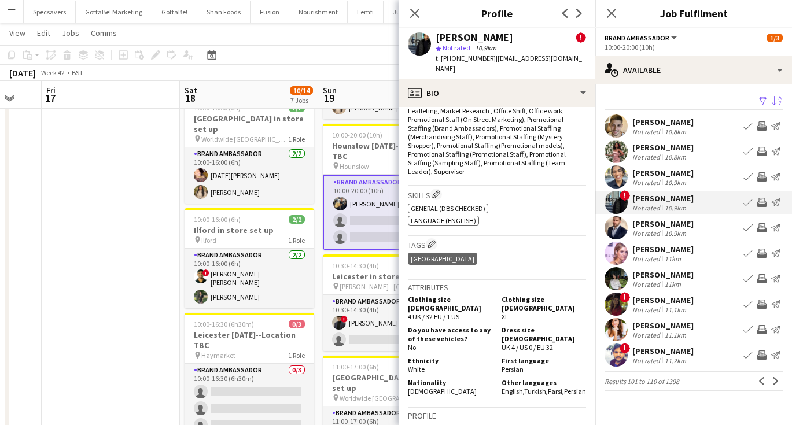
scroll to position [527, 0]
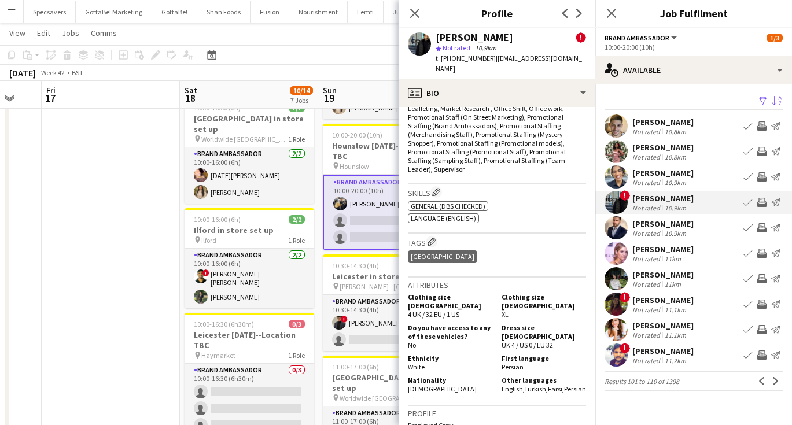
click at [670, 307] on div "11.1km" at bounding box center [676, 310] width 26 height 9
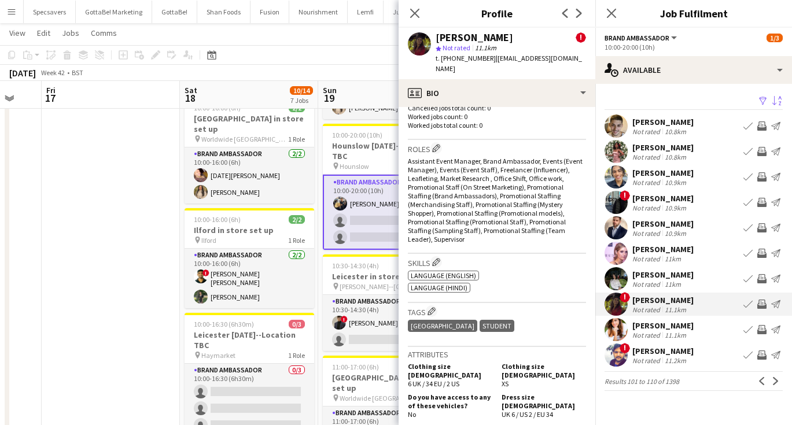
scroll to position [438, 0]
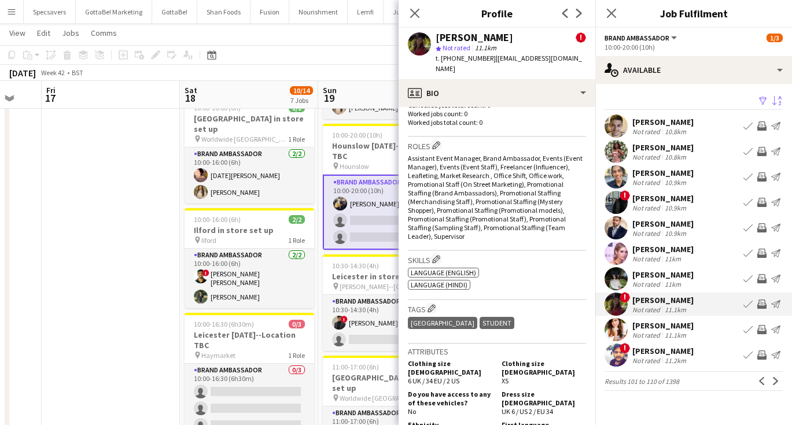
click at [663, 350] on div "[PERSON_NAME]" at bounding box center [663, 351] width 61 height 10
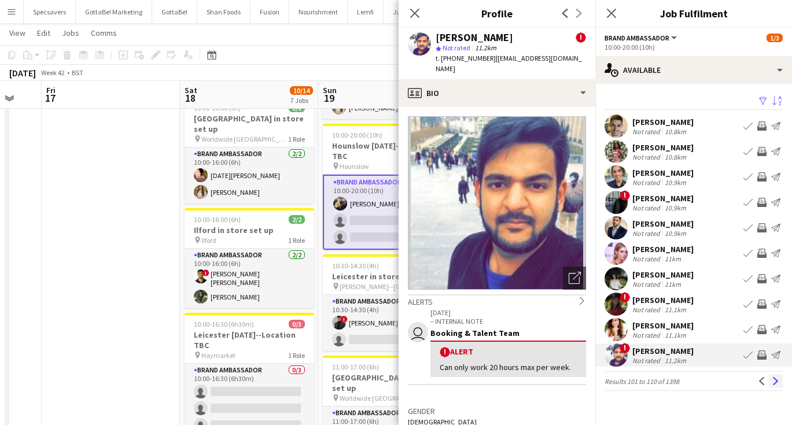
click at [773, 379] on app-icon "Next" at bounding box center [776, 381] width 8 height 8
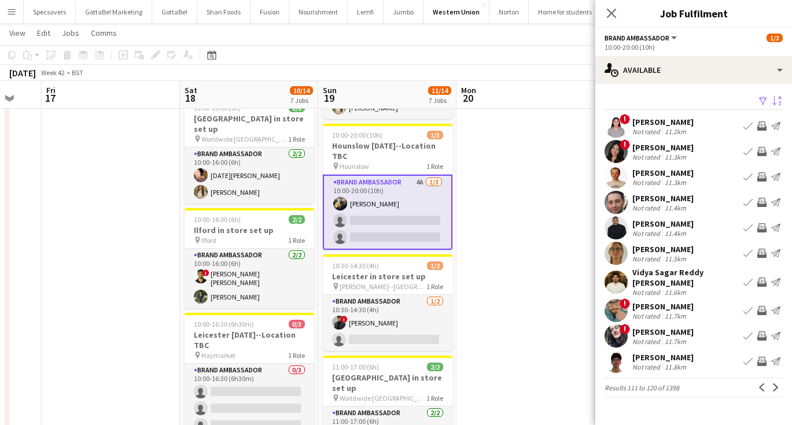
click at [683, 128] on div "11.2km" at bounding box center [676, 131] width 26 height 9
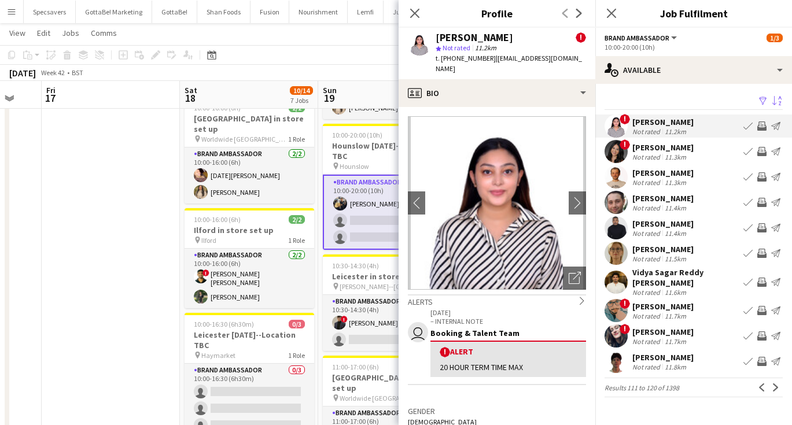
scroll to position [0, 0]
click at [668, 312] on div "11.7km" at bounding box center [676, 316] width 26 height 9
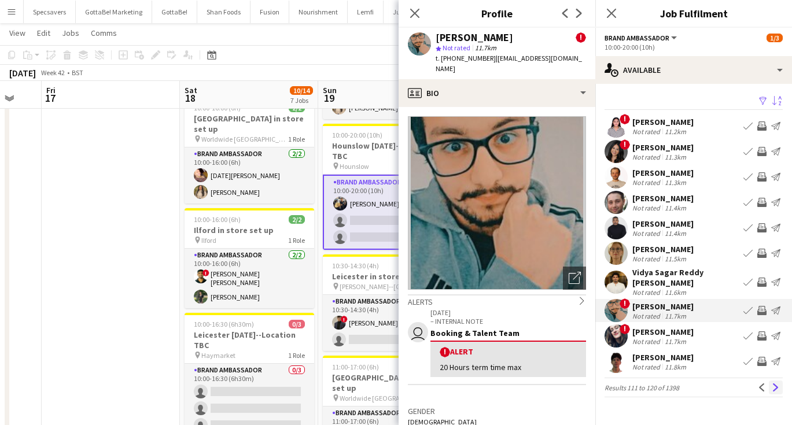
click at [776, 384] on app-icon "Next" at bounding box center [776, 388] width 8 height 8
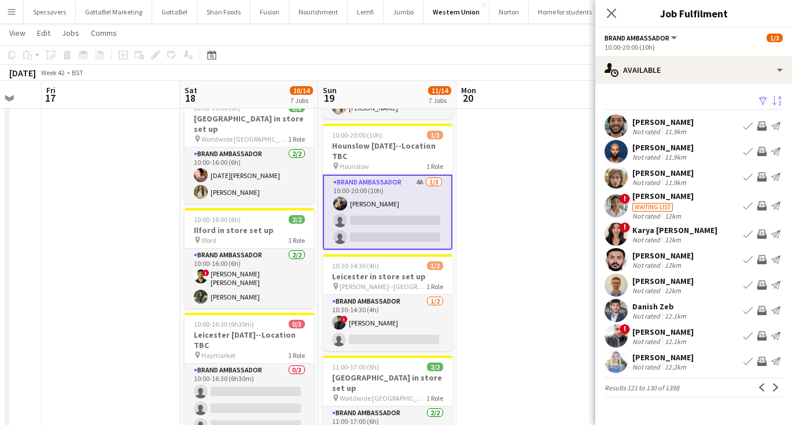
click at [651, 266] on div "Not rated" at bounding box center [648, 265] width 30 height 9
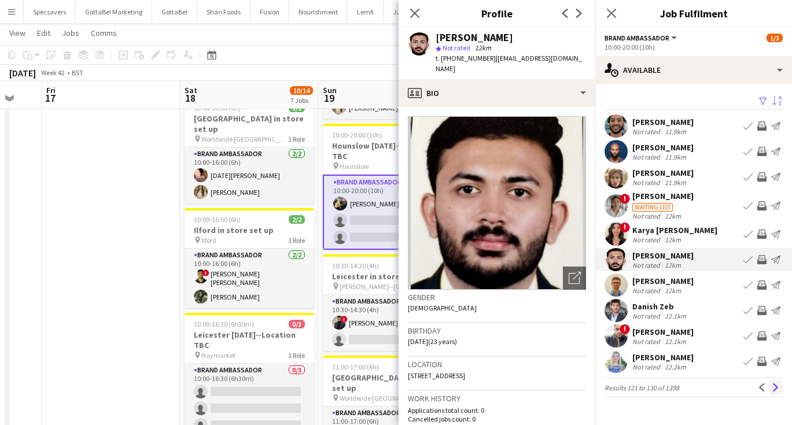
click at [773, 384] on app-icon "Next" at bounding box center [776, 388] width 8 height 8
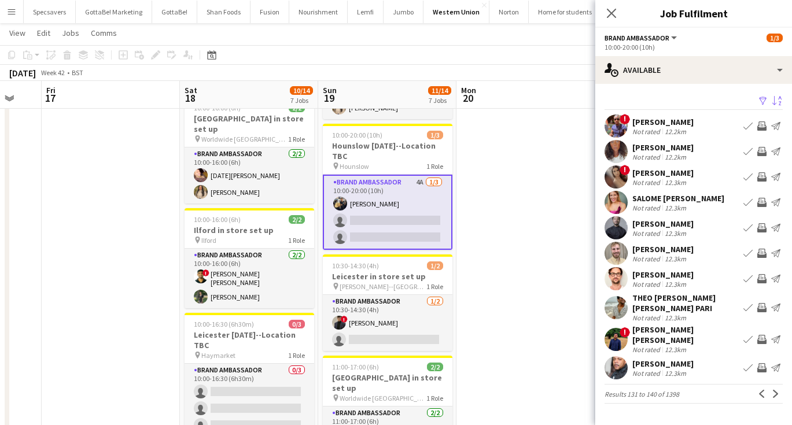
click at [675, 154] on div "12.2km" at bounding box center [676, 157] width 26 height 9
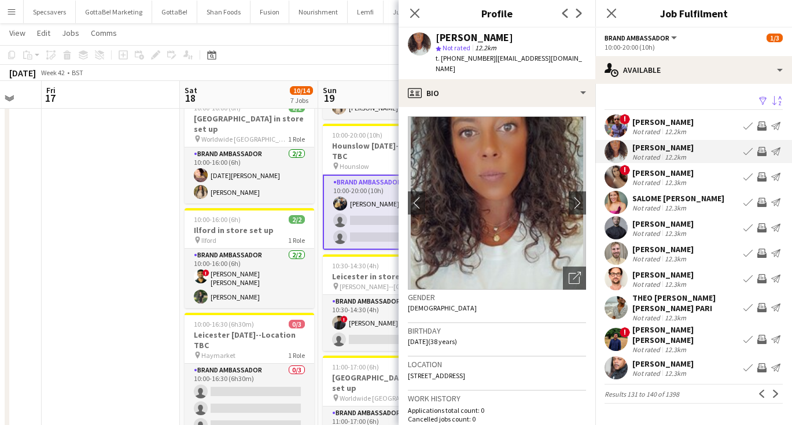
scroll to position [14, 0]
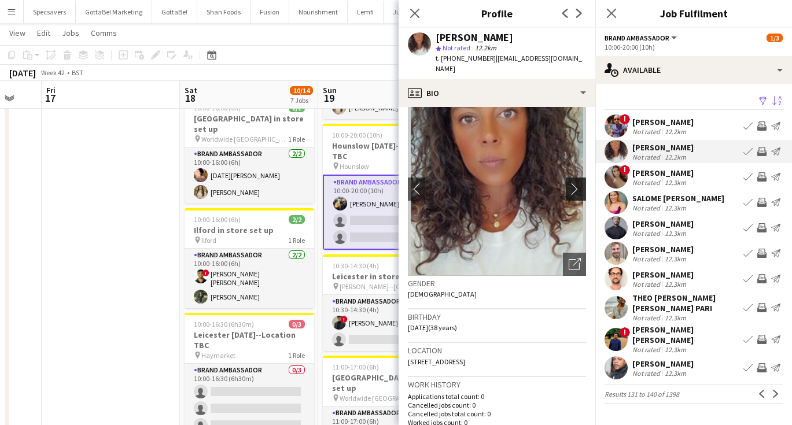
click at [576, 185] on button "chevron-right" at bounding box center [577, 189] width 23 height 23
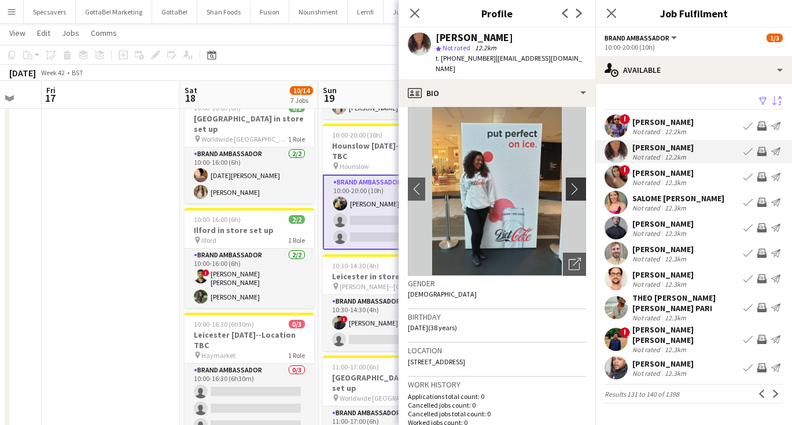
click at [576, 185] on button "chevron-right" at bounding box center [577, 189] width 23 height 23
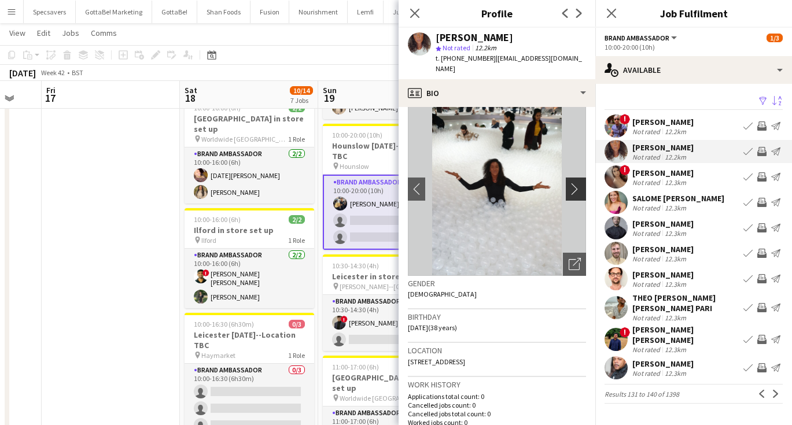
click at [576, 185] on button "chevron-right" at bounding box center [577, 189] width 23 height 23
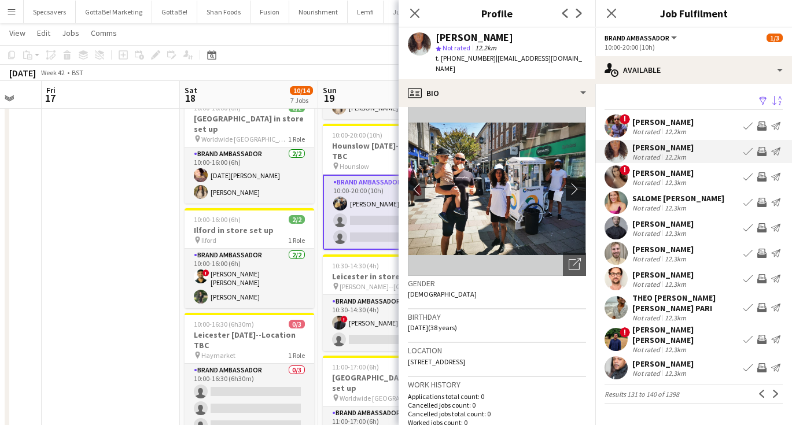
click at [576, 185] on button "chevron-right" at bounding box center [577, 189] width 23 height 23
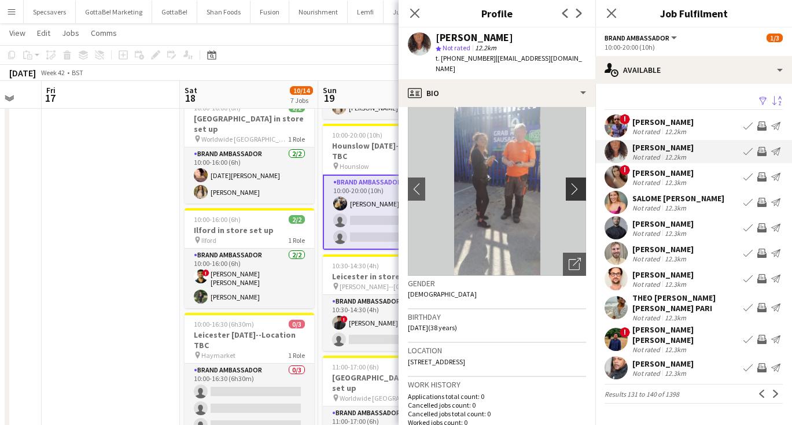
click at [576, 185] on button "chevron-right" at bounding box center [577, 189] width 23 height 23
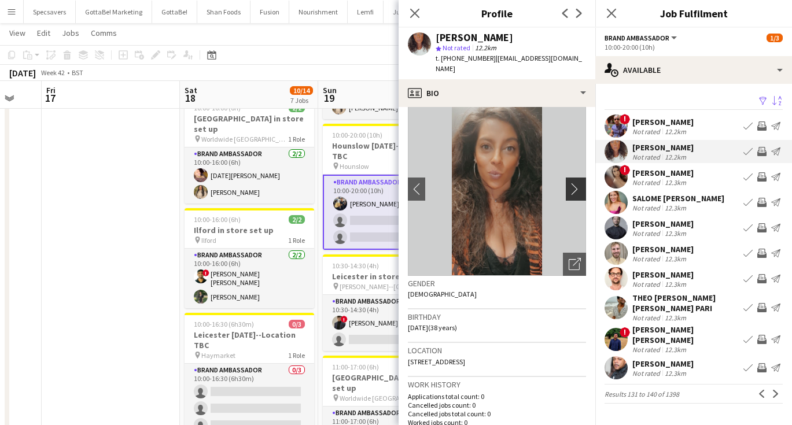
click at [576, 185] on button "chevron-right" at bounding box center [577, 189] width 23 height 23
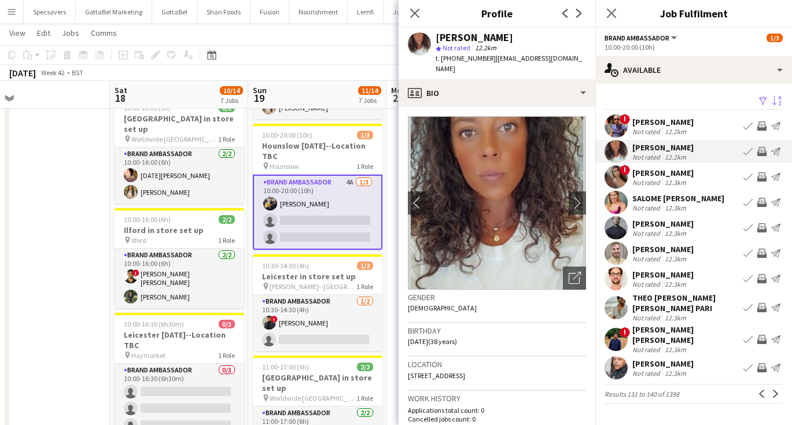
scroll to position [0, 449]
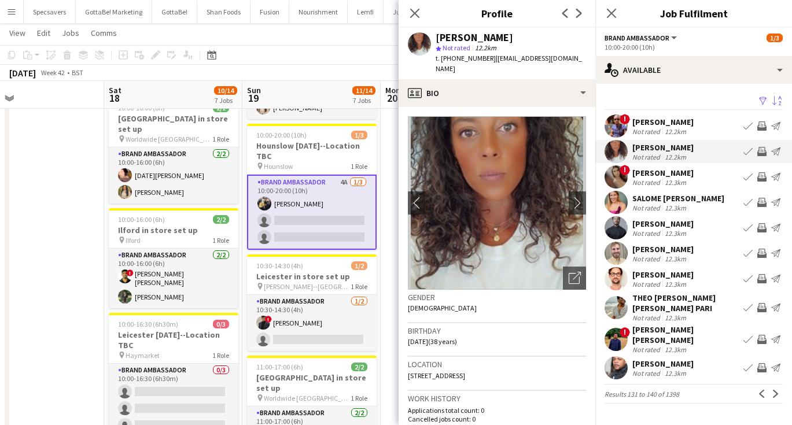
click at [297, 208] on app-card-role "Brand Ambassador 4A [DATE] 10:00-20:00 (10h) [PERSON_NAME] single-neutral-actio…" at bounding box center [312, 212] width 130 height 75
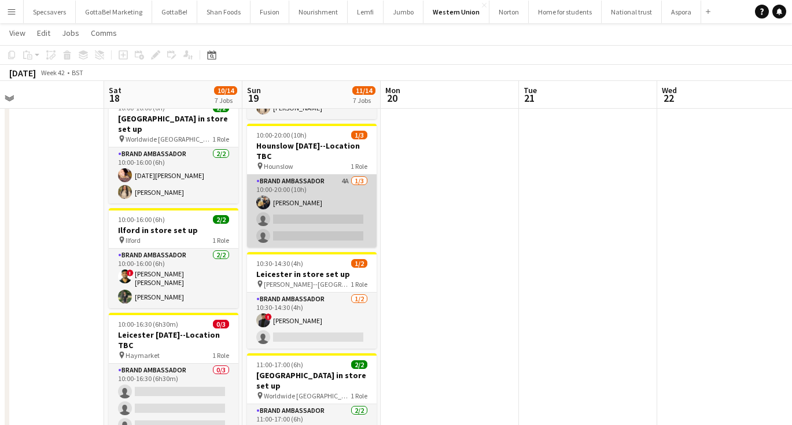
click at [339, 214] on app-card-role "Brand Ambassador 4A [DATE] 10:00-20:00 (10h) [PERSON_NAME] single-neutral-actio…" at bounding box center [312, 211] width 130 height 73
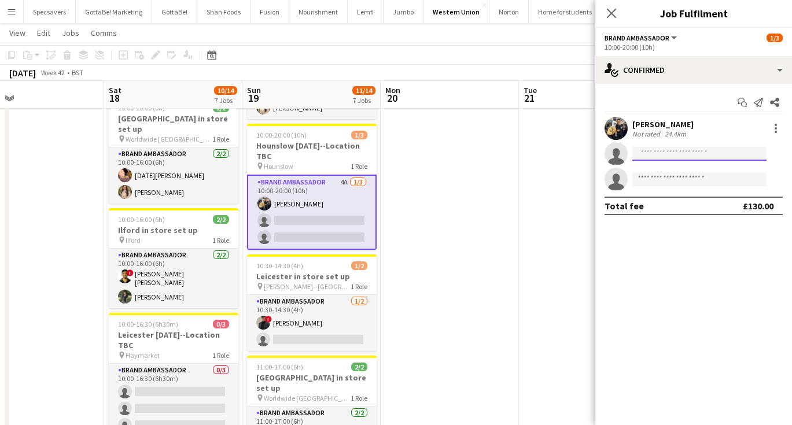
click at [667, 148] on input at bounding box center [700, 154] width 134 height 14
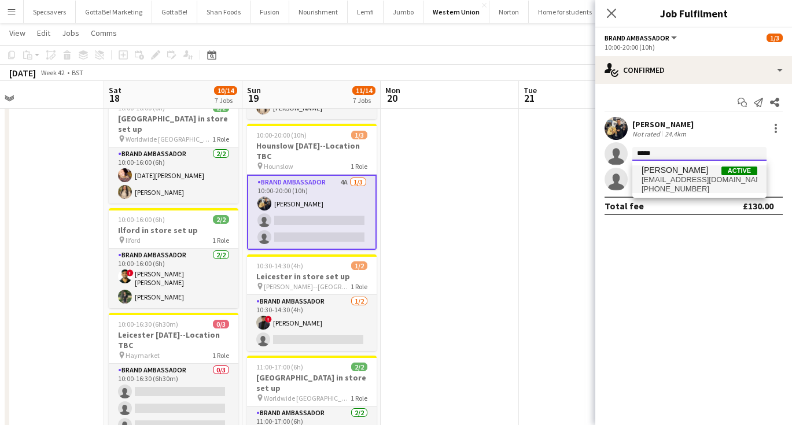
type input "*****"
click at [719, 182] on span "[EMAIL_ADDRESS][DOMAIN_NAME]" at bounding box center [700, 179] width 116 height 9
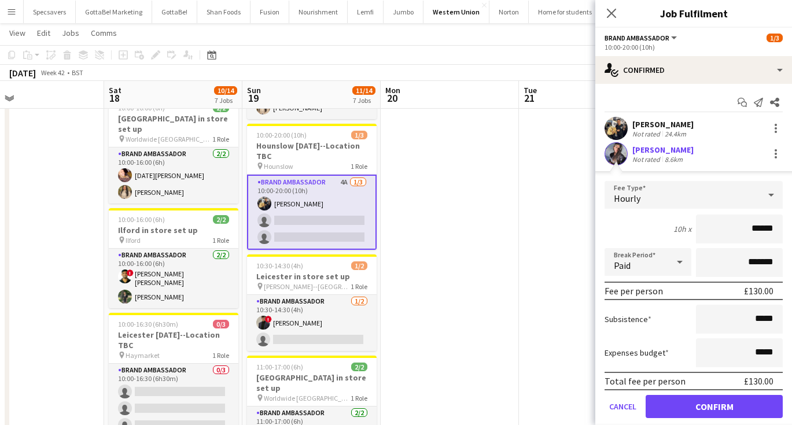
click at [717, 403] on button "Confirm" at bounding box center [714, 406] width 137 height 23
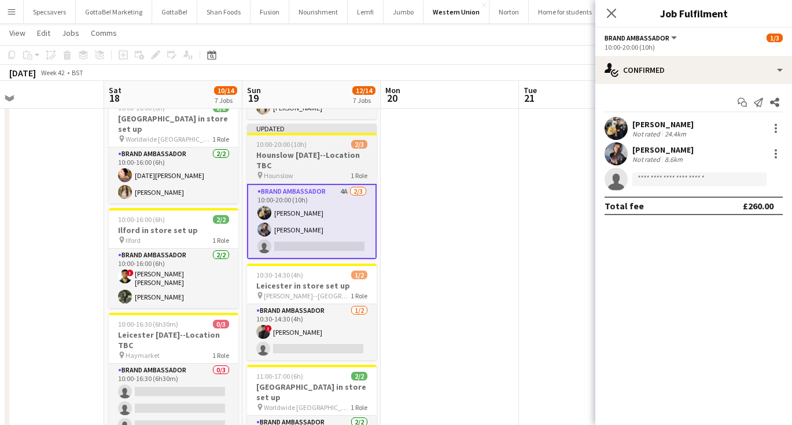
click at [321, 140] on div "10:00-20:00 (10h) 2/3" at bounding box center [312, 144] width 130 height 9
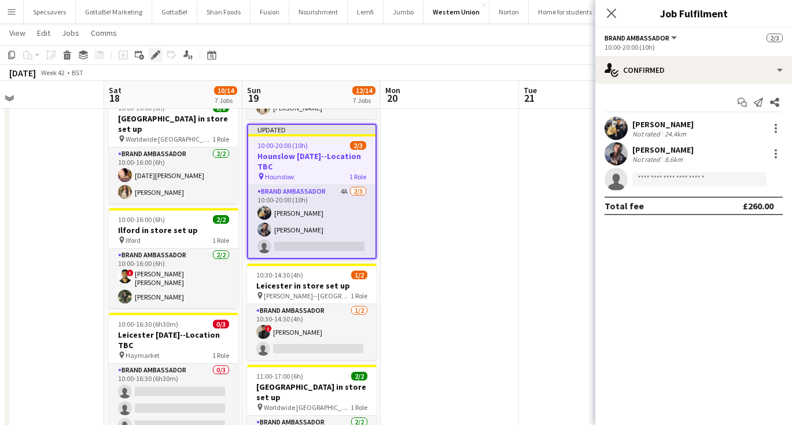
click at [160, 53] on div "Edit" at bounding box center [156, 55] width 14 height 14
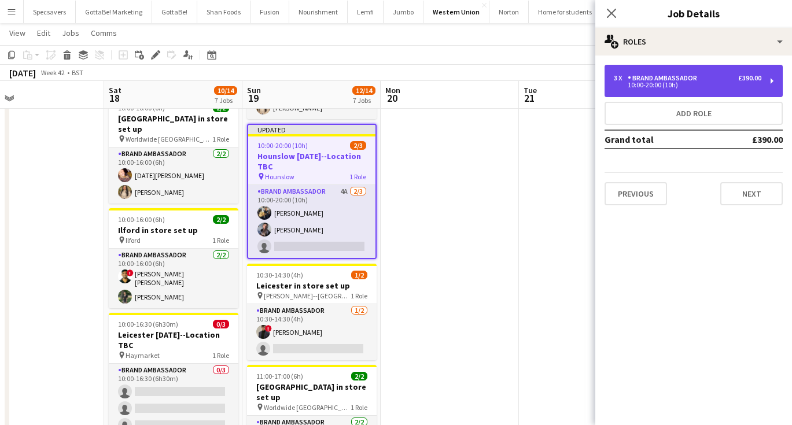
click at [724, 68] on div "3 x Brand Ambassador £390.00 10:00-20:00 (10h)" at bounding box center [694, 81] width 178 height 32
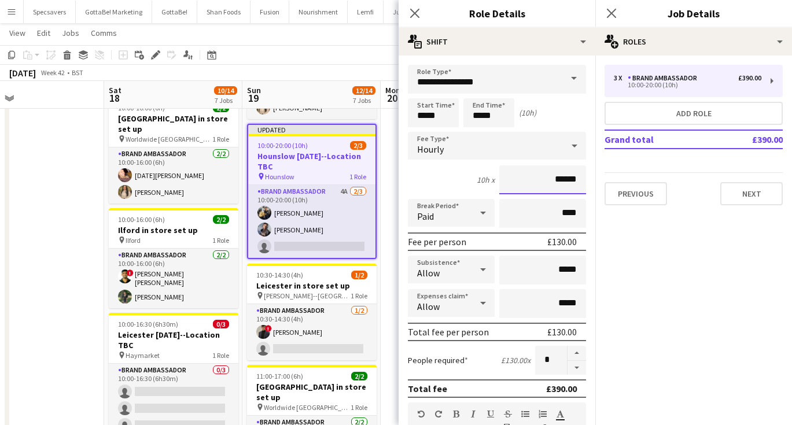
click at [573, 182] on input "******" at bounding box center [542, 180] width 87 height 29
type input "******"
click at [613, 16] on icon "Close pop-in" at bounding box center [611, 13] width 11 height 11
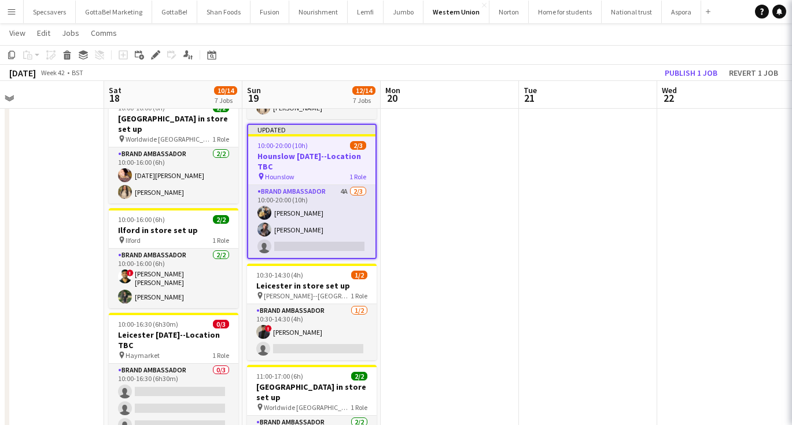
scroll to position [0, 0]
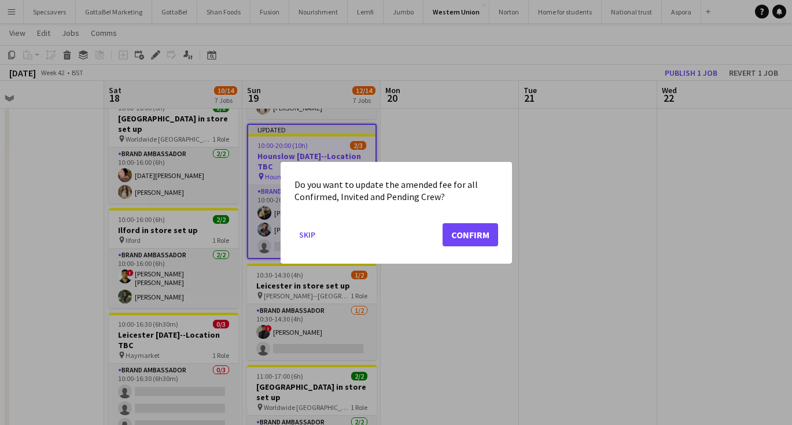
click at [466, 230] on button "Confirm" at bounding box center [471, 234] width 56 height 23
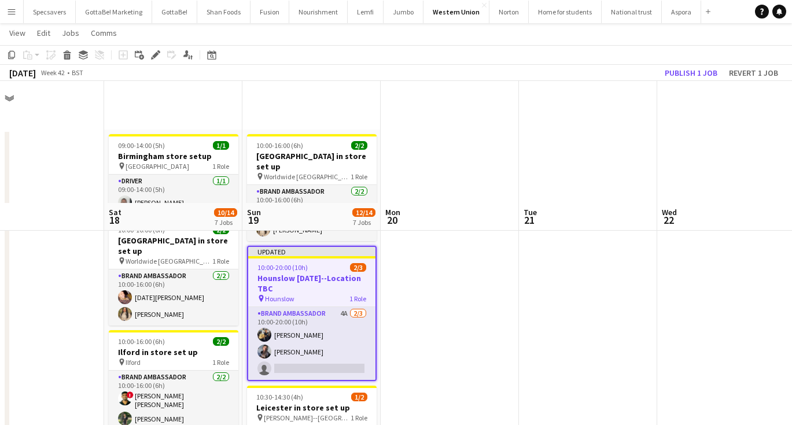
scroll to position [122, 0]
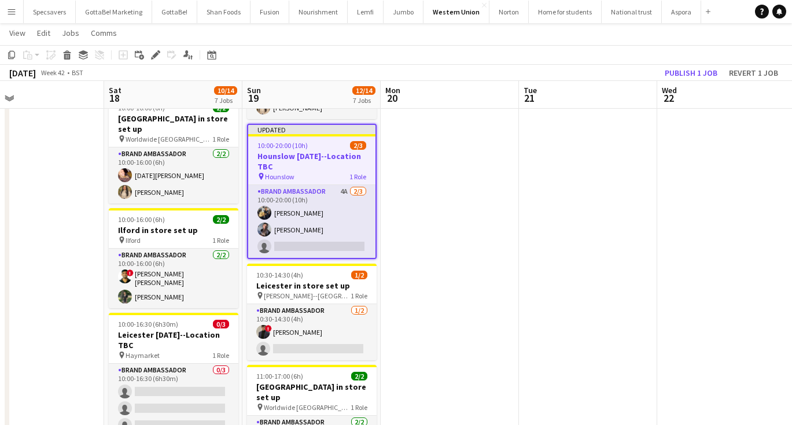
click at [577, 192] on app-date-cell at bounding box center [588, 418] width 138 height 821
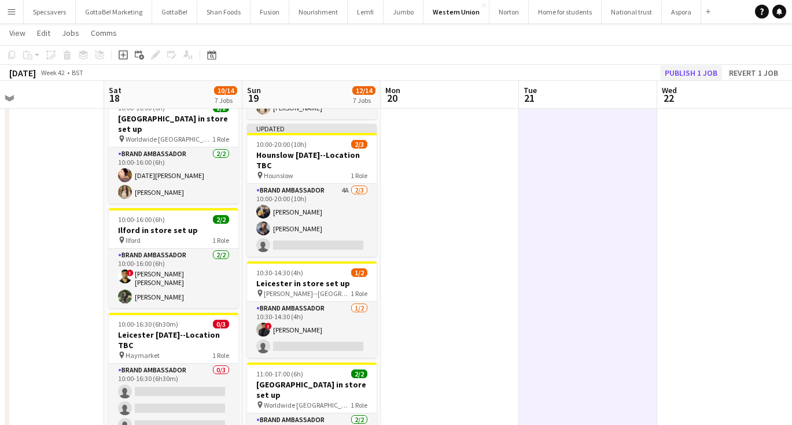
click at [699, 69] on button "Publish 1 job" at bounding box center [691, 72] width 62 height 15
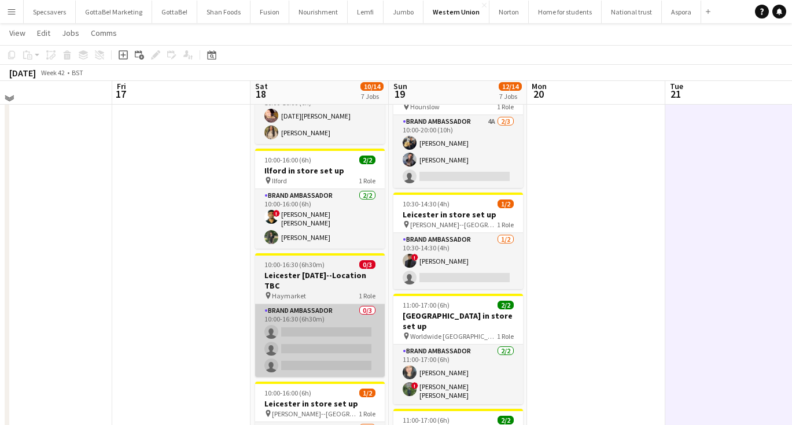
scroll to position [184, 0]
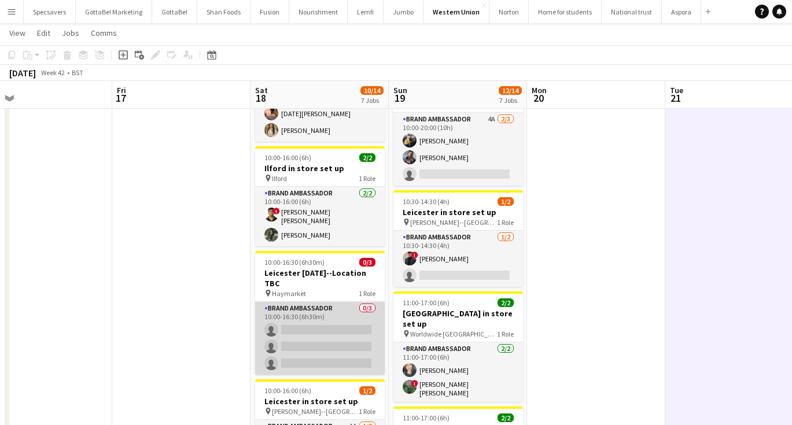
click at [315, 302] on app-card-role "Brand Ambassador 0/3 10:00-16:30 (6h30m) single-neutral-actions single-neutral-…" at bounding box center [320, 338] width 130 height 73
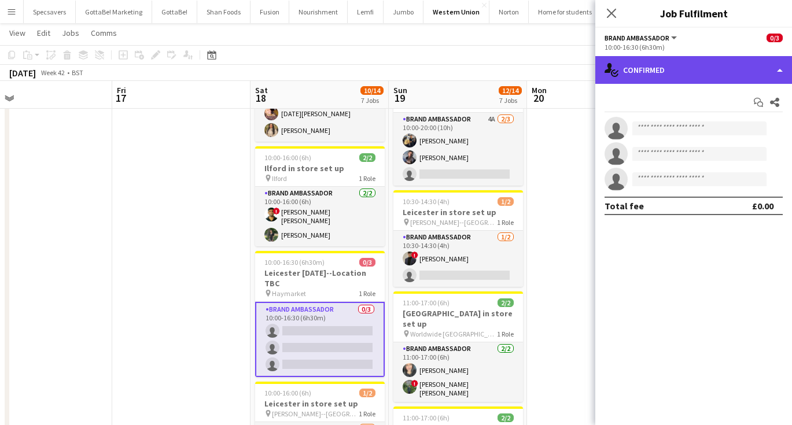
click at [659, 76] on div "single-neutral-actions-check-2 Confirmed" at bounding box center [694, 70] width 197 height 28
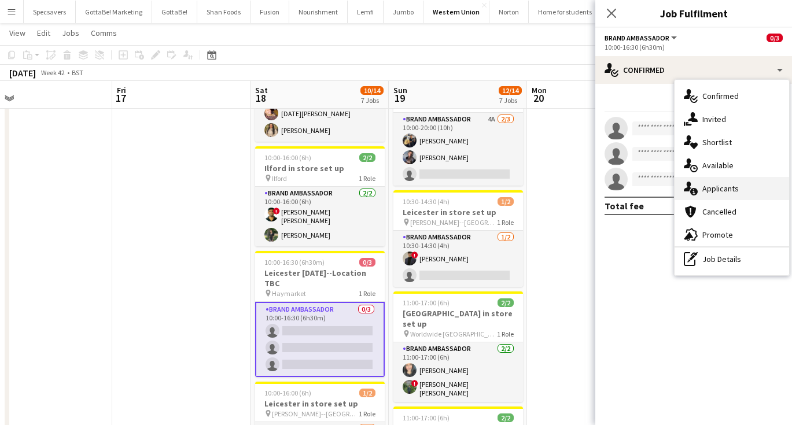
click at [711, 185] on span "Applicants" at bounding box center [721, 188] width 36 height 10
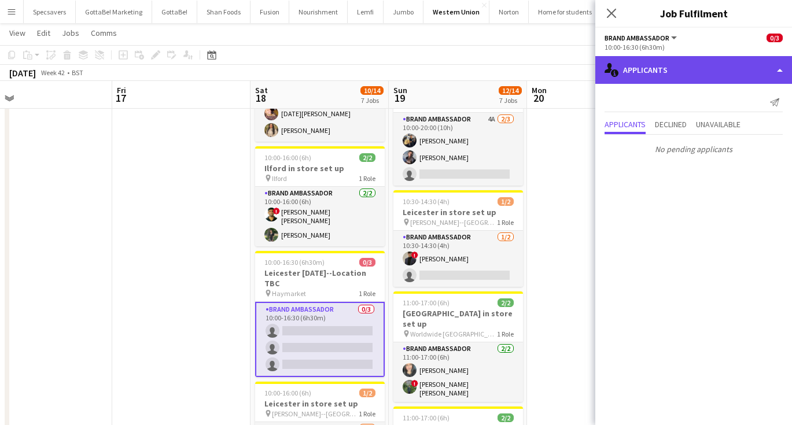
click at [684, 74] on div "single-neutral-actions-information Applicants" at bounding box center [694, 70] width 197 height 28
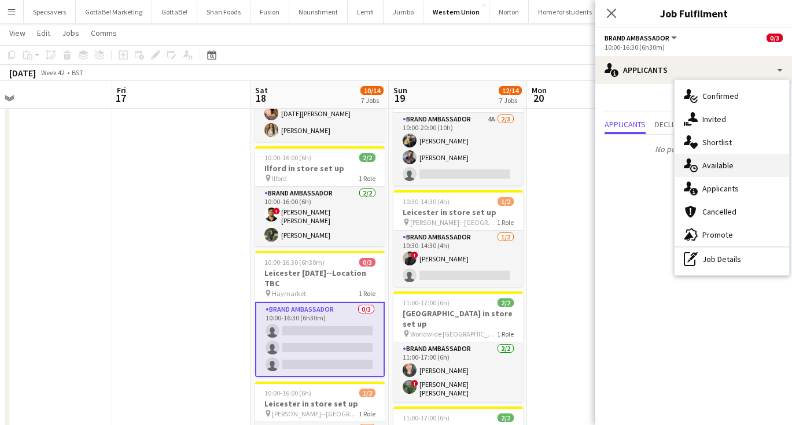
click at [733, 169] on span "Available" at bounding box center [718, 165] width 31 height 10
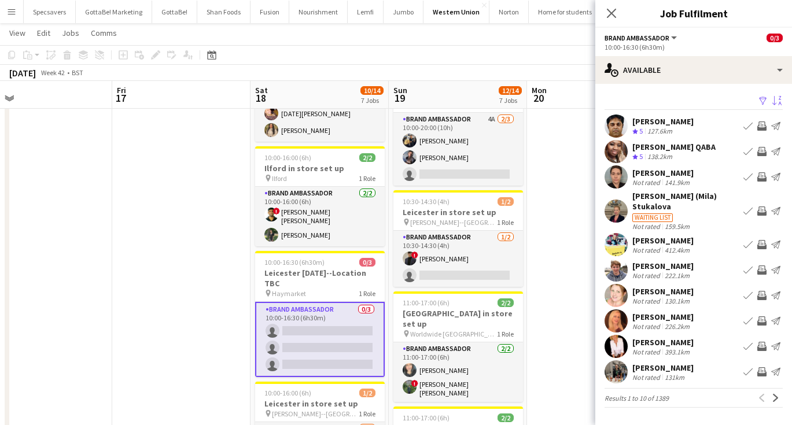
click at [783, 100] on button "Sort asc" at bounding box center [776, 101] width 14 height 14
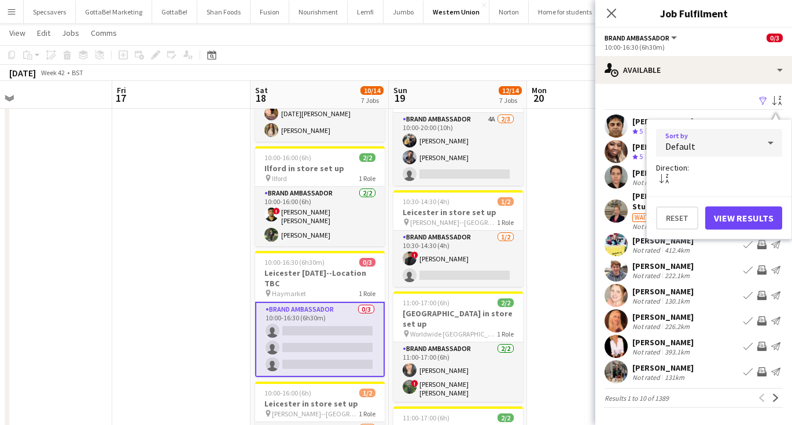
click at [760, 136] on div at bounding box center [770, 142] width 23 height 23
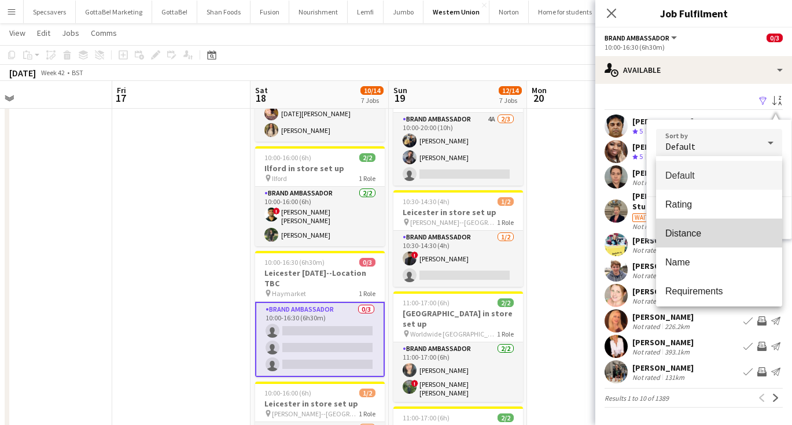
click at [707, 232] on span "Distance" at bounding box center [720, 233] width 108 height 11
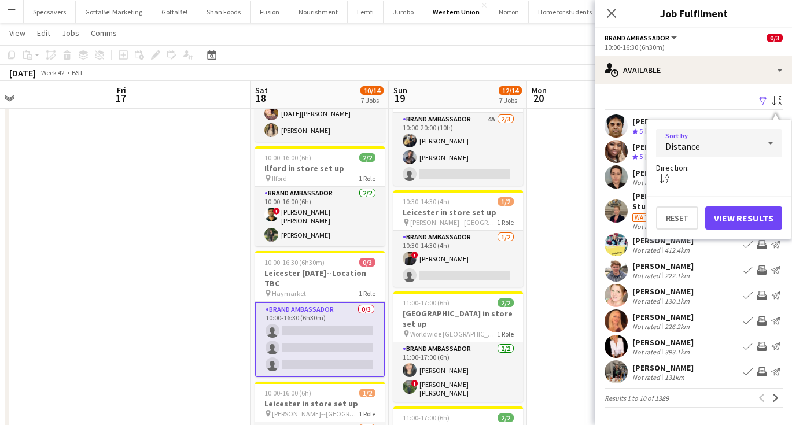
click at [747, 211] on button "View Results" at bounding box center [744, 218] width 77 height 23
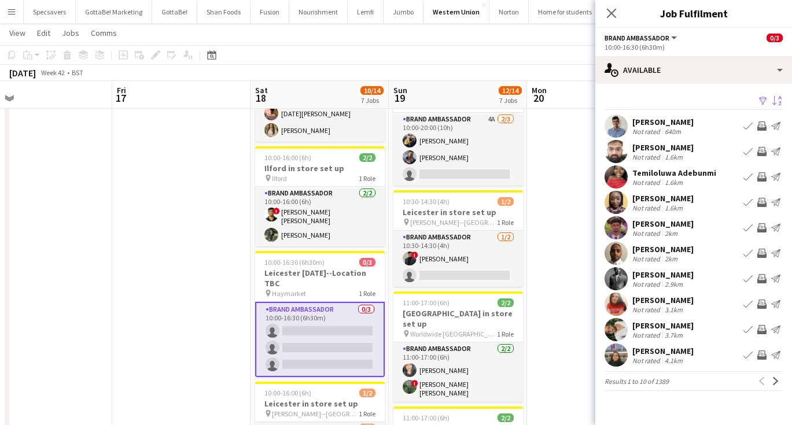
click at [664, 124] on div "[PERSON_NAME]" at bounding box center [663, 122] width 61 height 10
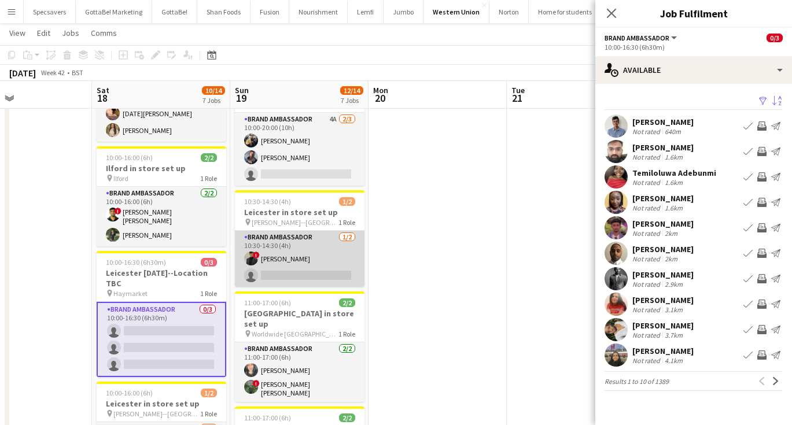
scroll to position [0, 324]
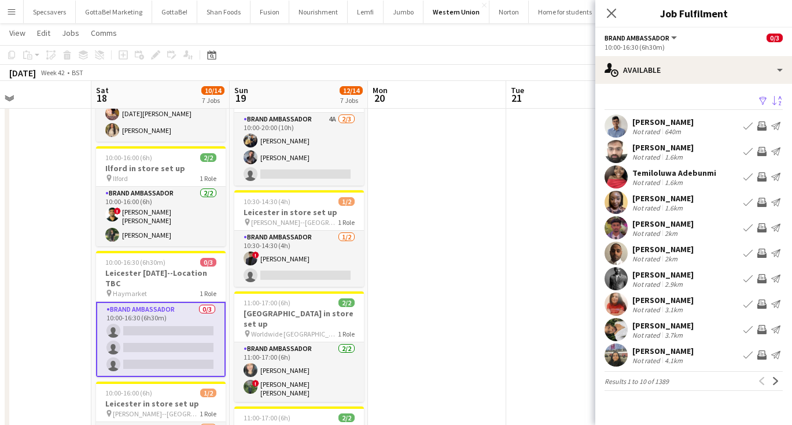
click at [657, 128] on div "Not rated" at bounding box center [648, 131] width 30 height 9
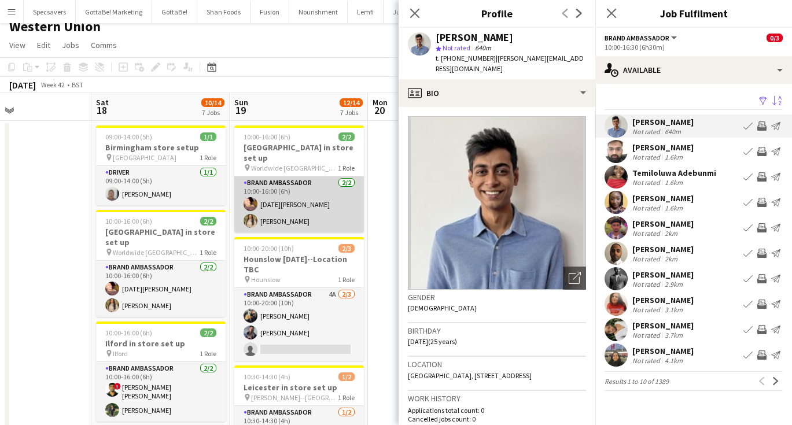
scroll to position [12, 0]
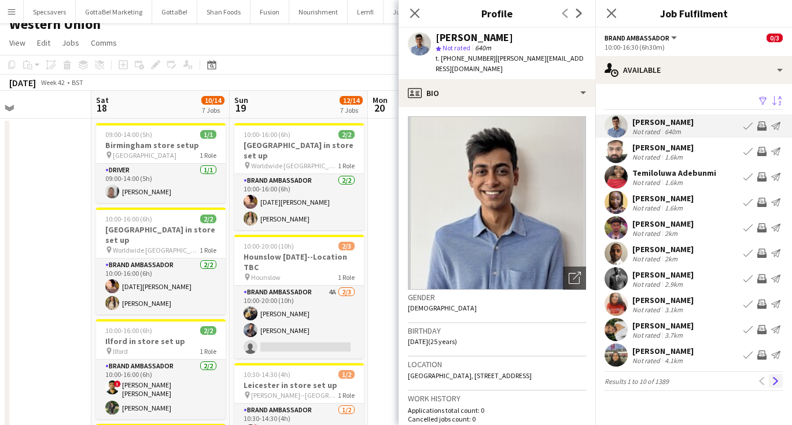
click at [775, 381] on app-icon "Next" at bounding box center [776, 381] width 8 height 8
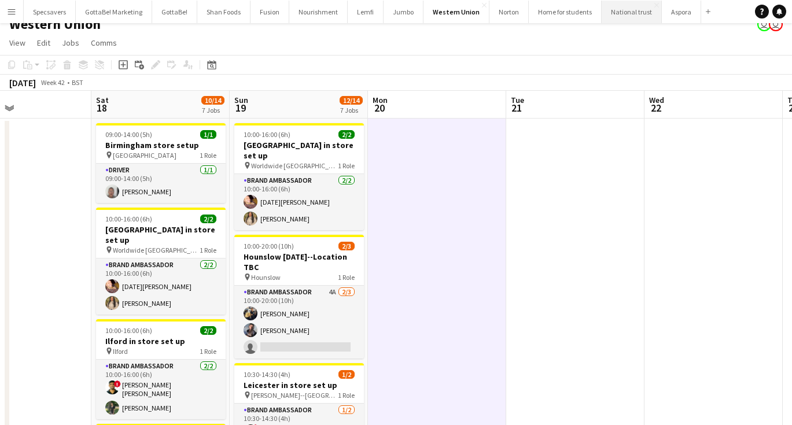
click at [628, 18] on button "National trust Close" at bounding box center [632, 12] width 60 height 23
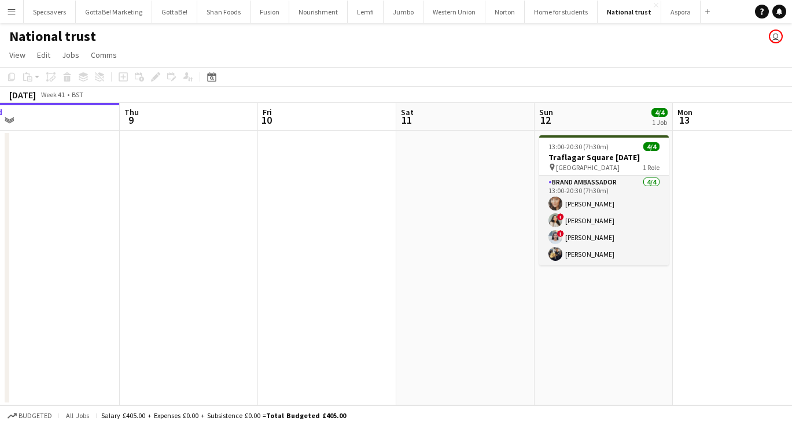
scroll to position [0, 399]
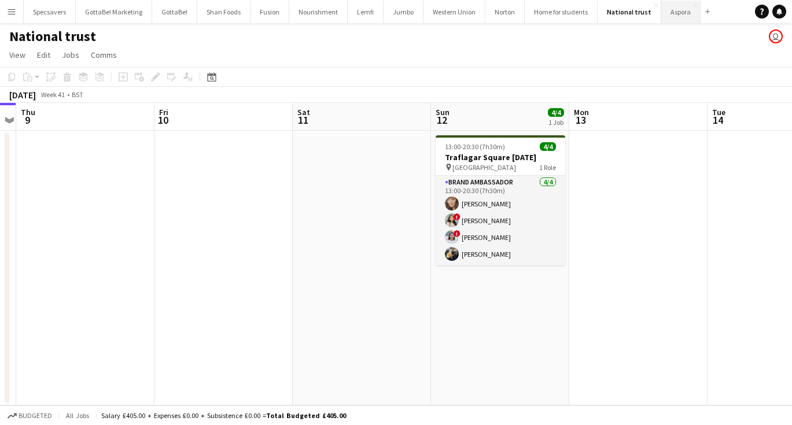
click at [674, 9] on button "Aspora Close" at bounding box center [681, 12] width 39 height 23
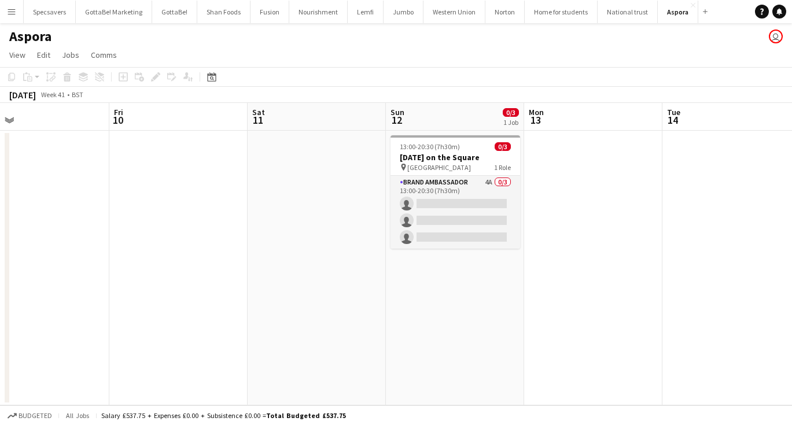
scroll to position [0, 381]
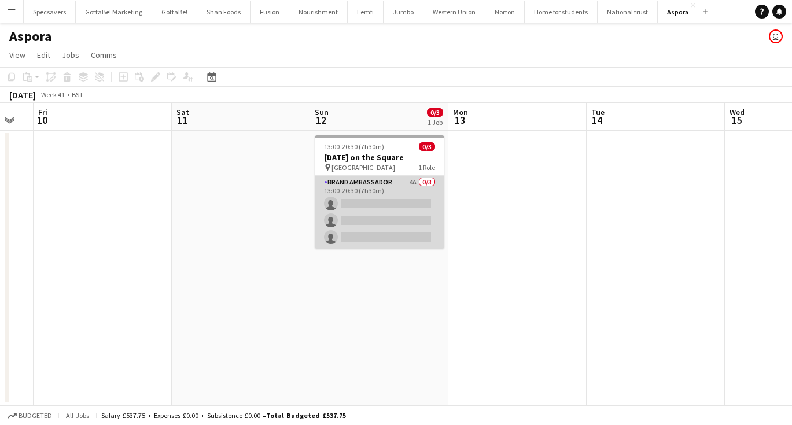
click at [371, 207] on app-card-role "Brand Ambassador 4A 0/3 13:00-20:30 (7h30m) single-neutral-actions single-neutr…" at bounding box center [380, 212] width 130 height 73
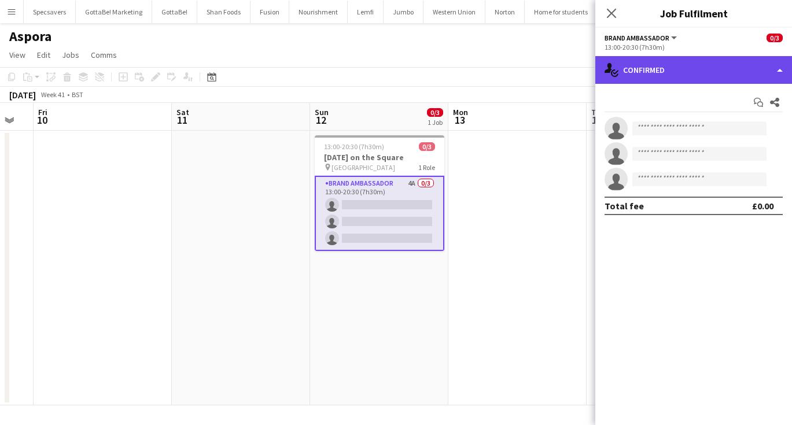
click at [685, 65] on div "single-neutral-actions-check-2 Confirmed" at bounding box center [694, 70] width 197 height 28
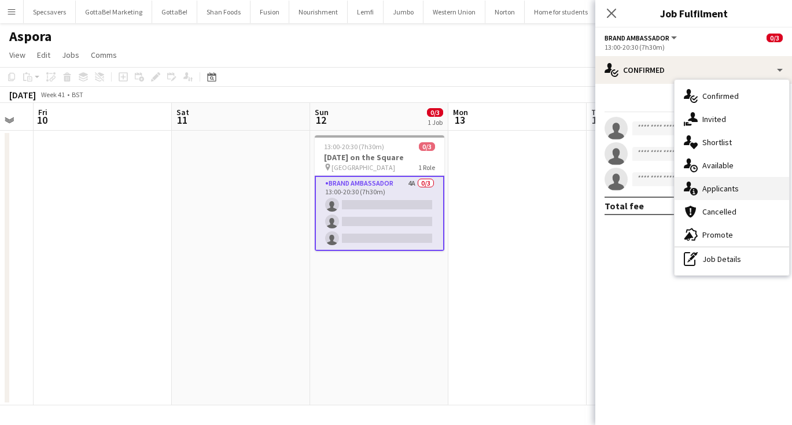
click at [723, 188] on span "Applicants" at bounding box center [721, 188] width 36 height 10
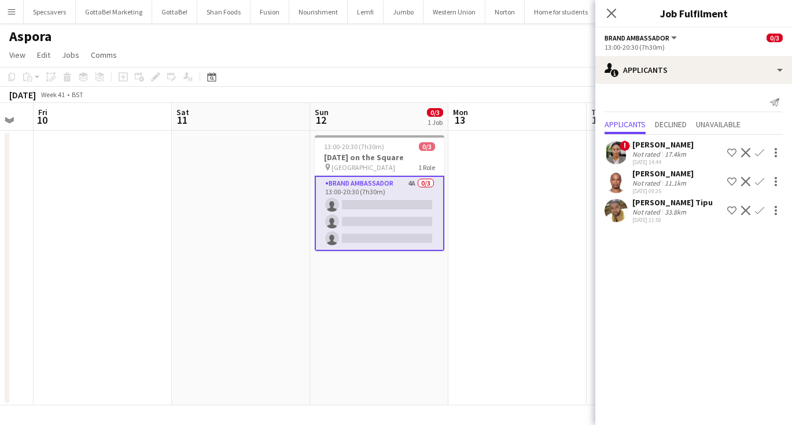
click at [652, 206] on div "[PERSON_NAME] Tipu" at bounding box center [673, 202] width 80 height 10
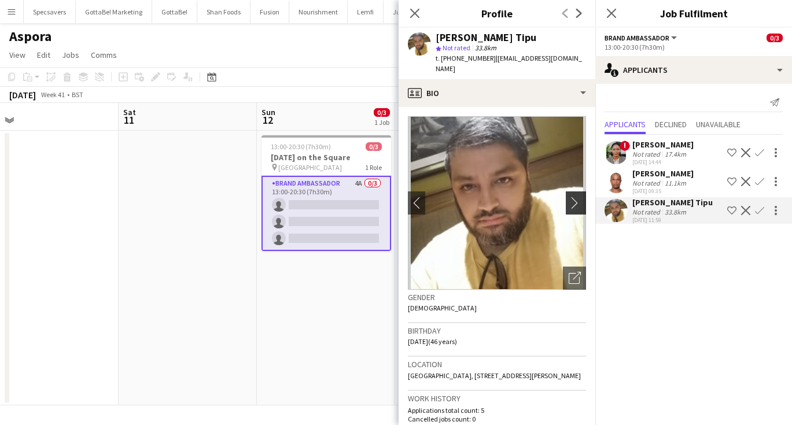
scroll to position [0, 0]
click at [575, 197] on app-icon "chevron-right" at bounding box center [578, 203] width 18 height 12
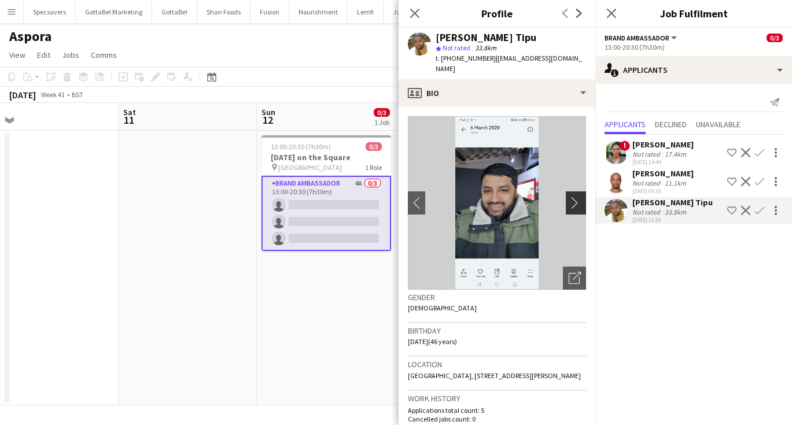
click at [575, 197] on app-icon "chevron-right" at bounding box center [578, 203] width 18 height 12
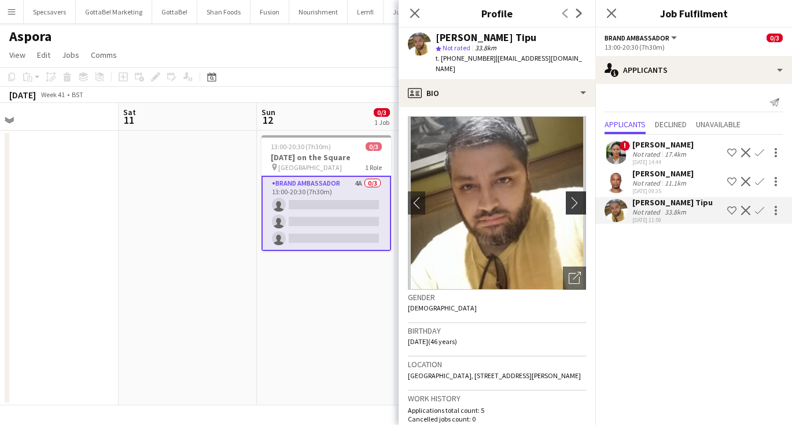
click at [575, 197] on app-icon "chevron-right" at bounding box center [578, 203] width 18 height 12
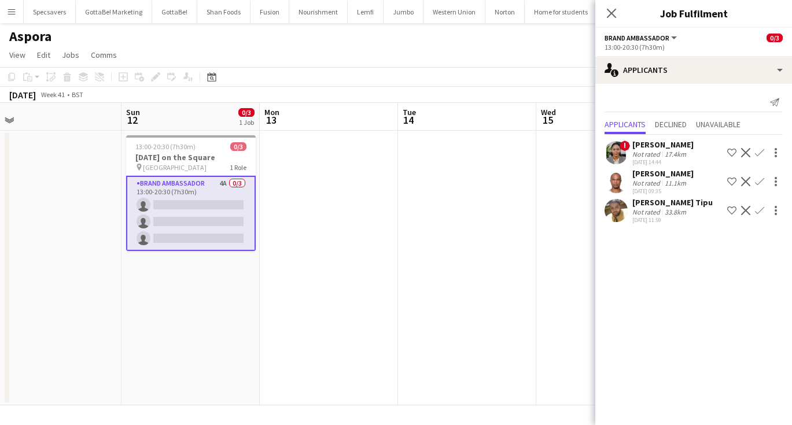
scroll to position [0, 292]
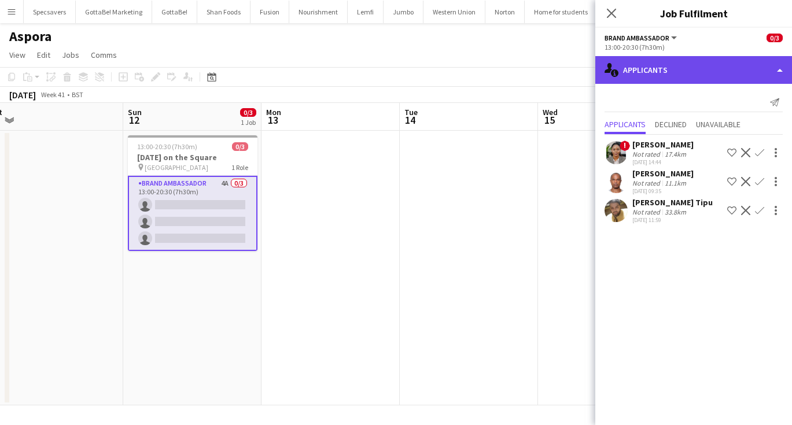
click at [722, 66] on div "single-neutral-actions-information Applicants" at bounding box center [694, 70] width 197 height 28
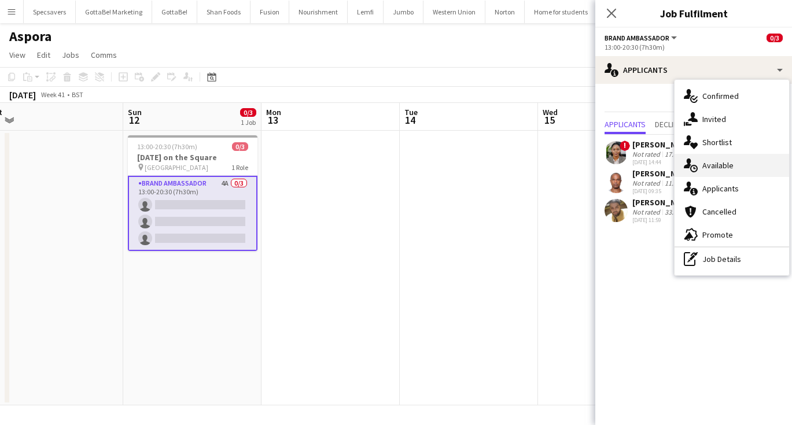
click at [717, 171] on div "single-neutral-actions-upload Available" at bounding box center [732, 165] width 115 height 23
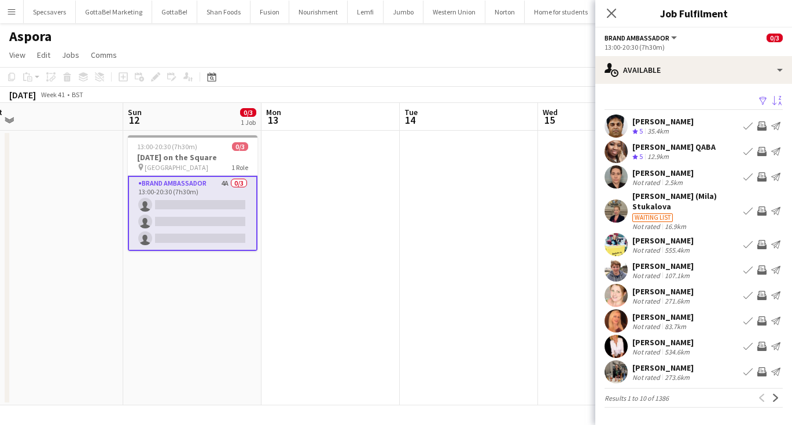
click at [780, 99] on app-icon "Sort asc" at bounding box center [777, 101] width 9 height 11
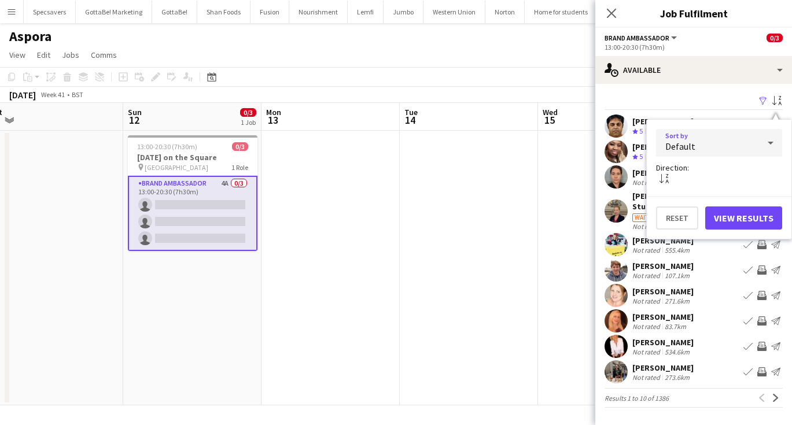
click at [756, 133] on div "Default" at bounding box center [707, 143] width 103 height 28
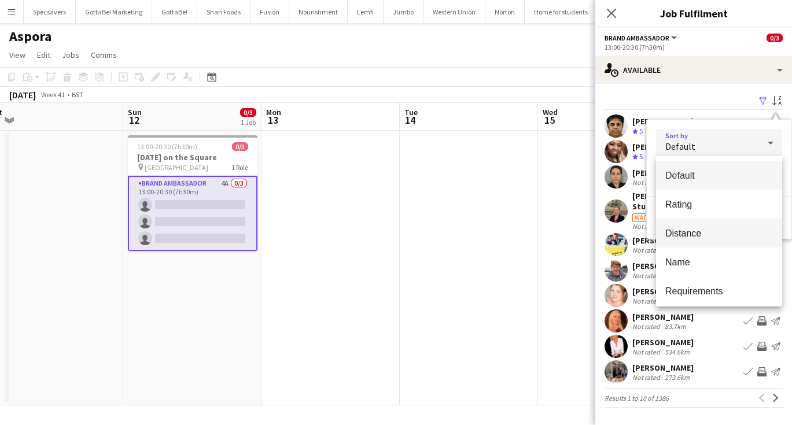
click at [713, 236] on span "Distance" at bounding box center [720, 233] width 108 height 11
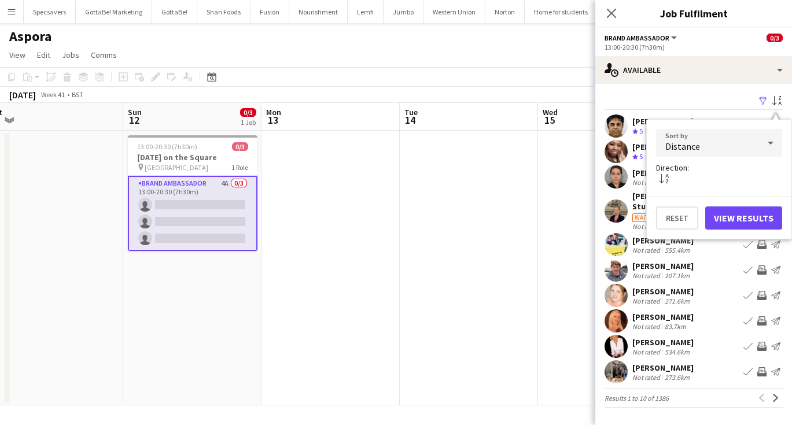
click at [737, 217] on button "View Results" at bounding box center [744, 218] width 77 height 23
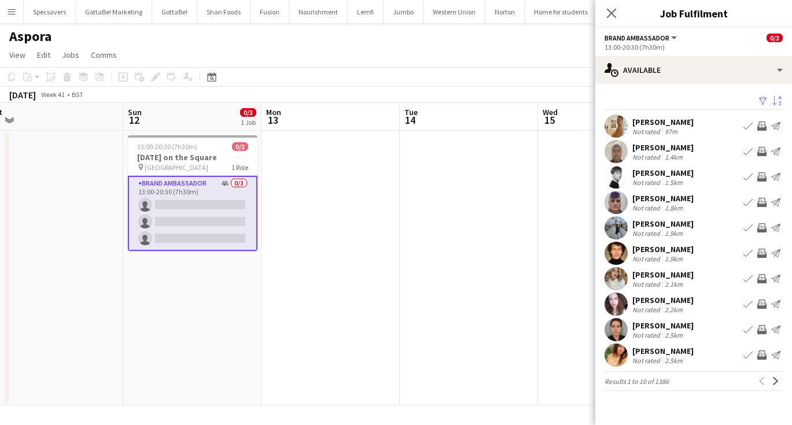
click at [664, 357] on div "2.5km" at bounding box center [674, 361] width 23 height 9
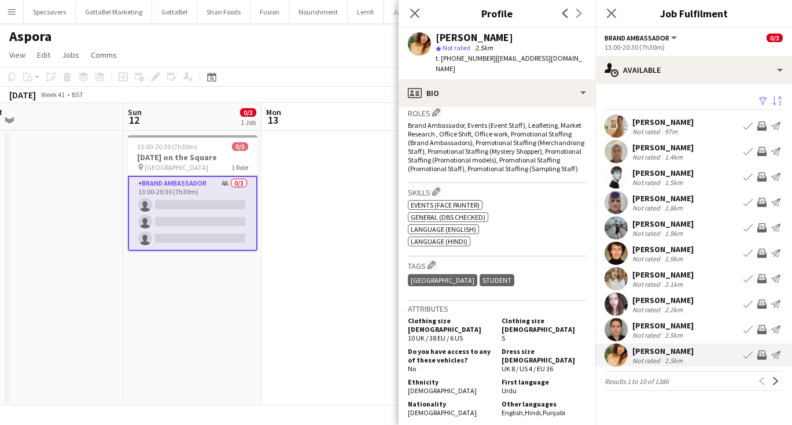
scroll to position [384, 0]
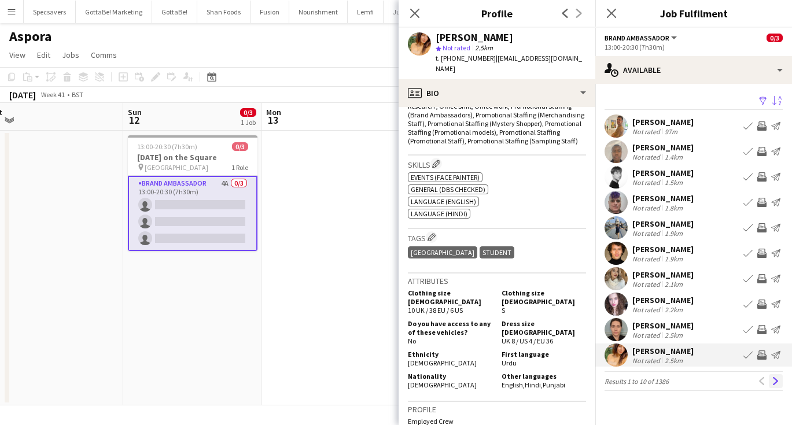
click at [777, 382] on app-icon "Next" at bounding box center [776, 381] width 8 height 8
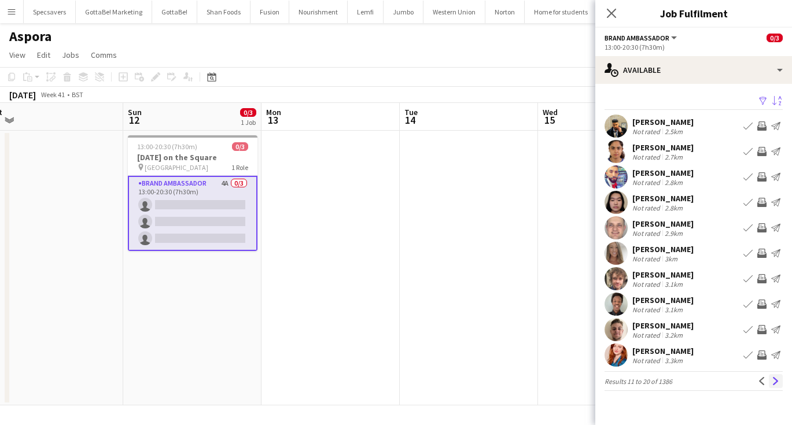
click at [780, 379] on button "Next" at bounding box center [776, 381] width 14 height 14
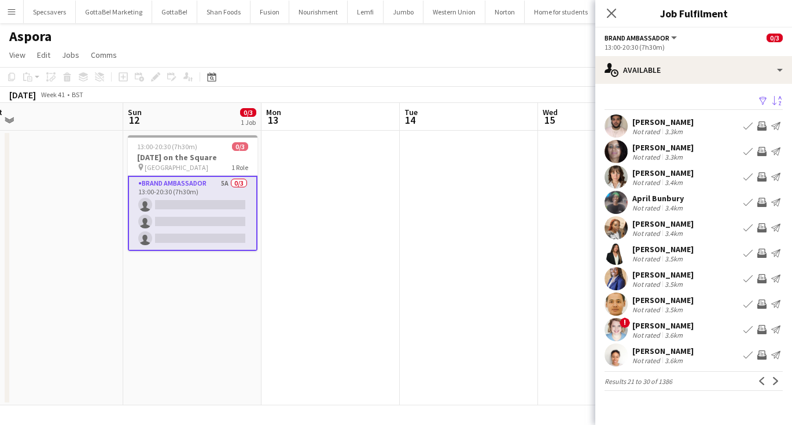
click at [670, 126] on div "[PERSON_NAME]" at bounding box center [663, 122] width 61 height 10
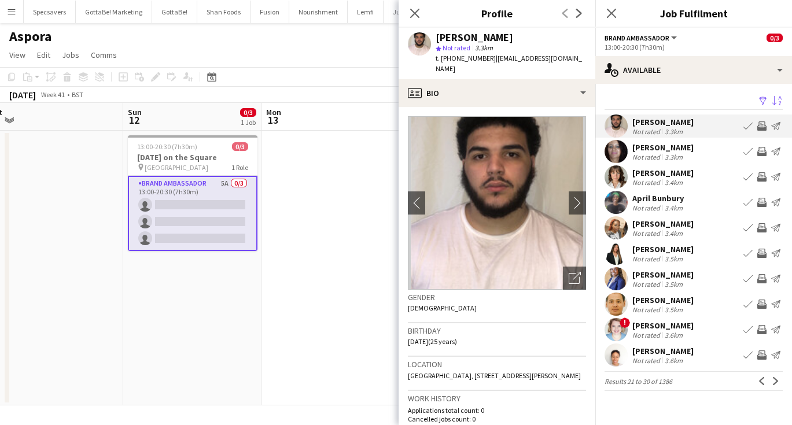
scroll to position [0, 0]
click at [776, 379] on app-icon "Next" at bounding box center [776, 381] width 8 height 8
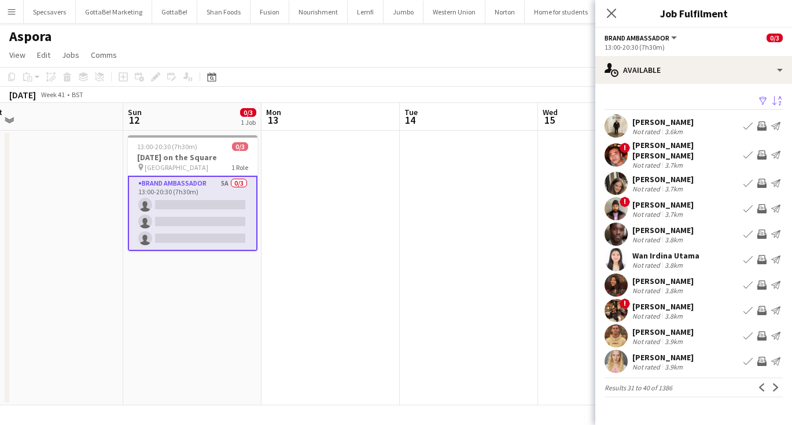
click at [689, 197] on div "! [PERSON_NAME] Not rated 3.7km Book crew Invite crew Send notification" at bounding box center [694, 208] width 197 height 23
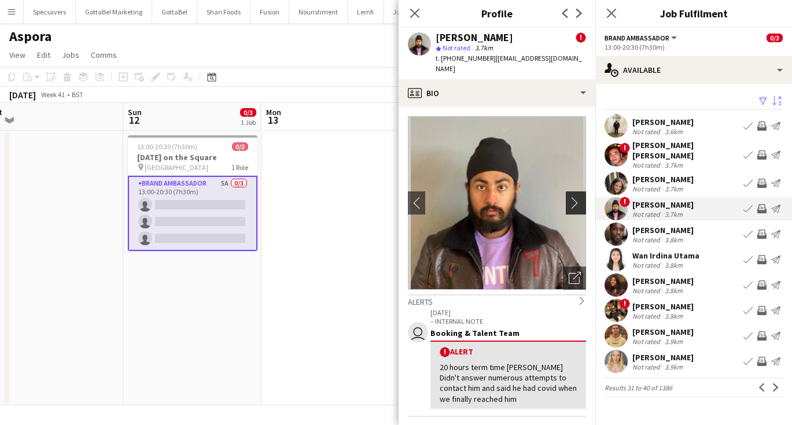
click at [572, 197] on app-icon "chevron-right" at bounding box center [578, 203] width 18 height 12
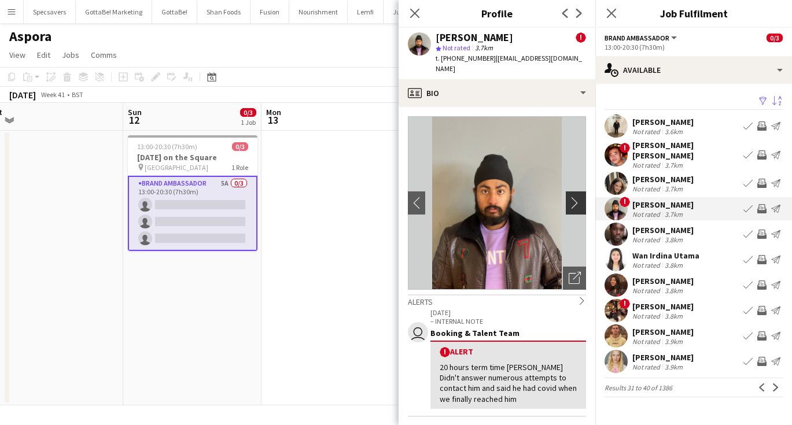
click at [572, 197] on app-icon "chevron-right" at bounding box center [578, 203] width 18 height 12
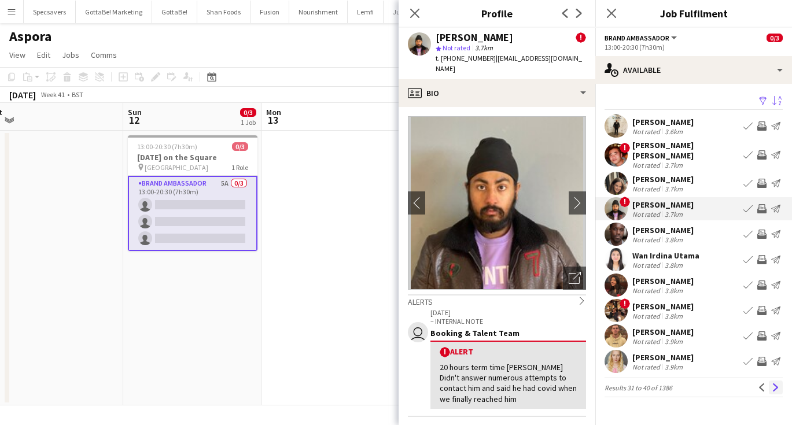
click at [774, 384] on app-icon "Next" at bounding box center [776, 388] width 8 height 8
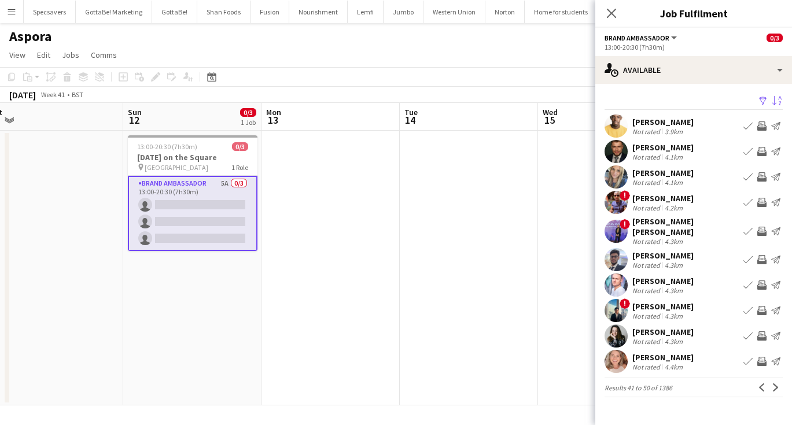
click at [696, 227] on div "[PERSON_NAME] [PERSON_NAME]" at bounding box center [686, 226] width 106 height 21
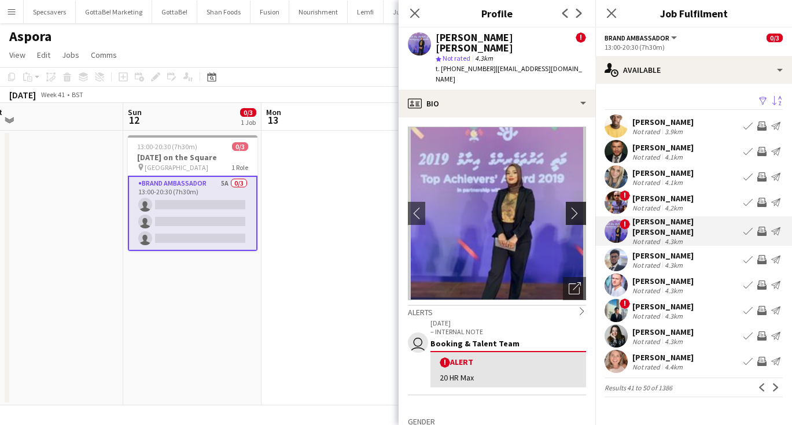
click at [578, 207] on app-icon "chevron-right" at bounding box center [578, 213] width 18 height 12
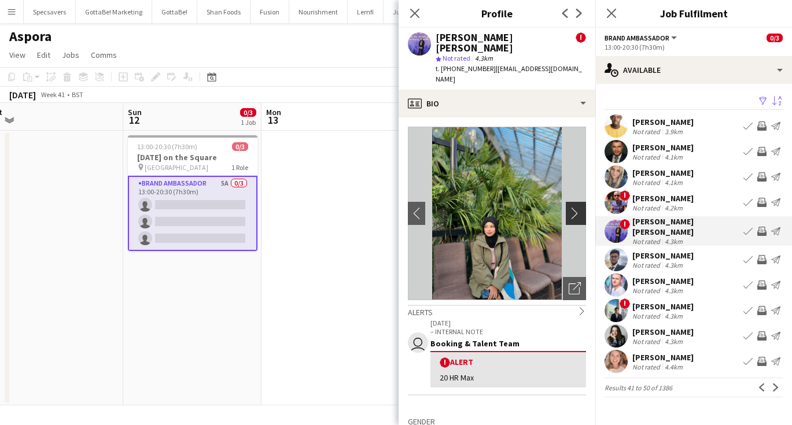
click at [578, 207] on app-icon "chevron-right" at bounding box center [578, 213] width 18 height 12
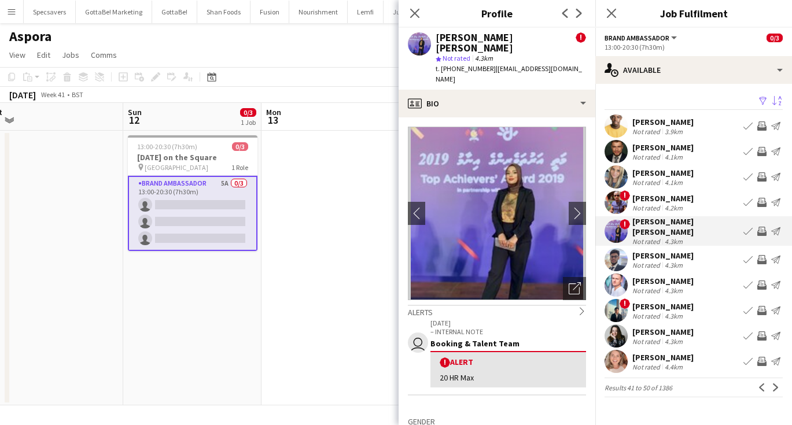
click at [643, 302] on div "[PERSON_NAME]" at bounding box center [663, 307] width 61 height 10
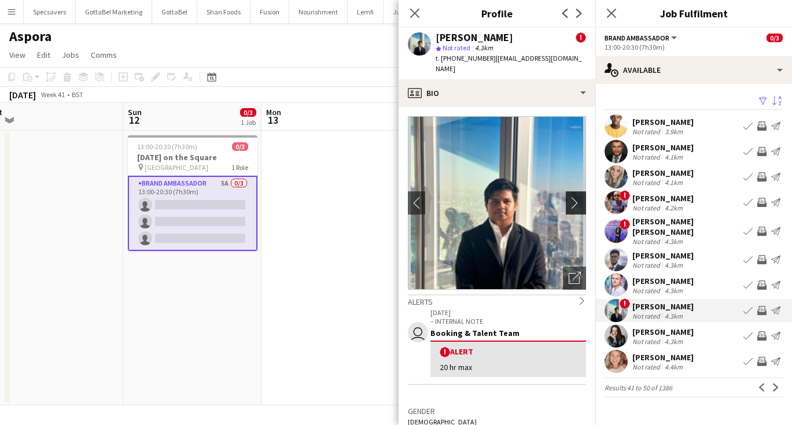
click at [579, 200] on app-icon "chevron-right" at bounding box center [578, 203] width 18 height 12
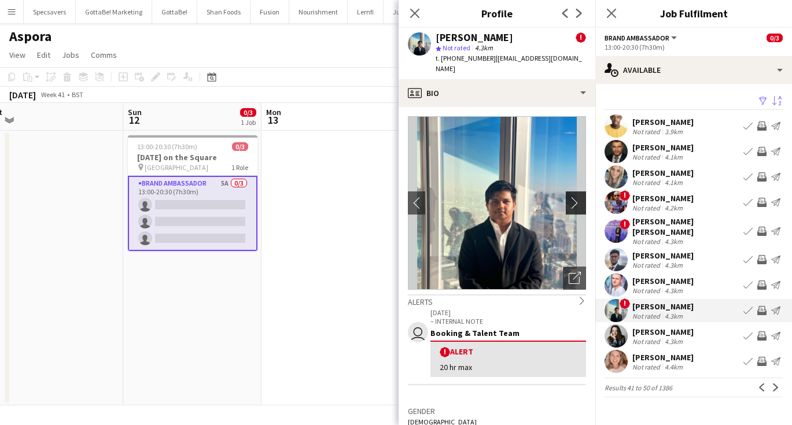
click at [579, 200] on app-icon "chevron-right" at bounding box center [578, 203] width 18 height 12
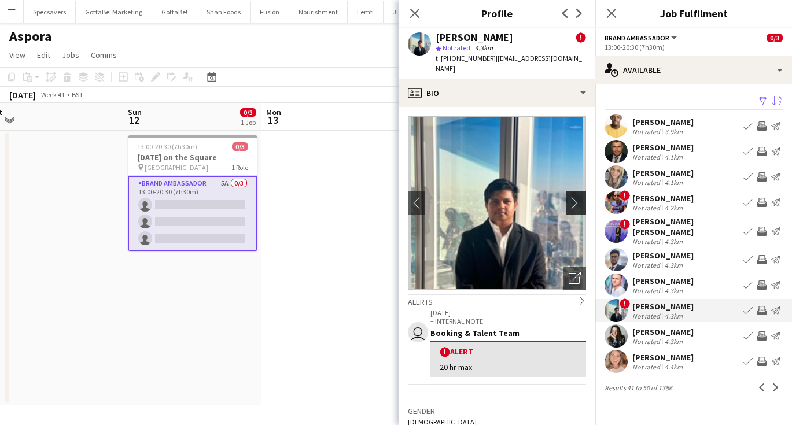
click at [579, 200] on app-icon "chevron-right" at bounding box center [578, 203] width 18 height 12
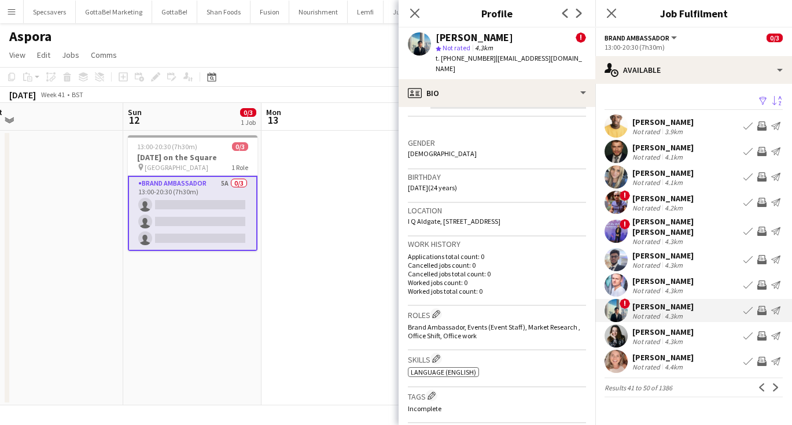
scroll to position [271, 0]
click at [777, 384] on app-icon "Next" at bounding box center [776, 388] width 8 height 8
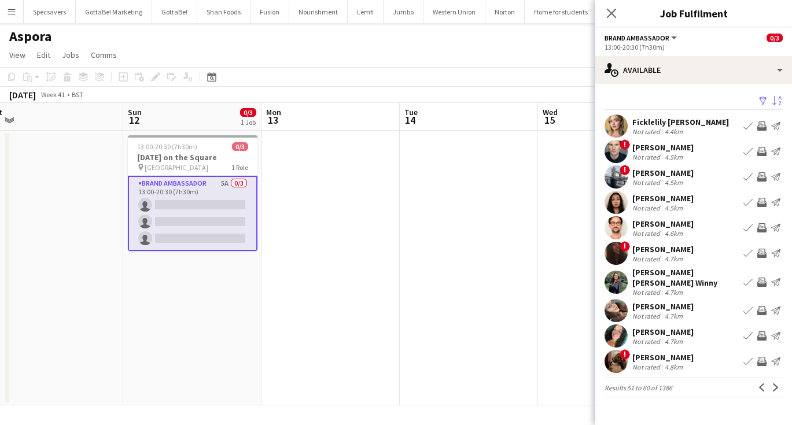
click at [681, 288] on div "4.7km" at bounding box center [674, 292] width 23 height 9
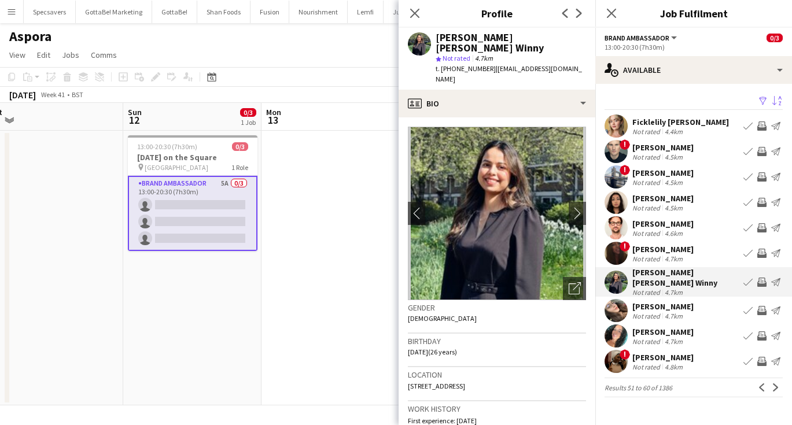
scroll to position [0, 0]
click at [201, 42] on div "Aspora user" at bounding box center [396, 34] width 792 height 22
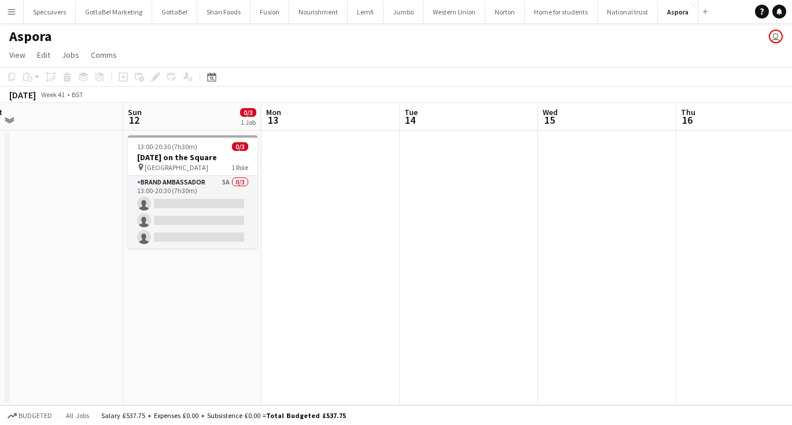
click at [10, 14] on app-icon "Menu" at bounding box center [11, 11] width 9 height 9
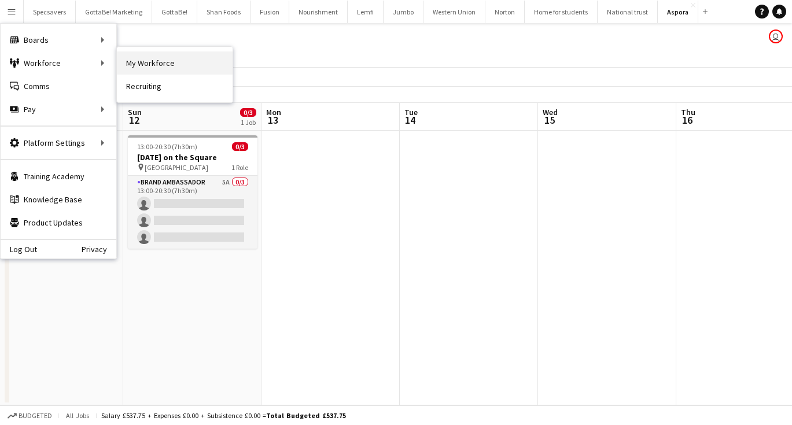
click at [158, 67] on link "My Workforce" at bounding box center [175, 63] width 116 height 23
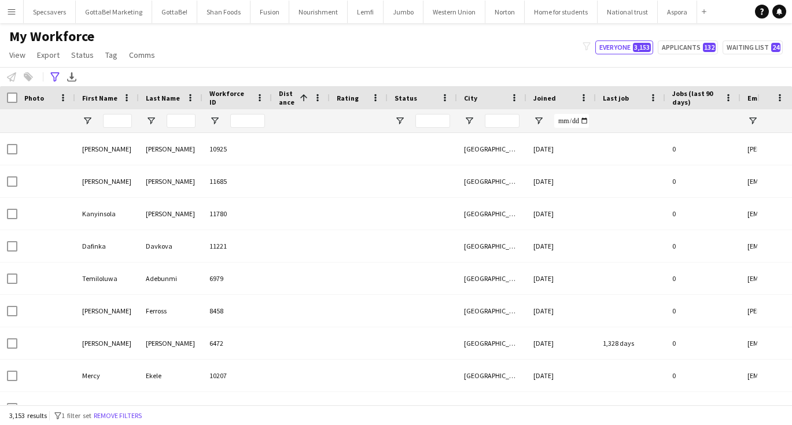
type input "**********"
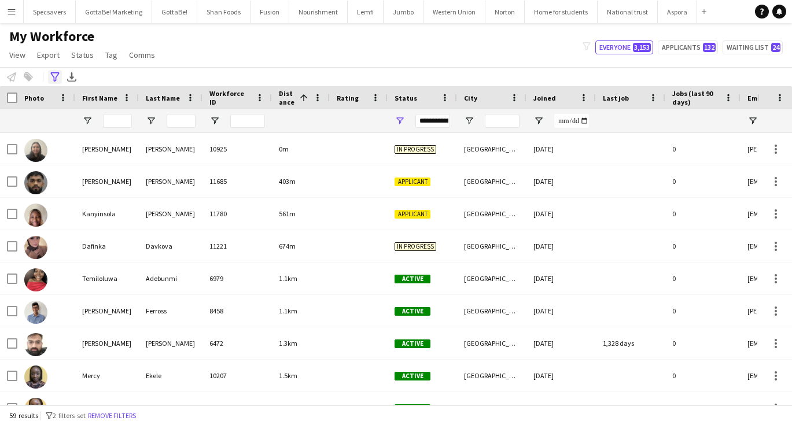
click at [61, 77] on div "Advanced filters" at bounding box center [55, 77] width 14 height 14
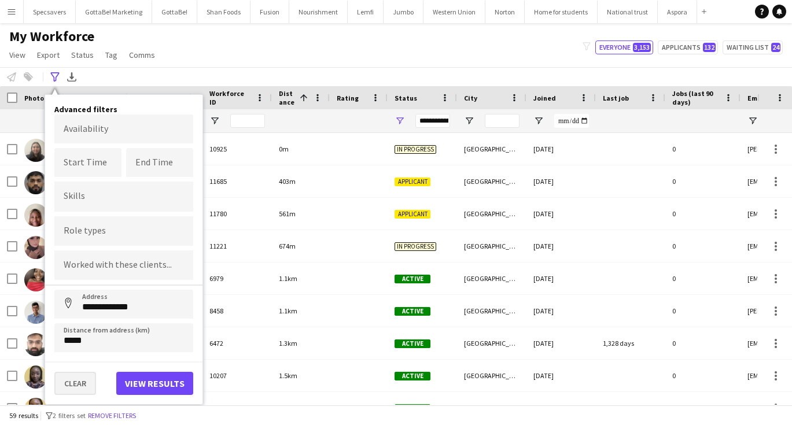
click at [79, 382] on button "Clear" at bounding box center [75, 383] width 42 height 23
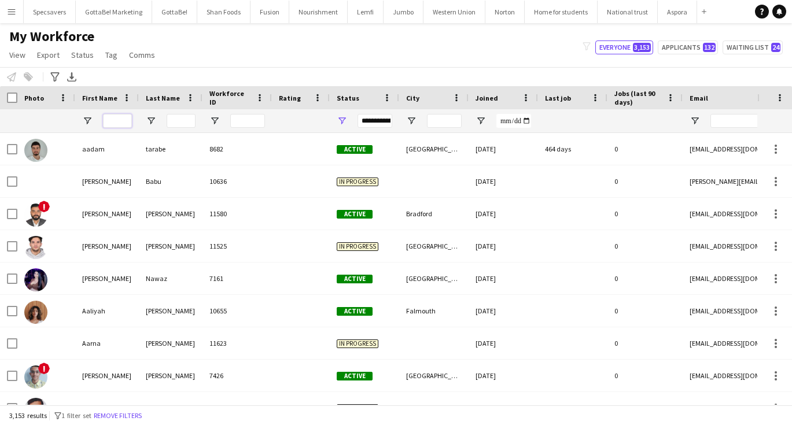
click at [115, 121] on input "First Name Filter Input" at bounding box center [117, 121] width 29 height 14
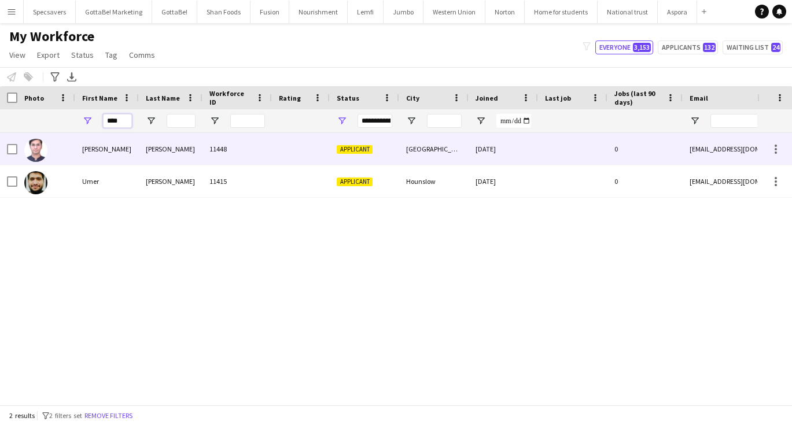
type input "****"
click at [105, 142] on div "[PERSON_NAME]" at bounding box center [107, 149] width 64 height 32
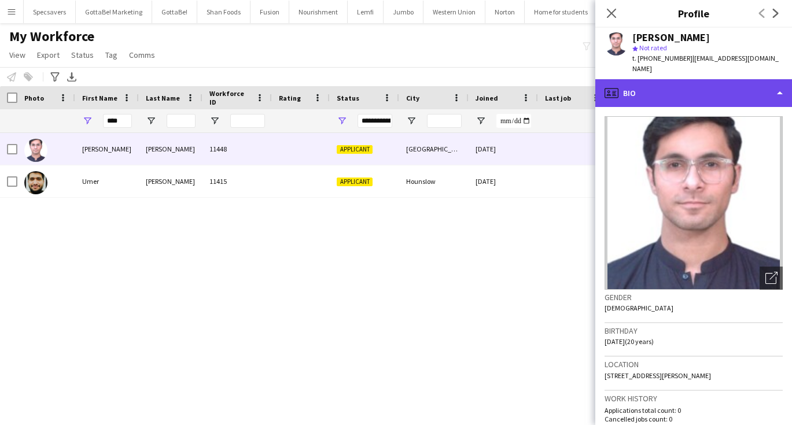
click at [729, 89] on div "profile Bio" at bounding box center [694, 93] width 197 height 28
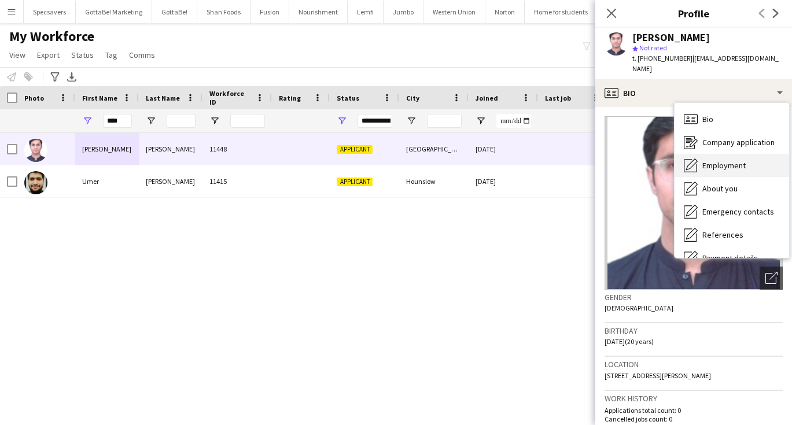
click at [725, 161] on div "Employment Employment" at bounding box center [732, 165] width 115 height 23
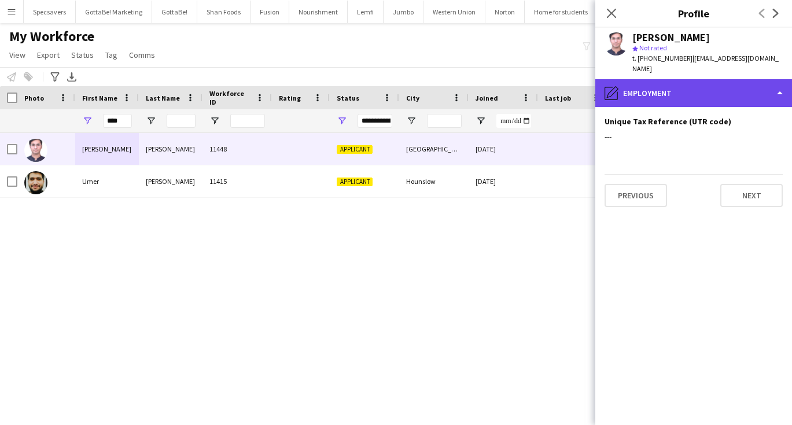
click at [712, 82] on div "pencil4 Employment" at bounding box center [694, 93] width 197 height 28
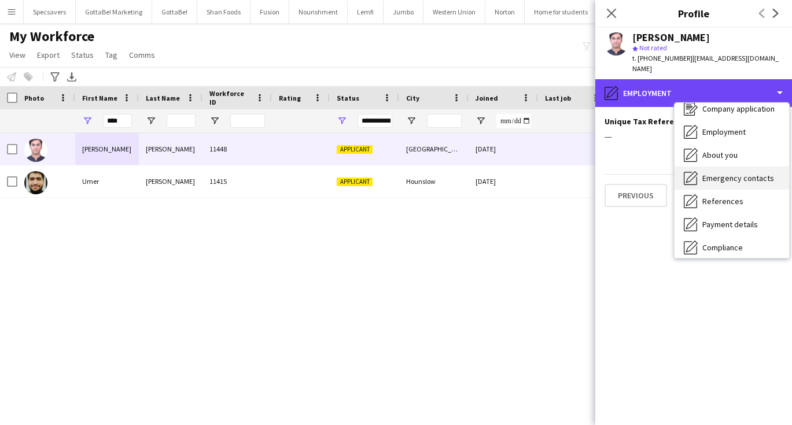
scroll to position [41, 0]
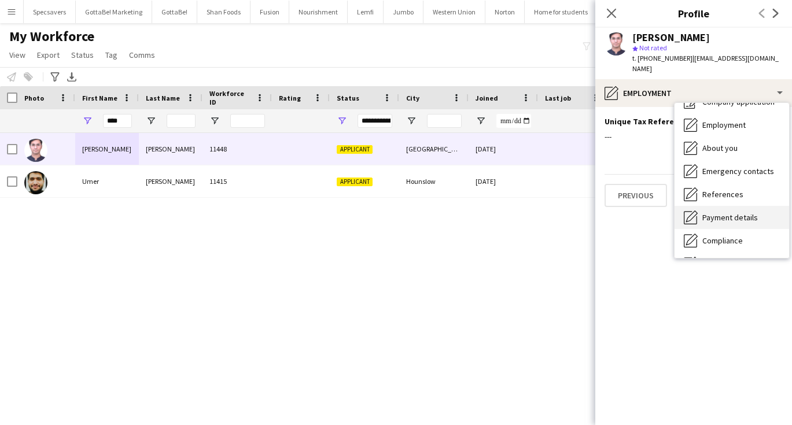
click at [724, 212] on span "Payment details" at bounding box center [731, 217] width 56 height 10
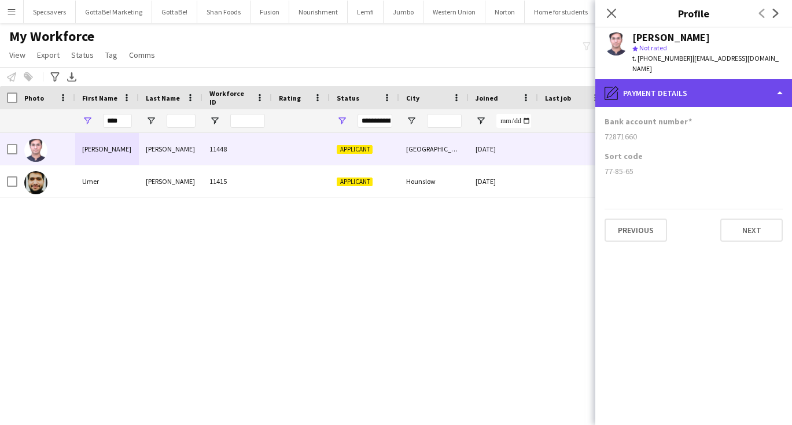
click at [691, 79] on div "pencil4 Payment details" at bounding box center [694, 93] width 197 height 28
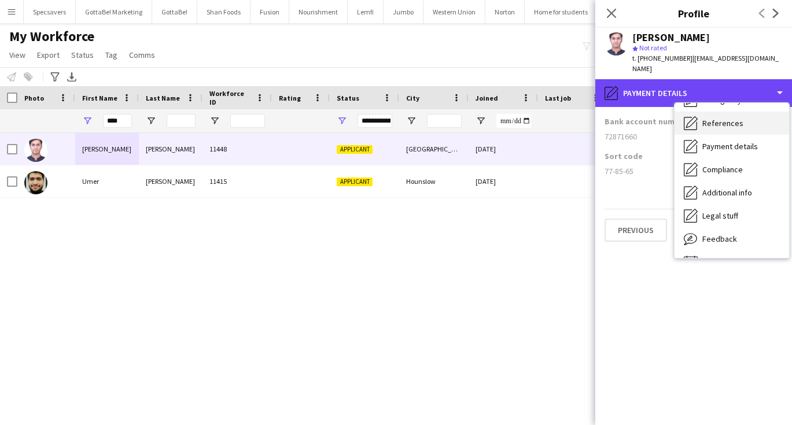
scroll to position [132, 0]
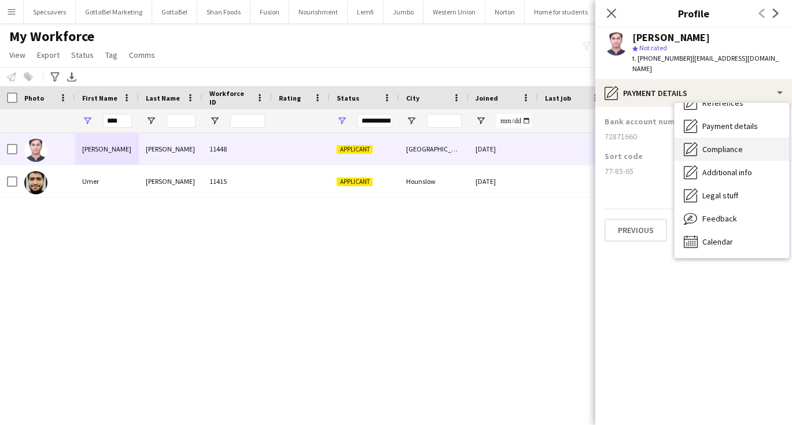
click at [720, 138] on div "Compliance Compliance" at bounding box center [732, 149] width 115 height 23
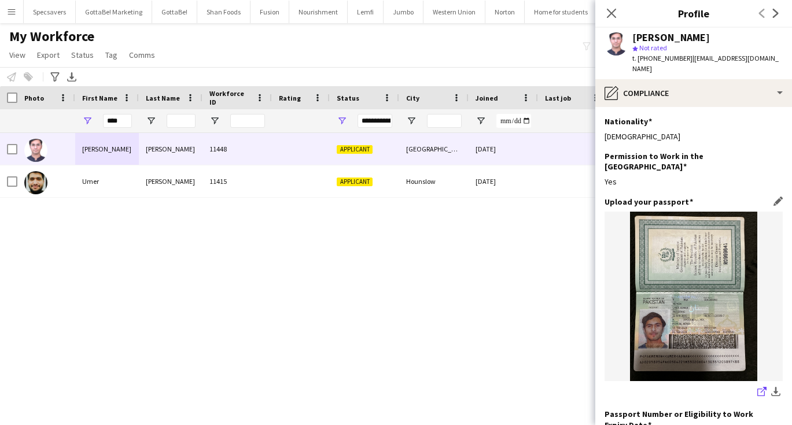
click at [761, 387] on icon at bounding box center [764, 390] width 6 height 6
click at [385, 45] on div "My Workforce View Views Default view New view Update view Delete view Edit name…" at bounding box center [396, 47] width 792 height 39
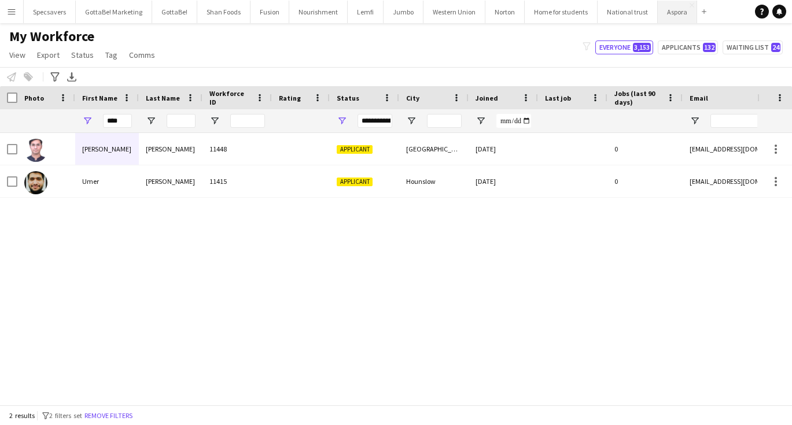
click at [675, 16] on button "Aspora Close" at bounding box center [677, 12] width 39 height 23
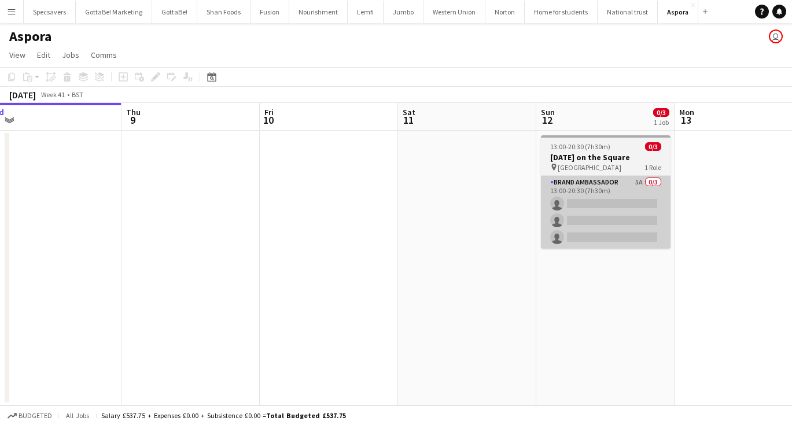
scroll to position [0, 463]
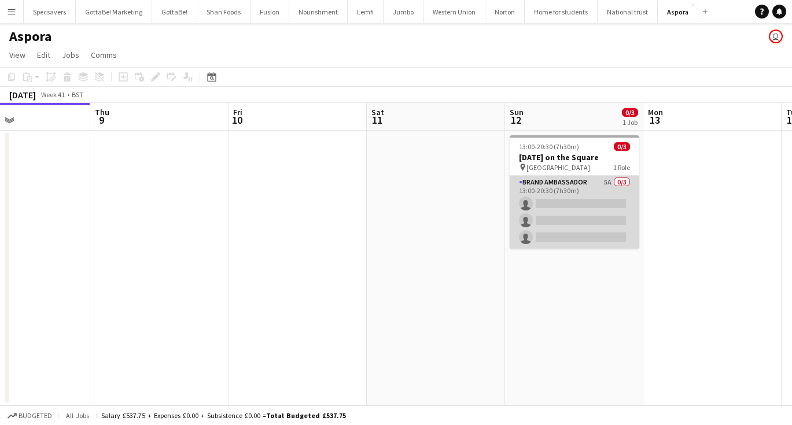
click at [565, 197] on app-card-role "Brand Ambassador 5A 0/3 13:00-20:30 (7h30m) single-neutral-actions single-neutr…" at bounding box center [575, 212] width 130 height 73
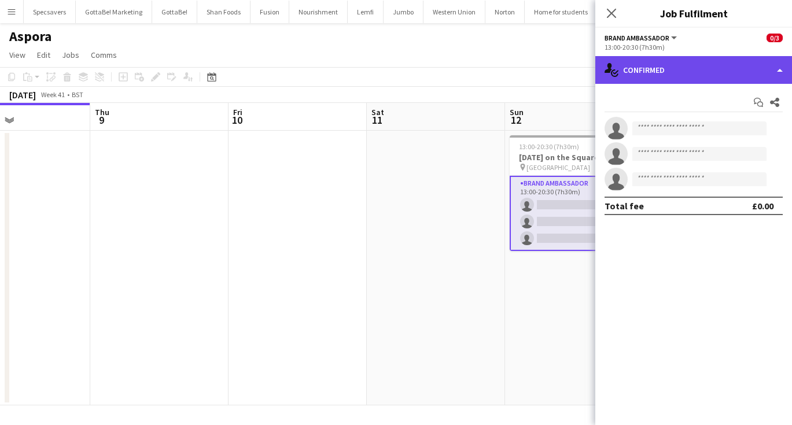
click at [699, 68] on div "single-neutral-actions-check-2 Confirmed" at bounding box center [694, 70] width 197 height 28
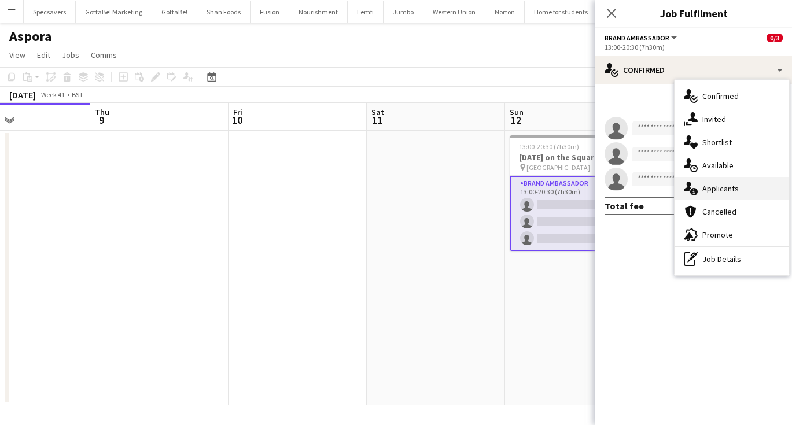
click at [727, 194] on div "single-neutral-actions-information Applicants" at bounding box center [732, 188] width 115 height 23
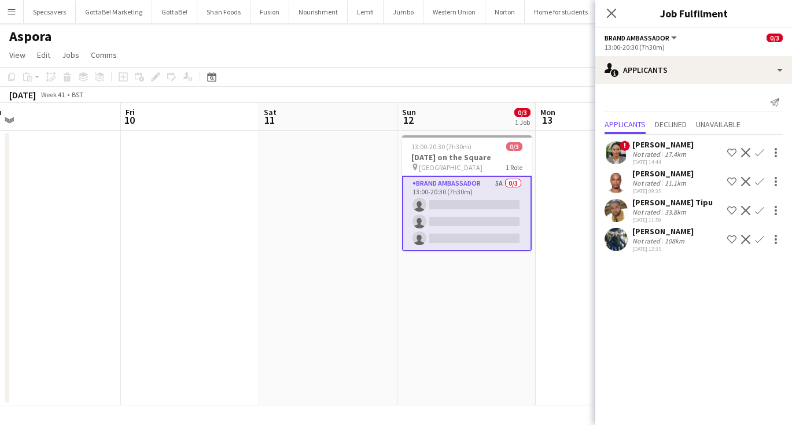
scroll to position [0, 446]
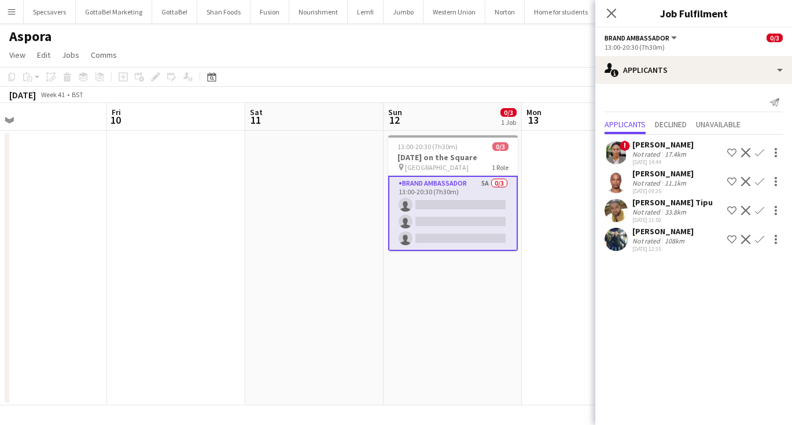
click at [761, 211] on app-icon "Confirm" at bounding box center [759, 210] width 9 height 9
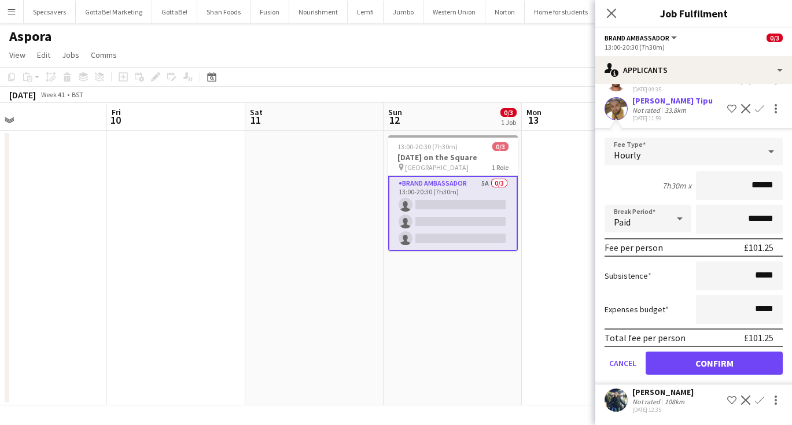
scroll to position [102, 0]
click at [710, 361] on button "Confirm" at bounding box center [714, 363] width 137 height 23
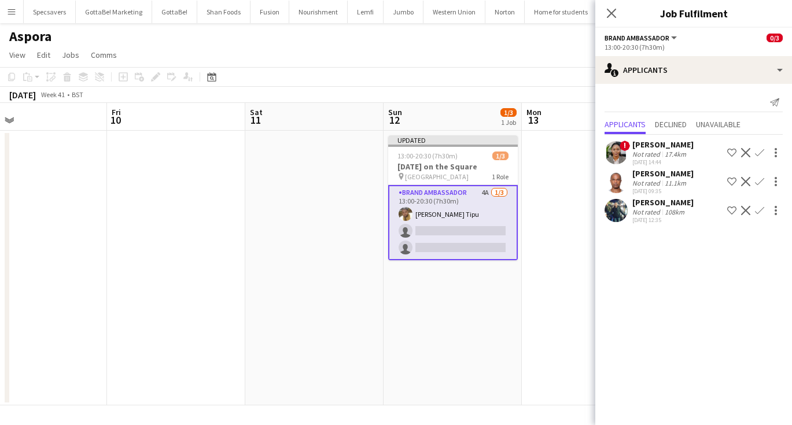
scroll to position [0, 0]
click at [613, 13] on icon "Close pop-in" at bounding box center [611, 13] width 11 height 11
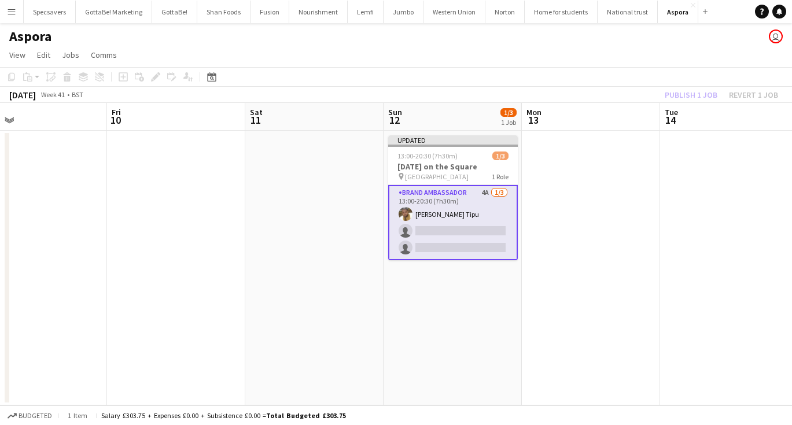
click at [604, 254] on app-date-cell at bounding box center [591, 268] width 138 height 275
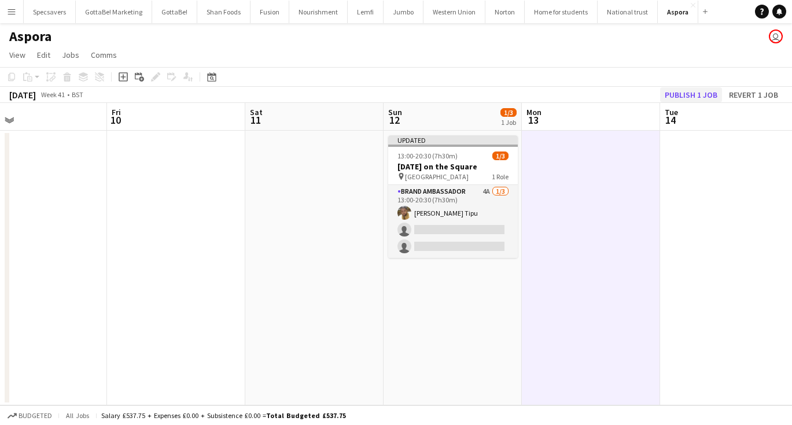
click at [710, 97] on button "Publish 1 job" at bounding box center [691, 94] width 62 height 15
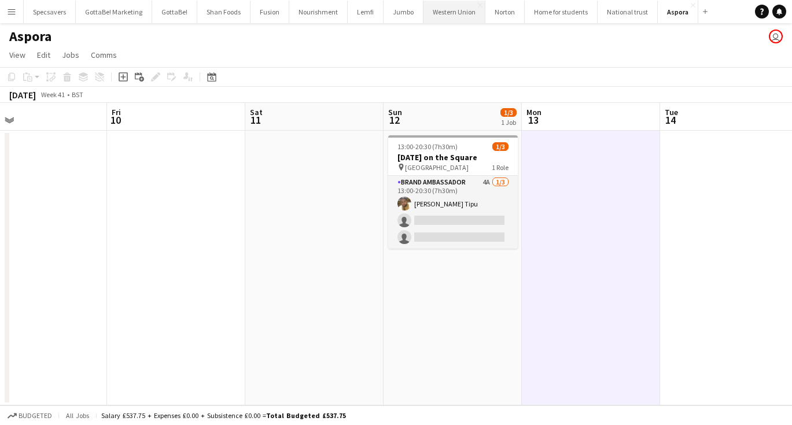
click at [451, 15] on button "Western Union Close" at bounding box center [455, 12] width 62 height 23
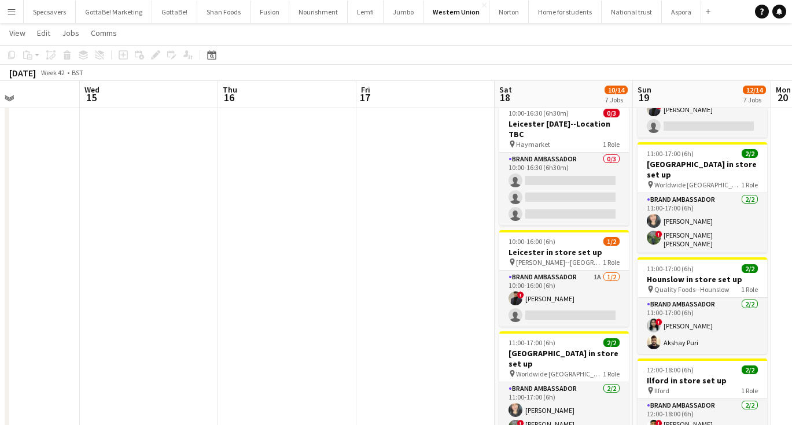
scroll to position [337, 0]
